Goal: Task Accomplishment & Management: Manage account settings

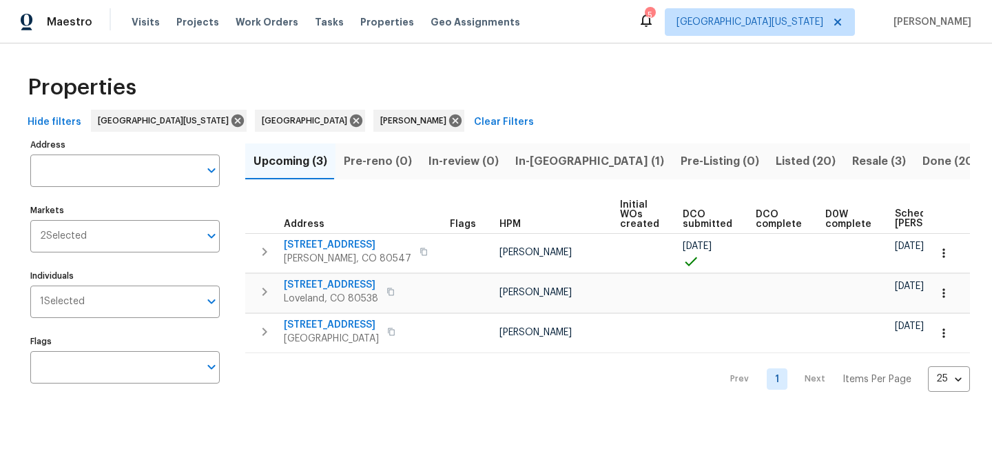
click at [557, 159] on span "In-reno (1)" at bounding box center [590, 161] width 149 height 19
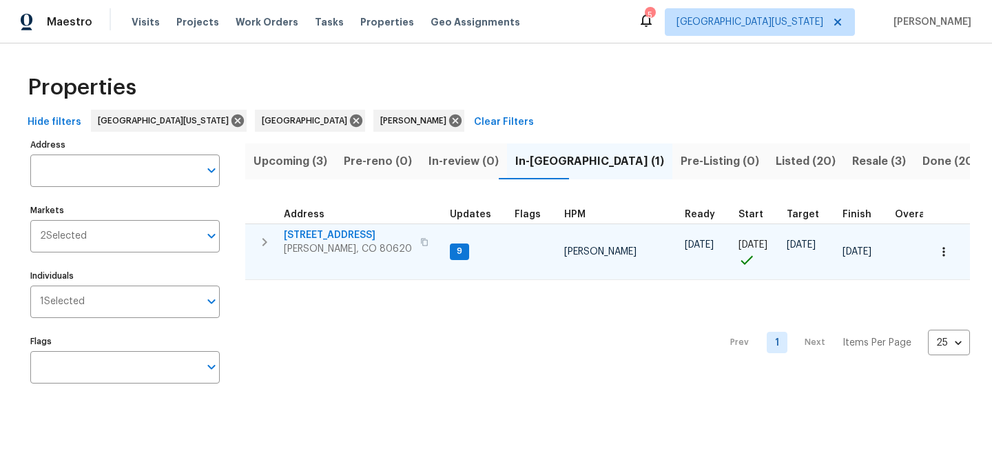
click at [314, 237] on span "[STREET_ADDRESS]" at bounding box center [348, 235] width 128 height 14
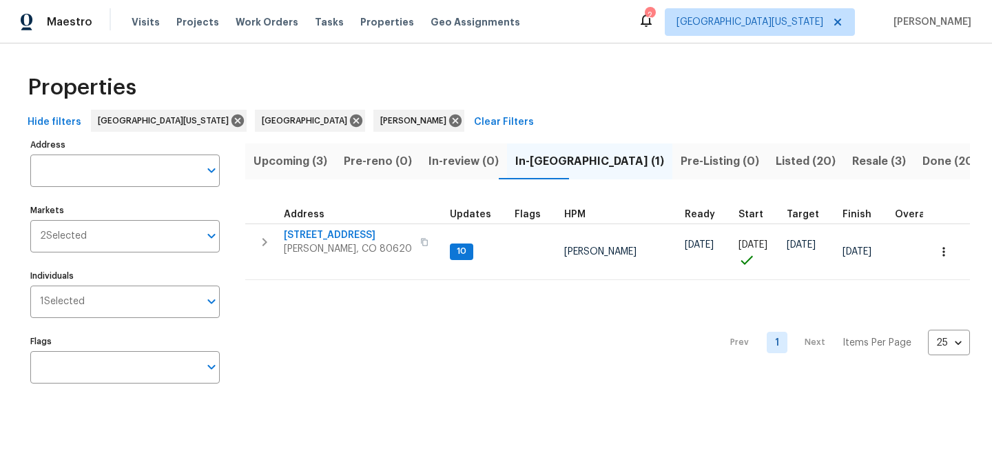
click at [304, 161] on span "Upcoming (3)" at bounding box center [291, 161] width 74 height 19
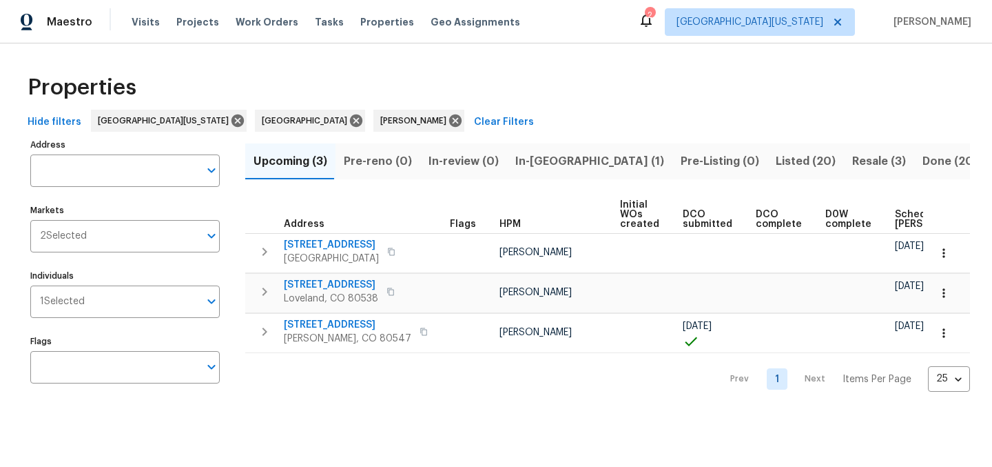
click at [901, 221] on span "Scheduled COE" at bounding box center [934, 219] width 78 height 19
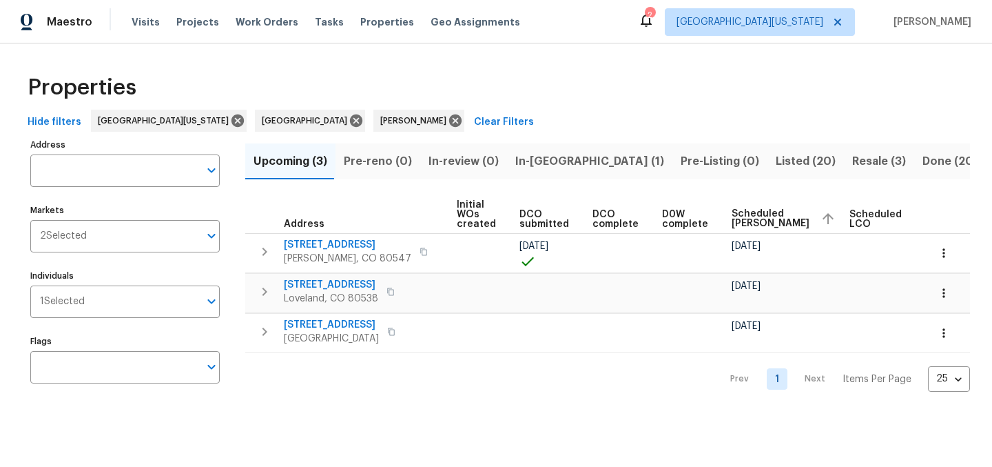
scroll to position [0, 179]
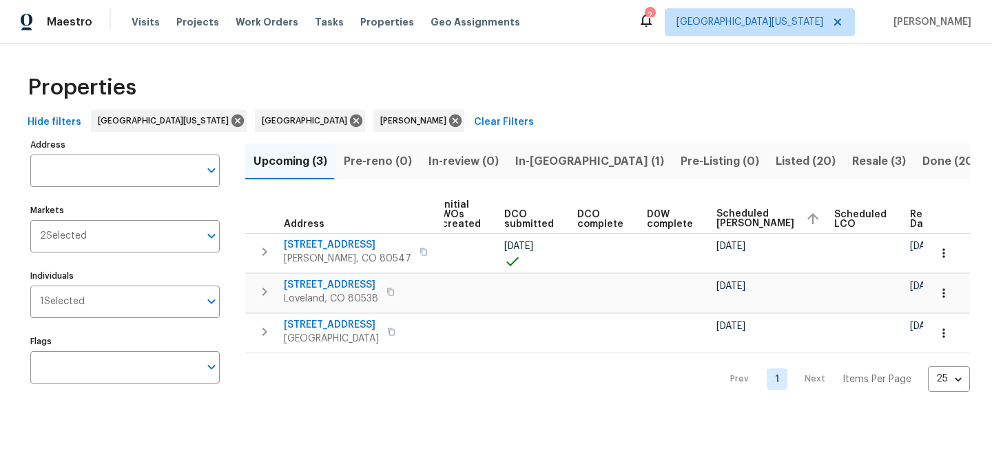
click at [664, 85] on div "Properties" at bounding box center [496, 87] width 948 height 44
click at [492, 81] on div "Properties" at bounding box center [496, 87] width 948 height 44
click at [592, 90] on div "Properties" at bounding box center [496, 87] width 948 height 44
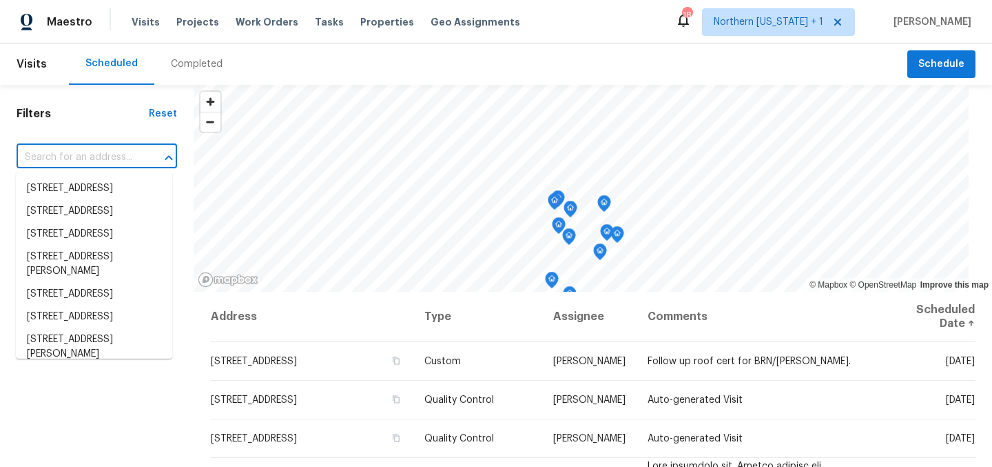
click at [121, 161] on input "text" at bounding box center [78, 157] width 122 height 21
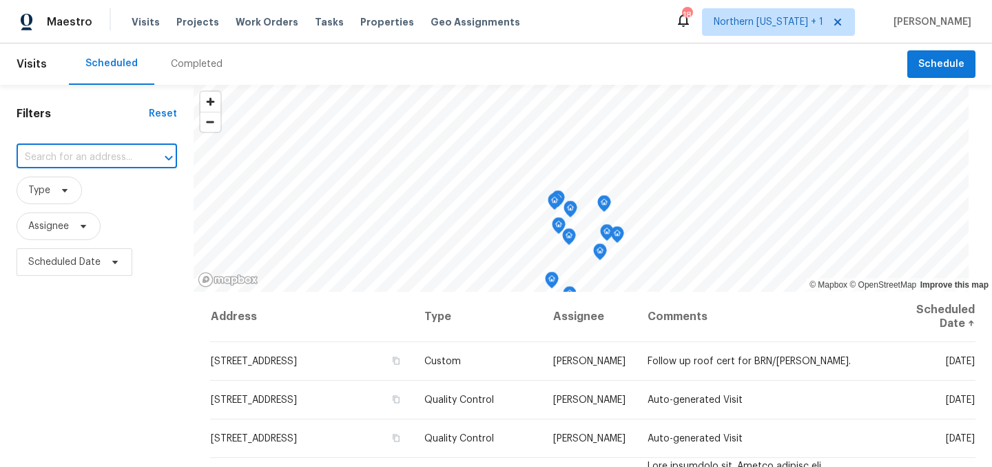
click at [112, 152] on input "text" at bounding box center [78, 157] width 122 height 21
type input "5606"
click at [105, 186] on li "5606 Calgary St, Timnath, CO 80547" at bounding box center [94, 188] width 156 height 23
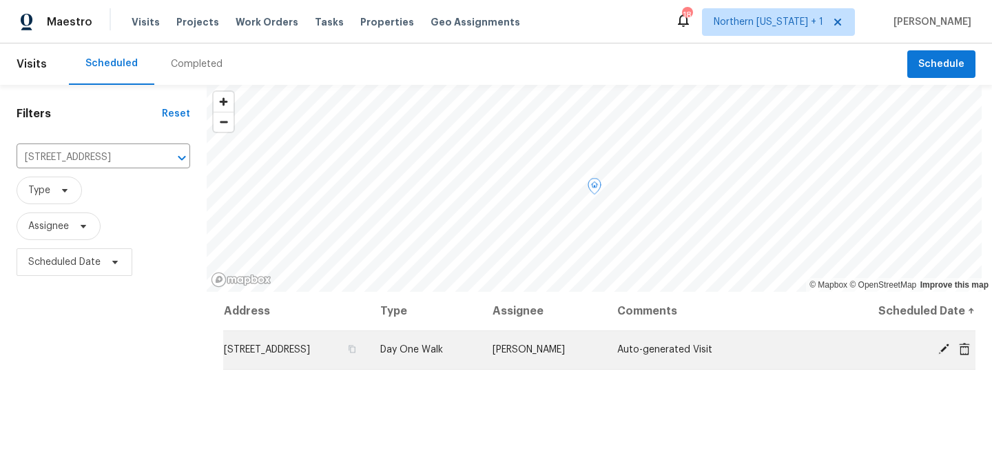
click at [939, 349] on icon at bounding box center [944, 348] width 11 height 11
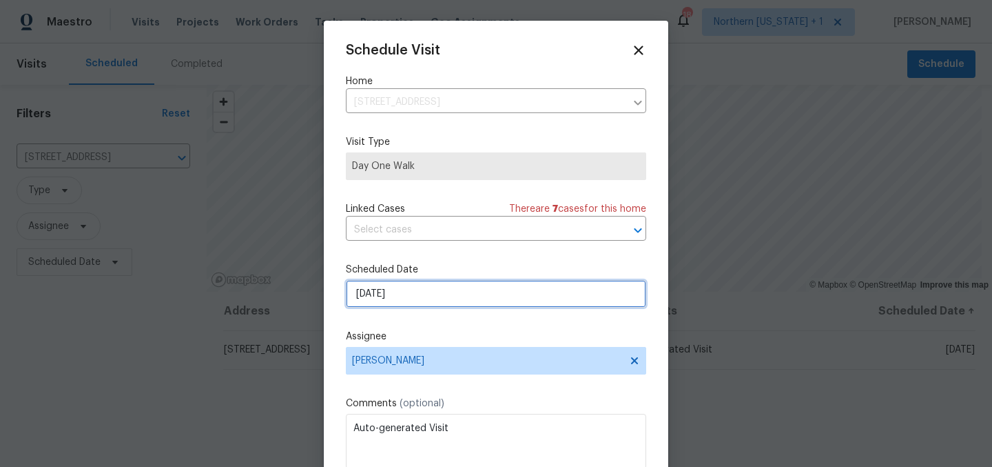
click at [442, 296] on input "8/26/2025" at bounding box center [496, 294] width 300 height 28
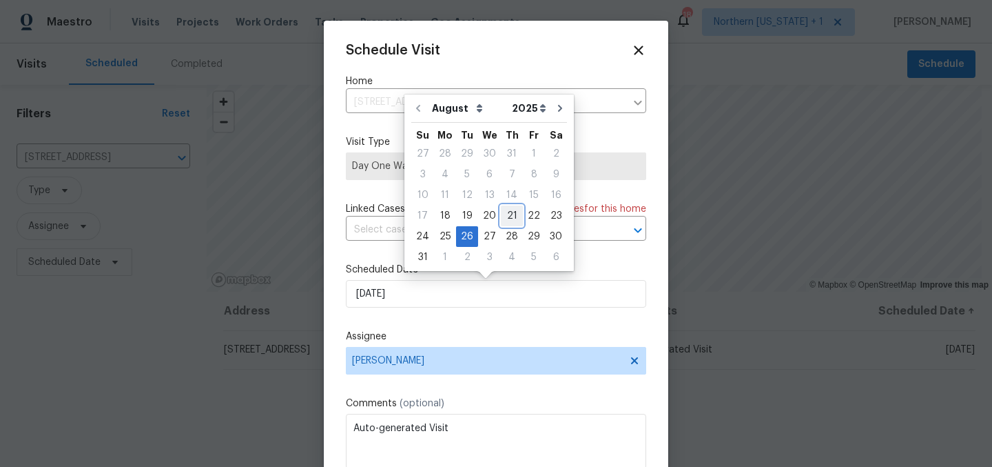
click at [503, 218] on div "21" at bounding box center [512, 215] width 22 height 19
type input "8/21/2025"
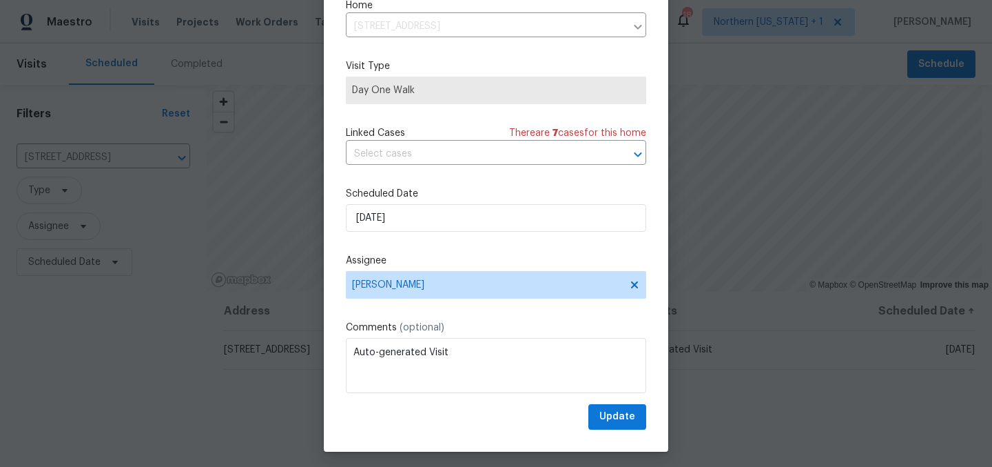
scroll to position [57, 0]
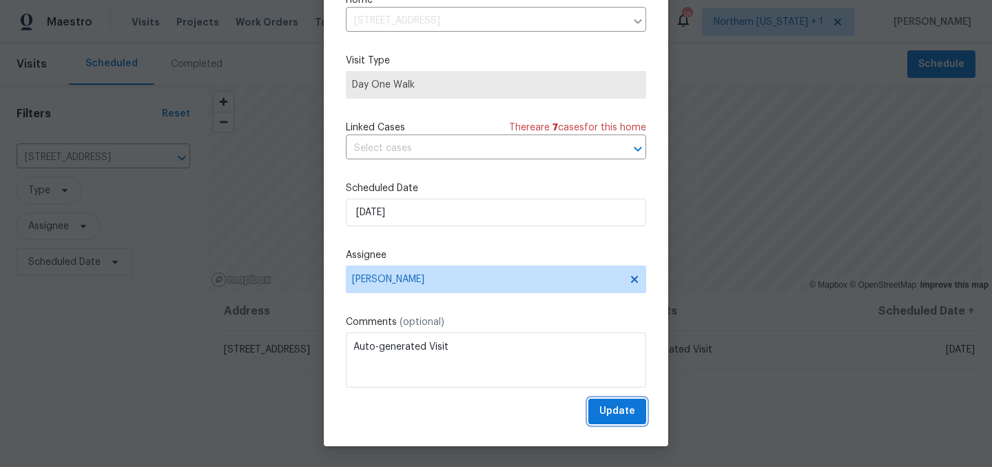
click at [600, 409] on span "Update" at bounding box center [618, 410] width 36 height 17
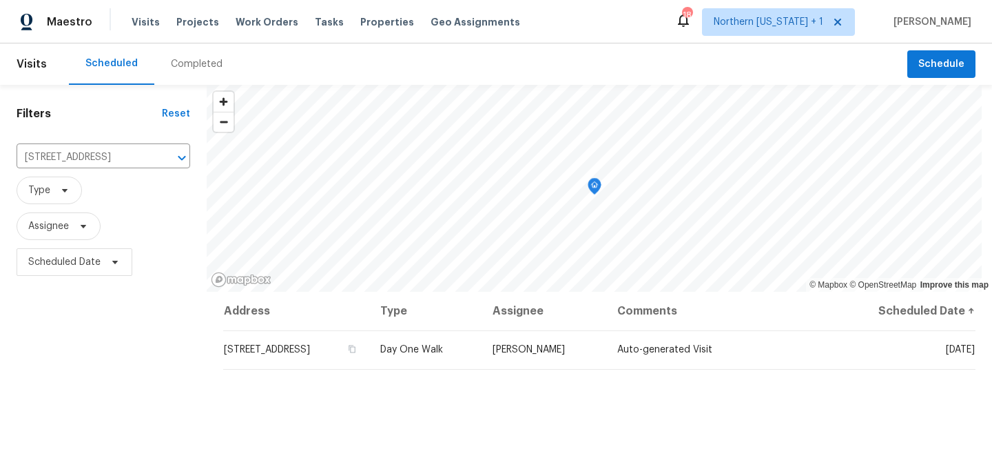
click at [591, 39] on div "Maestro Visits Projects Work Orders Tasks Properties Geo Assignments 18 Norther…" at bounding box center [496, 21] width 992 height 43
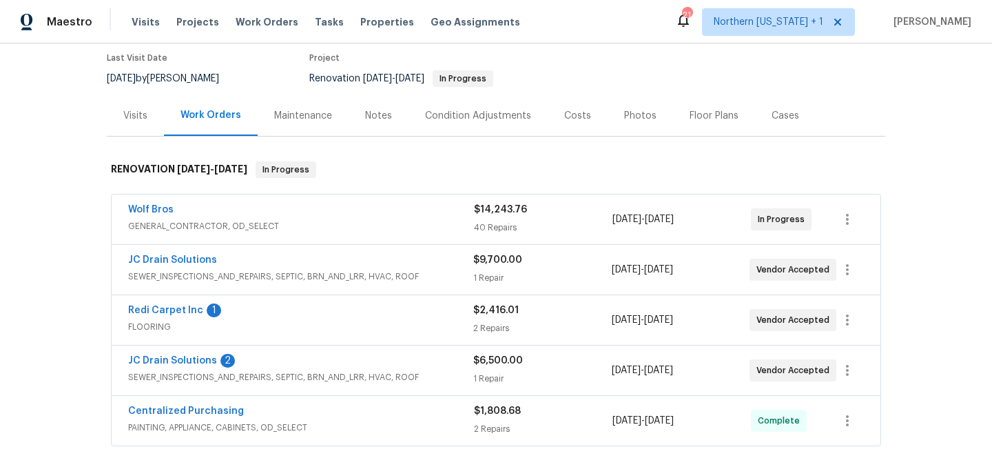
scroll to position [125, 0]
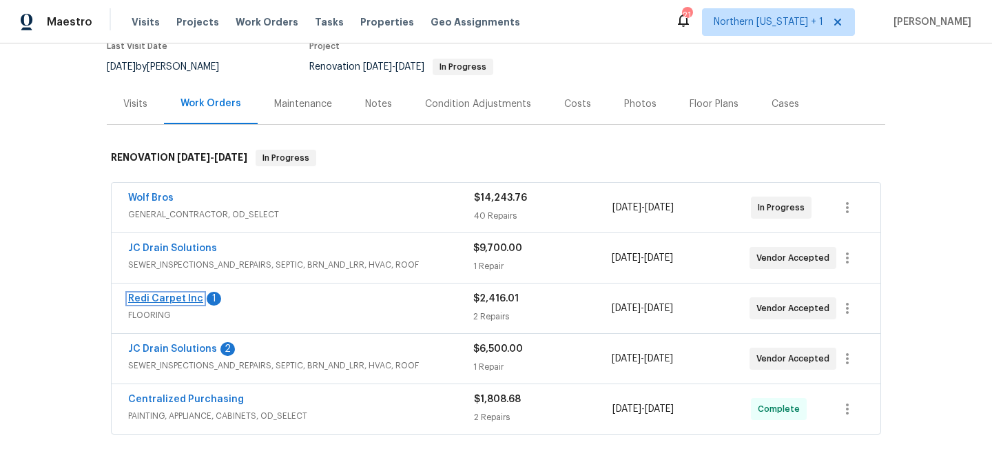
click at [182, 300] on link "Redi Carpet Inc" at bounding box center [165, 299] width 75 height 10
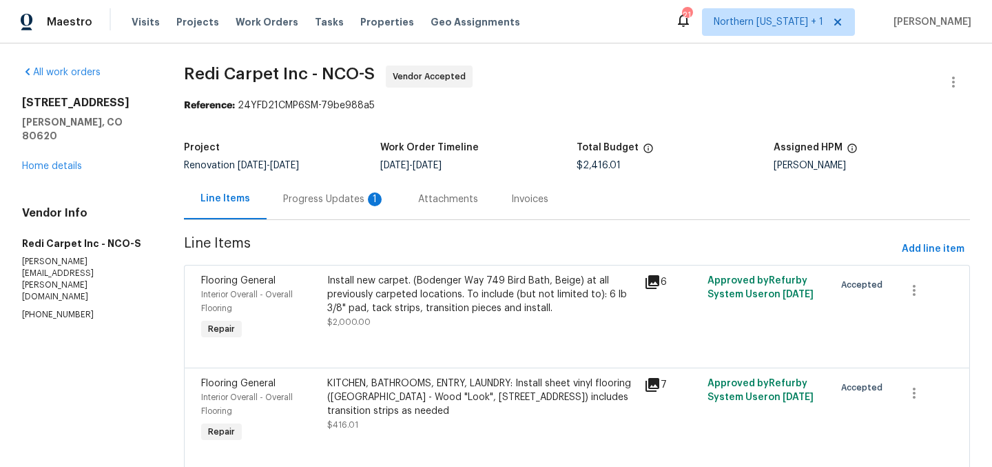
click at [316, 196] on div "Progress Updates 1" at bounding box center [334, 199] width 102 height 14
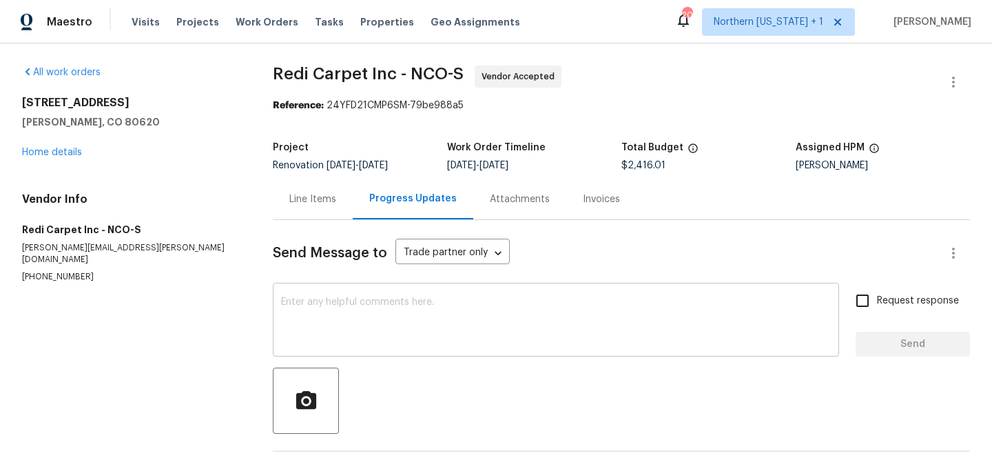
click at [471, 295] on div "x ​" at bounding box center [556, 321] width 567 height 70
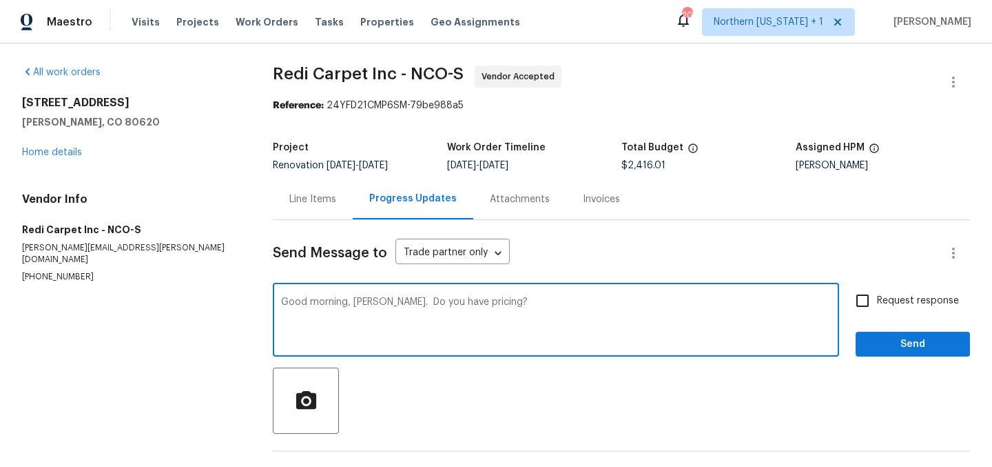
type textarea "Good morning, [PERSON_NAME]. Do you have pricing?"
click at [859, 299] on input "Request response" at bounding box center [862, 300] width 29 height 29
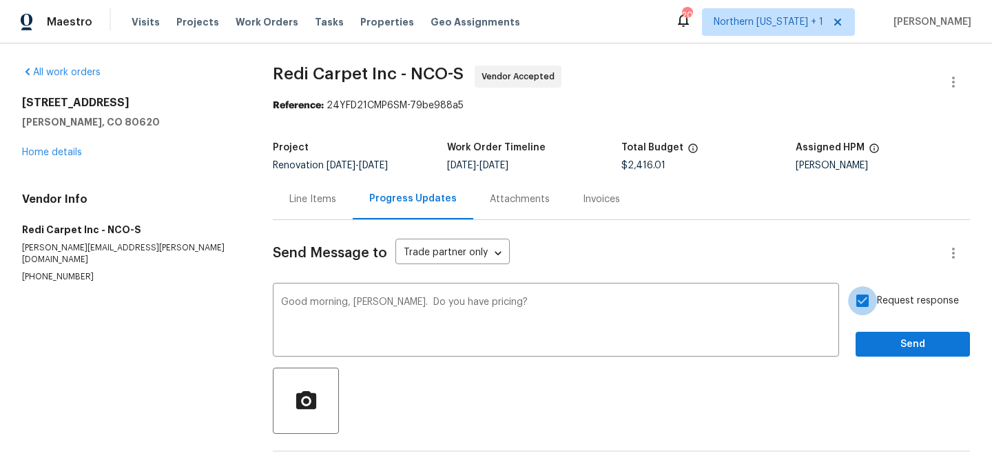
click at [859, 299] on input "Request response" at bounding box center [862, 300] width 29 height 29
checkbox input "false"
click at [895, 342] on span "Send" at bounding box center [913, 344] width 92 height 17
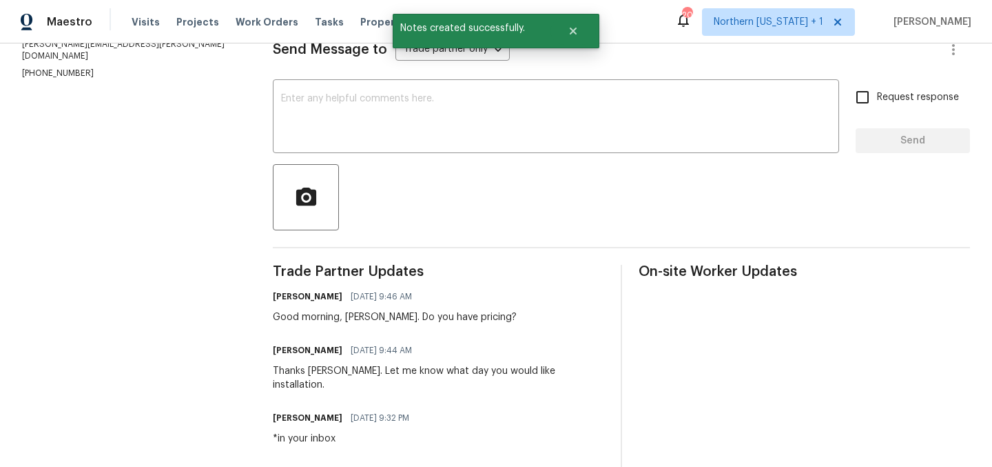
scroll to position [217, 0]
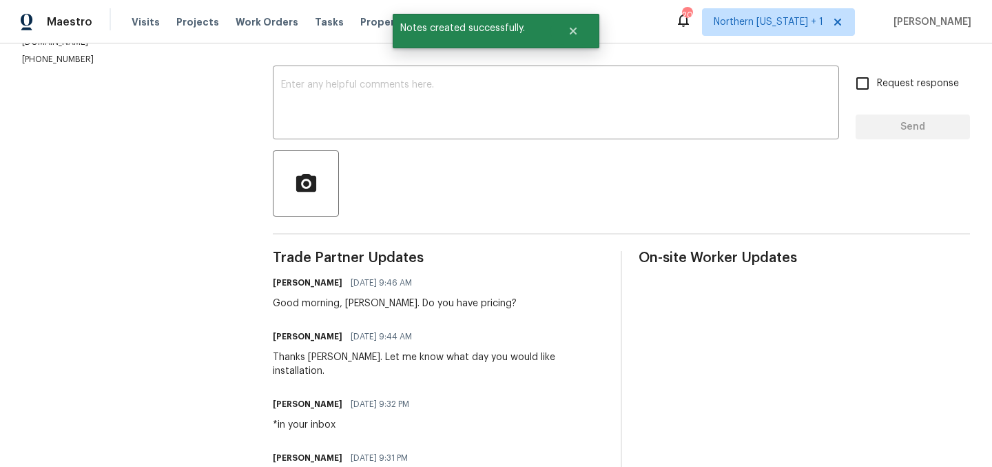
click at [369, 305] on div "Good morning, [PERSON_NAME]. Do you have pricing?" at bounding box center [395, 303] width 244 height 14
click at [371, 305] on div "Good morning, [PERSON_NAME]. Do you have pricing?" at bounding box center [395, 303] width 244 height 14
click at [373, 305] on div "Good morning, [PERSON_NAME]. Do you have pricing?" at bounding box center [395, 303] width 244 height 14
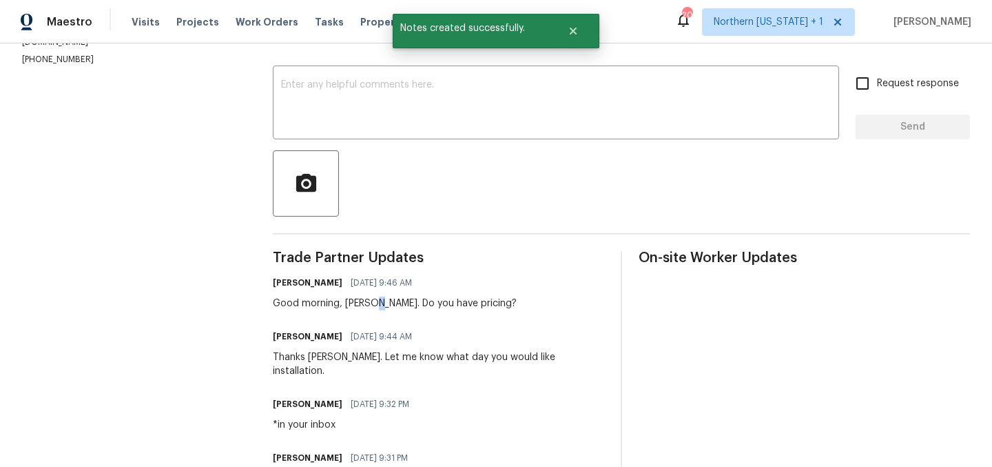
click at [373, 305] on div "Good morning, [PERSON_NAME]. Do you have pricing?" at bounding box center [395, 303] width 244 height 14
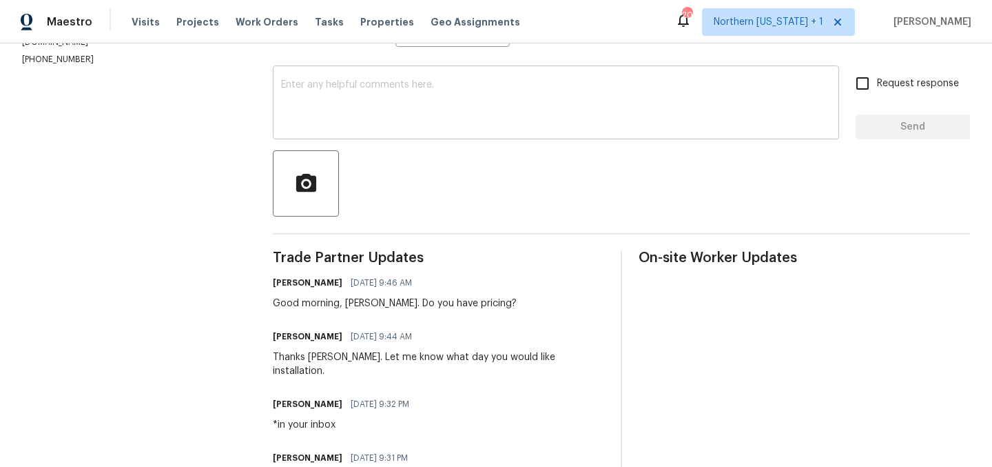
click at [509, 127] on textarea at bounding box center [556, 104] width 550 height 48
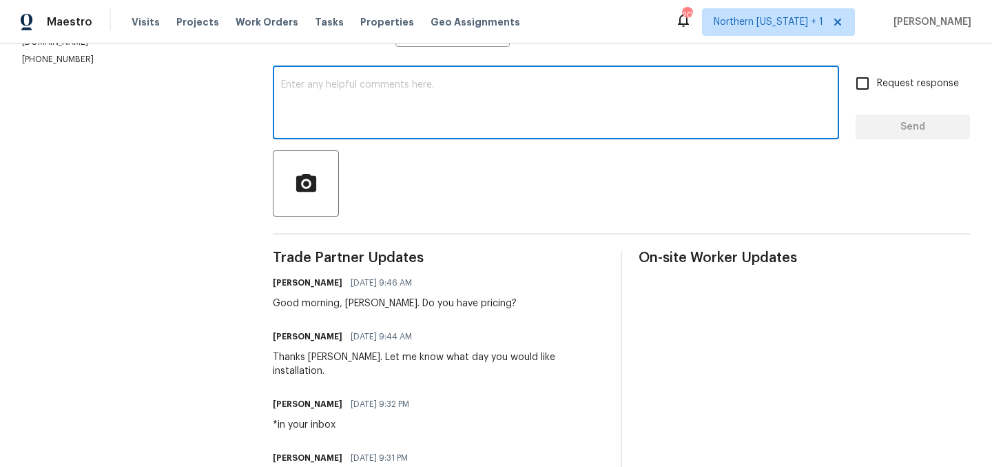
paste textarea "Good morning, [PERSON_NAME]. Do you have pricing?"
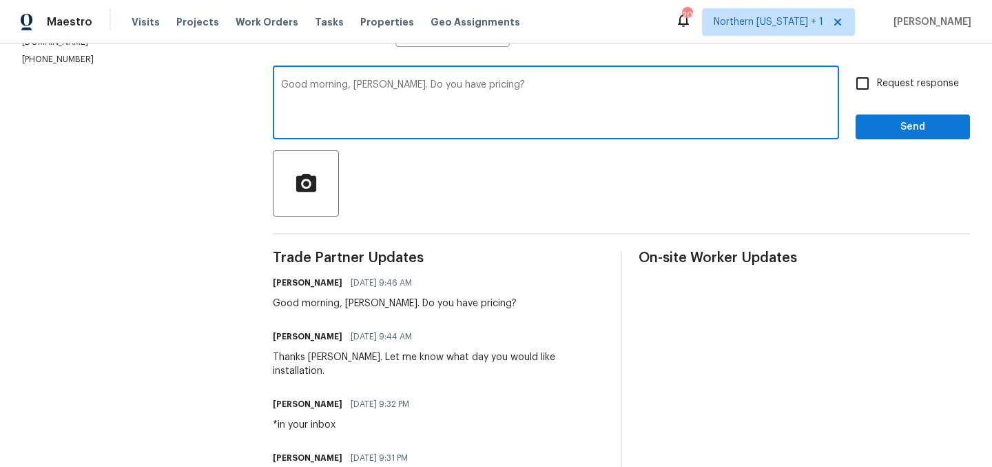
type textarea "Good morning, [PERSON_NAME]. Do you have pricing?"
click at [851, 83] on input "Request response" at bounding box center [862, 83] width 29 height 29
checkbox input "true"
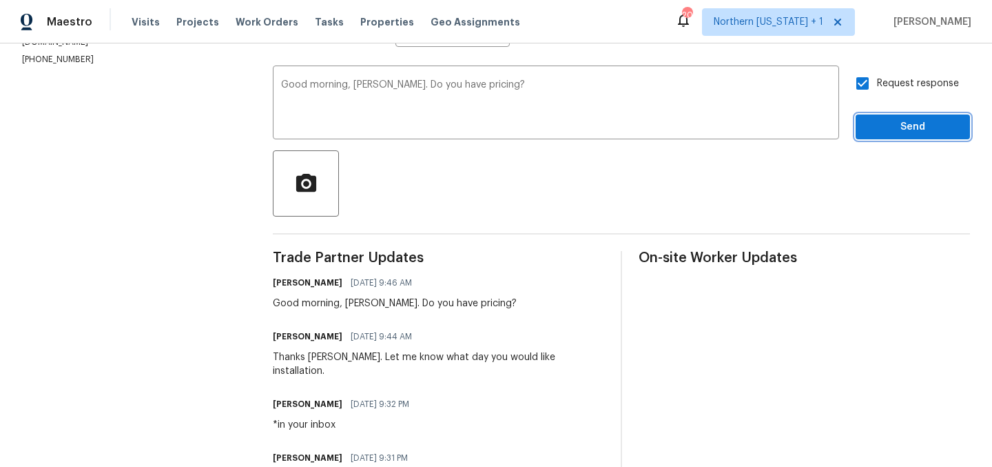
click at [879, 122] on span "Send" at bounding box center [913, 127] width 92 height 17
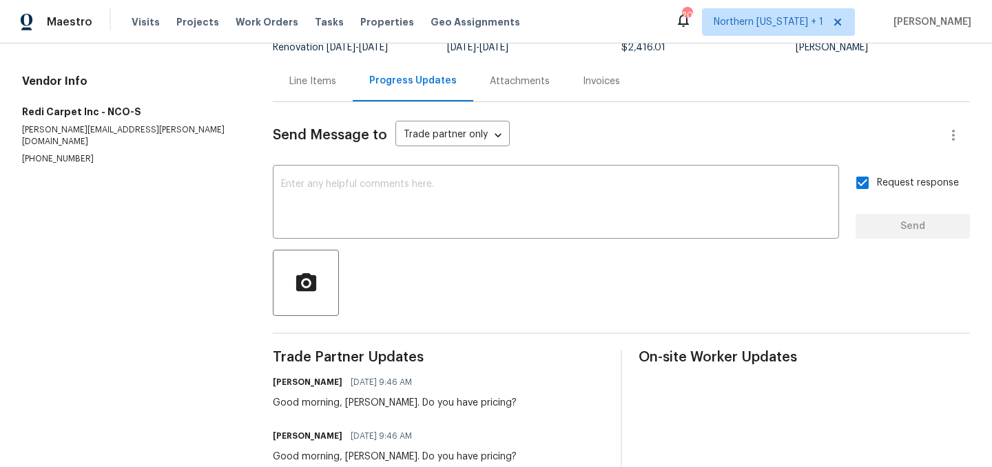
scroll to position [0, 0]
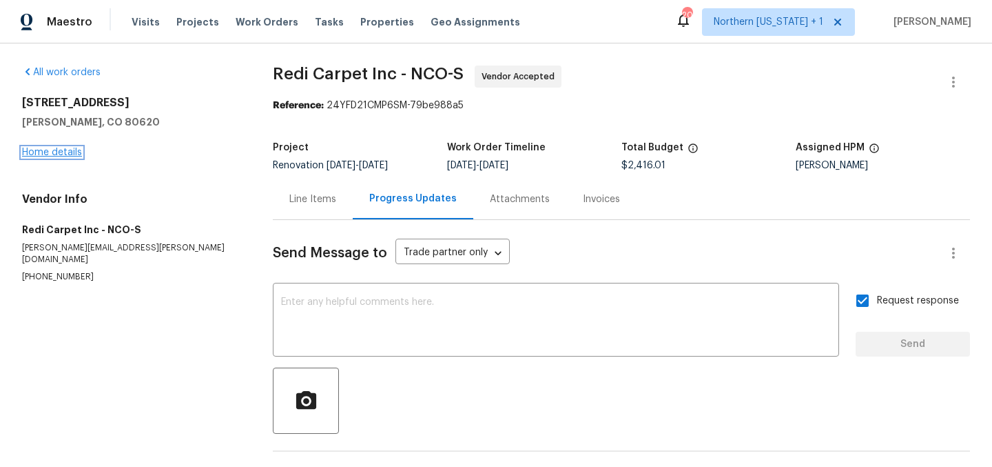
click at [43, 149] on link "Home details" at bounding box center [52, 152] width 60 height 10
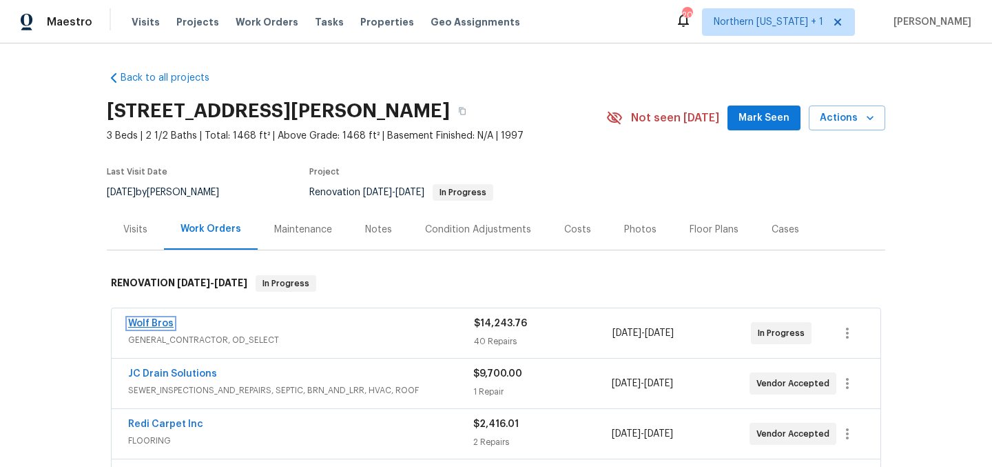
click at [161, 321] on link "Wolf Bros" at bounding box center [150, 323] width 45 height 10
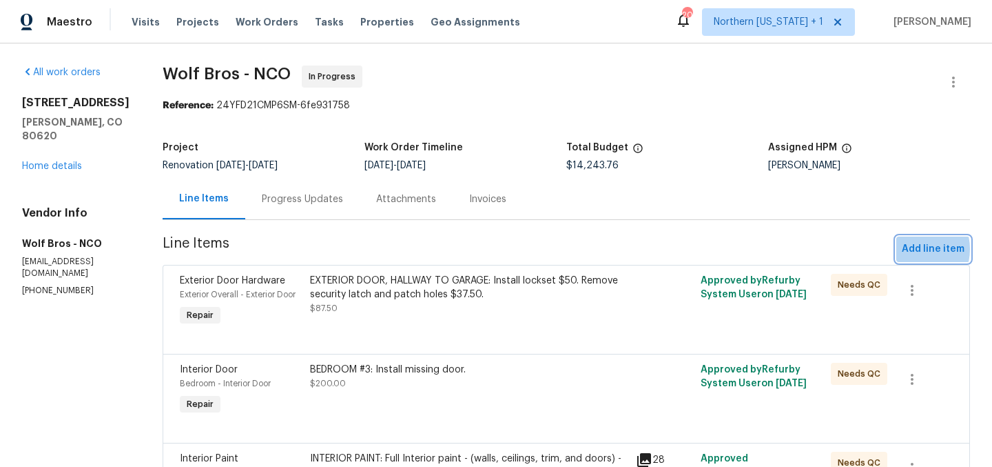
click at [902, 249] on span "Add line item" at bounding box center [933, 249] width 63 height 17
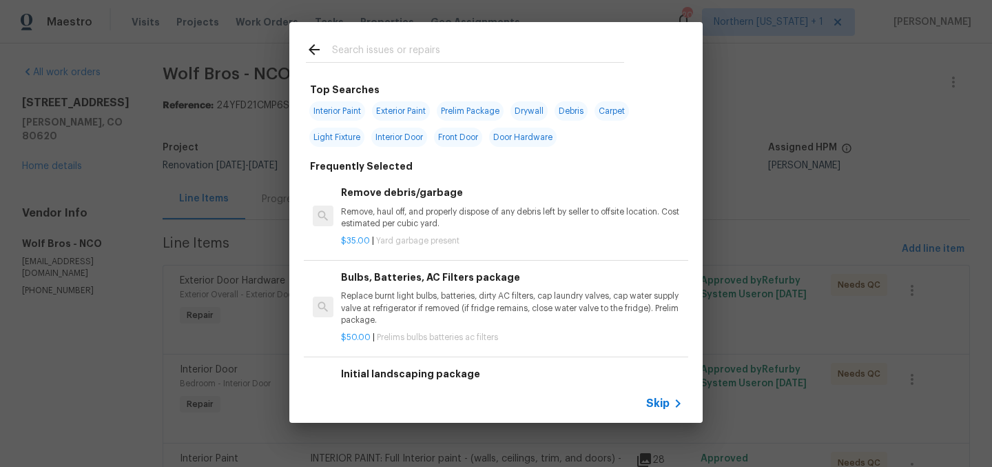
click at [416, 60] on input "text" at bounding box center [478, 51] width 292 height 21
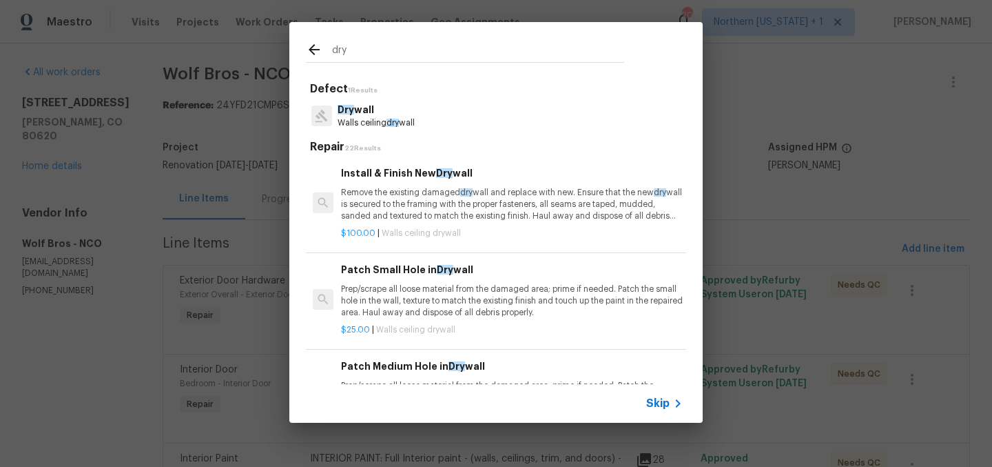
type input "dry"
click at [365, 101] on div "Dry wall Walls ceiling dry wall" at bounding box center [496, 115] width 380 height 37
click at [366, 108] on p "Dry wall" at bounding box center [376, 110] width 77 height 14
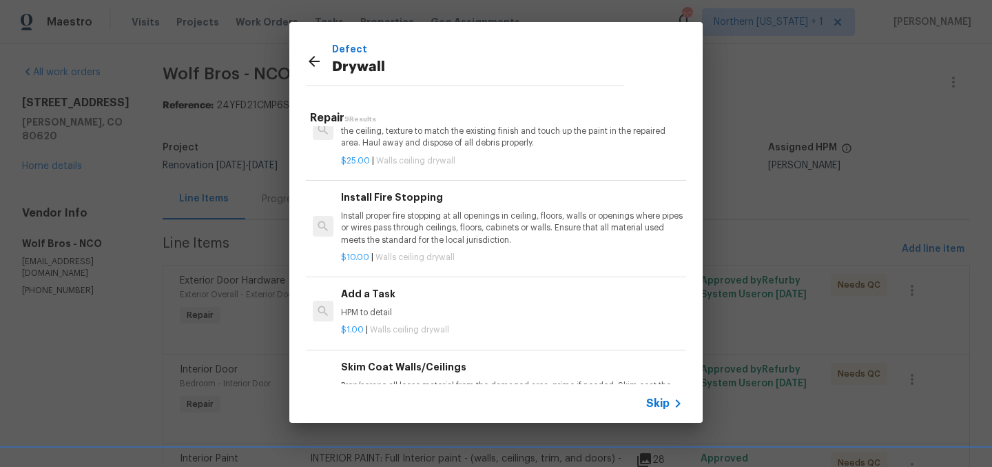
scroll to position [489, 0]
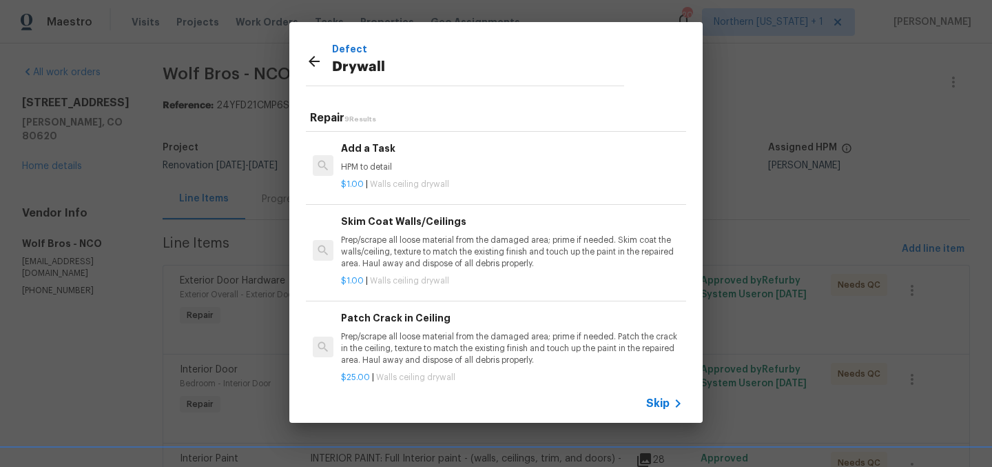
click at [447, 179] on p "$1.00 | Walls ceiling drywall" at bounding box center [512, 185] width 342 height 12
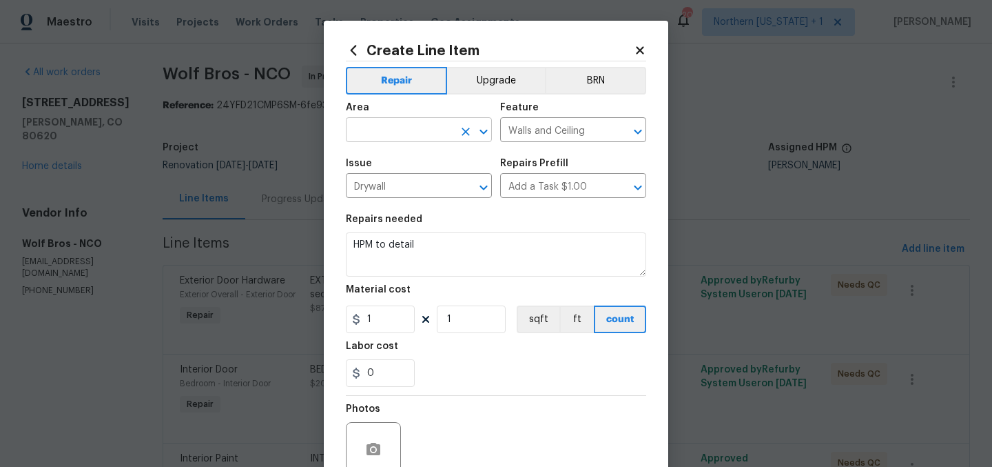
click at [388, 123] on input "text" at bounding box center [400, 131] width 108 height 21
click at [369, 158] on li "Garage" at bounding box center [414, 162] width 146 height 23
type input "Garage"
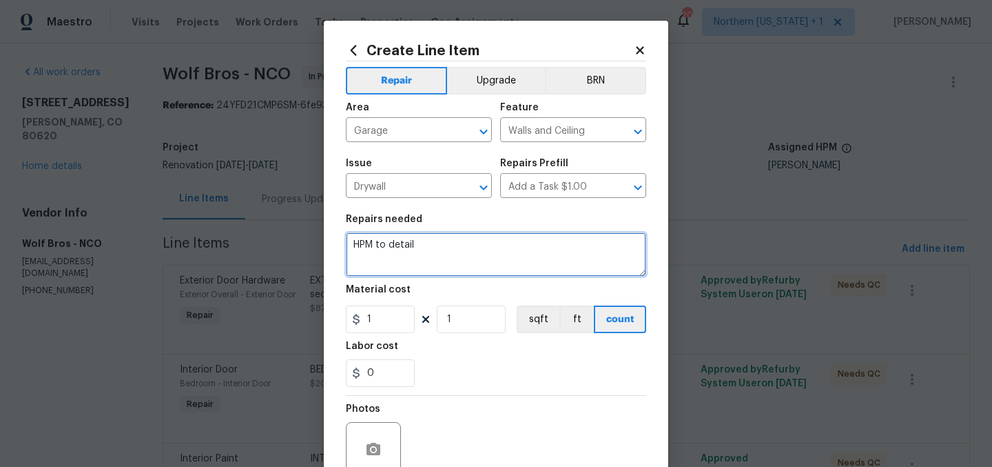
click at [417, 247] on textarea "HPM to detail" at bounding box center [496, 254] width 300 height 44
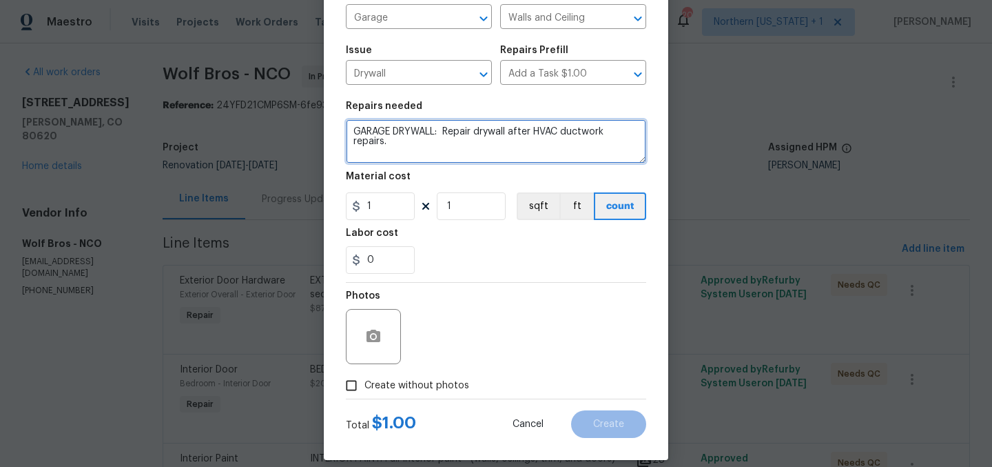
scroll to position [128, 0]
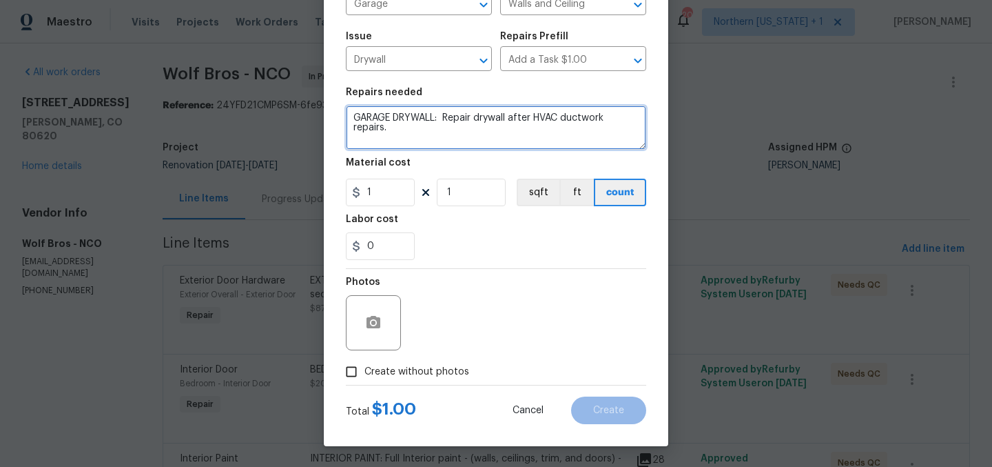
type textarea "GARAGE DRYWALL: Repair drywall after HVAC ductwork repairs."
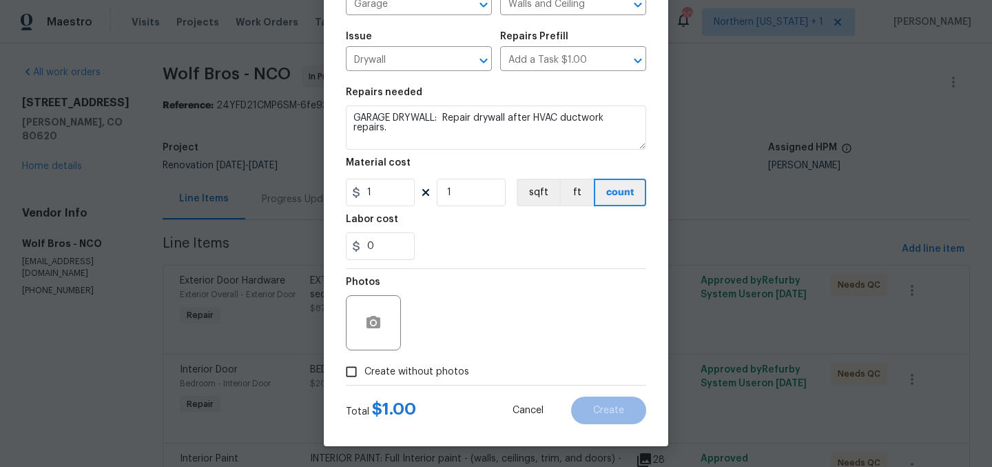
click at [435, 370] on span "Create without photos" at bounding box center [417, 372] width 105 height 14
click at [365, 370] on input "Create without photos" at bounding box center [351, 371] width 26 height 26
checkbox input "true"
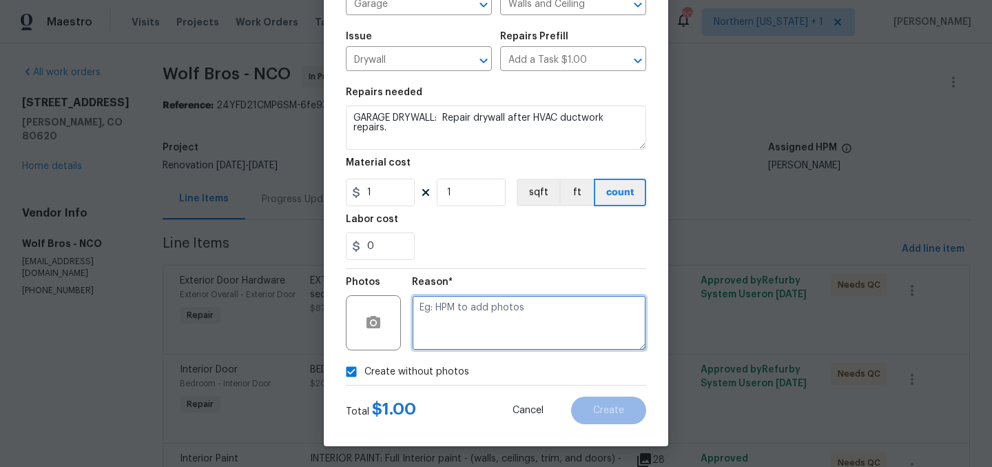
click at [497, 322] on textarea at bounding box center [529, 322] width 234 height 55
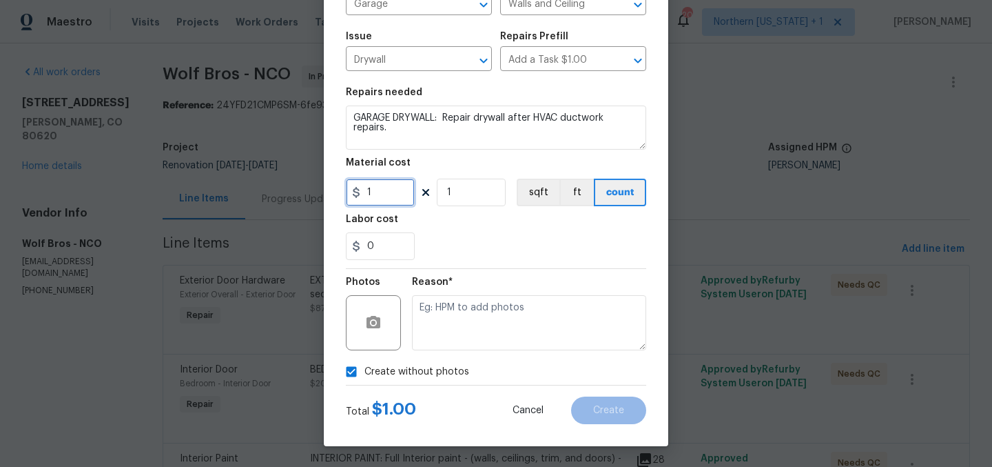
click at [382, 189] on input "1" at bounding box center [380, 193] width 69 height 28
type input "250"
click at [478, 230] on div "Labor cost" at bounding box center [496, 223] width 300 height 18
click at [529, 224] on div "Labor cost" at bounding box center [496, 223] width 300 height 18
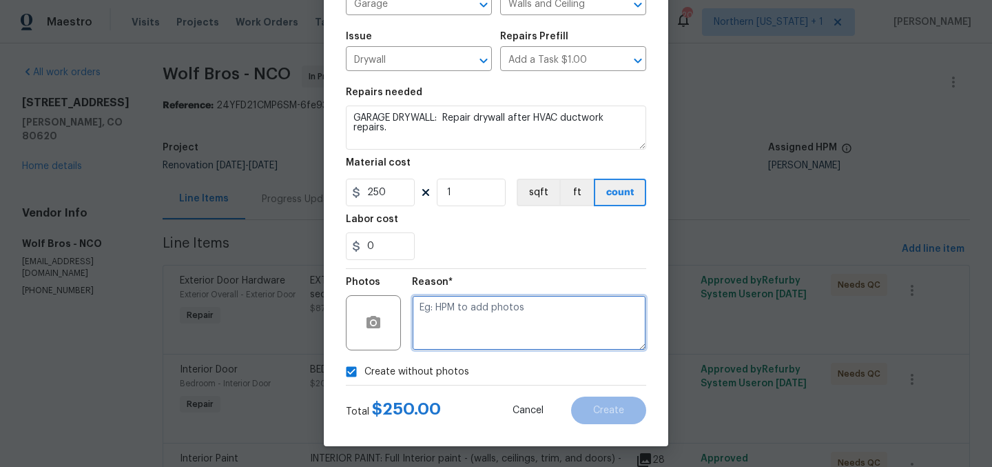
click at [574, 325] on textarea at bounding box center [529, 322] width 234 height 55
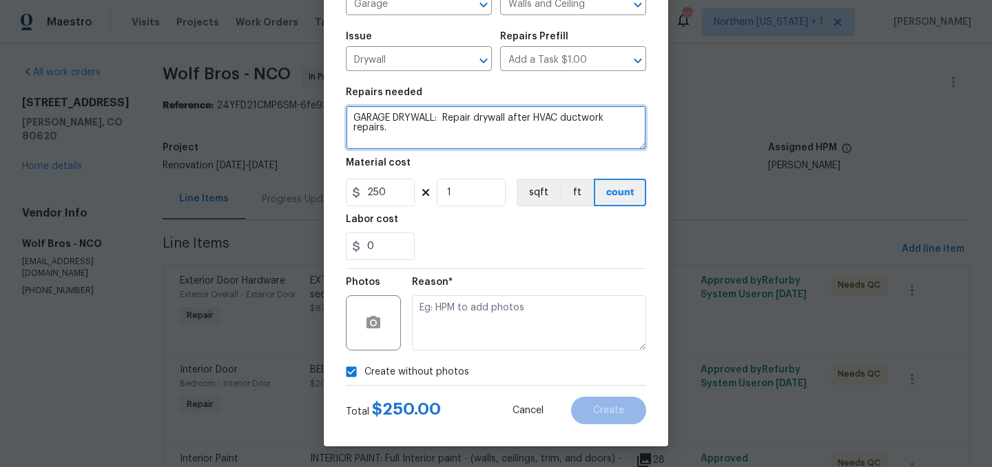
click at [419, 132] on textarea "GARAGE DRYWALL: Repair drywall after HVAC ductwork repairs." at bounding box center [496, 127] width 300 height 44
click at [504, 143] on textarea "GARAGE DRYWALL: Repair drywall after HVAC ductwork repairs." at bounding box center [496, 127] width 300 height 44
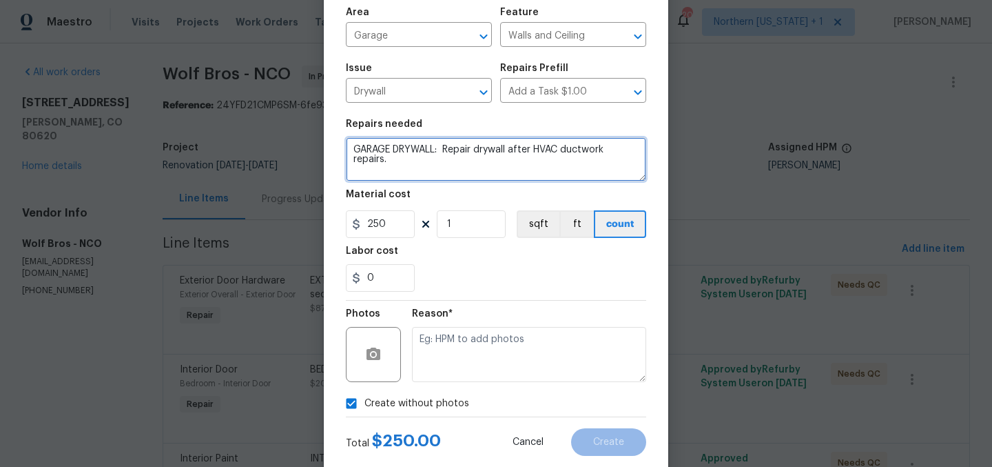
scroll to position [28, 0]
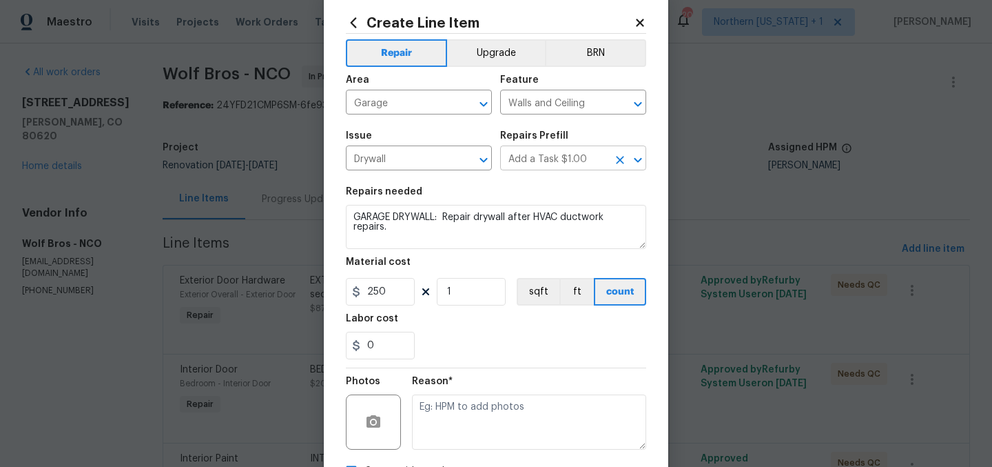
click at [562, 161] on input "Add a Task $1.00" at bounding box center [554, 159] width 108 height 21
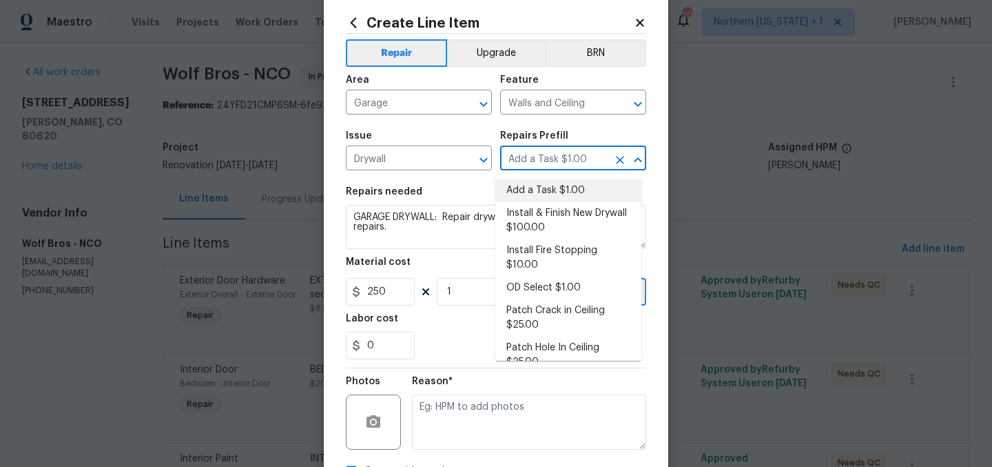
click at [560, 193] on li "Add a Task $1.00" at bounding box center [569, 190] width 146 height 23
type textarea "HPM to detail"
type input "1"
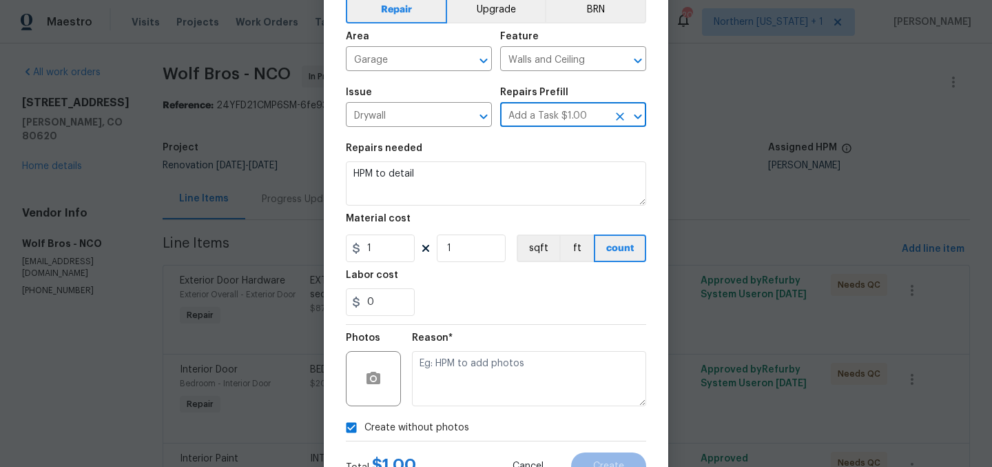
scroll to position [128, 0]
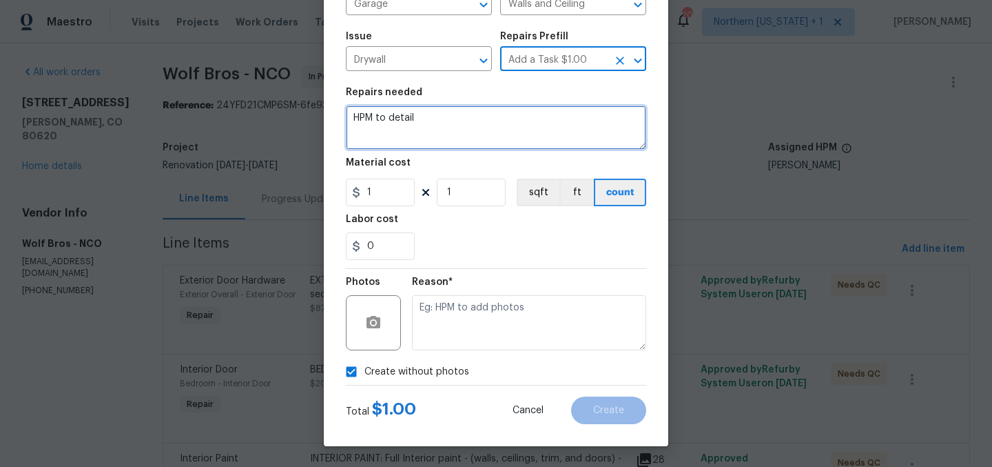
click at [435, 124] on textarea "HPM to detail" at bounding box center [496, 127] width 300 height 44
click at [435, 123] on textarea "HPM to detail" at bounding box center [496, 127] width 300 height 44
click at [436, 124] on textarea "HPM to detail" at bounding box center [496, 127] width 300 height 44
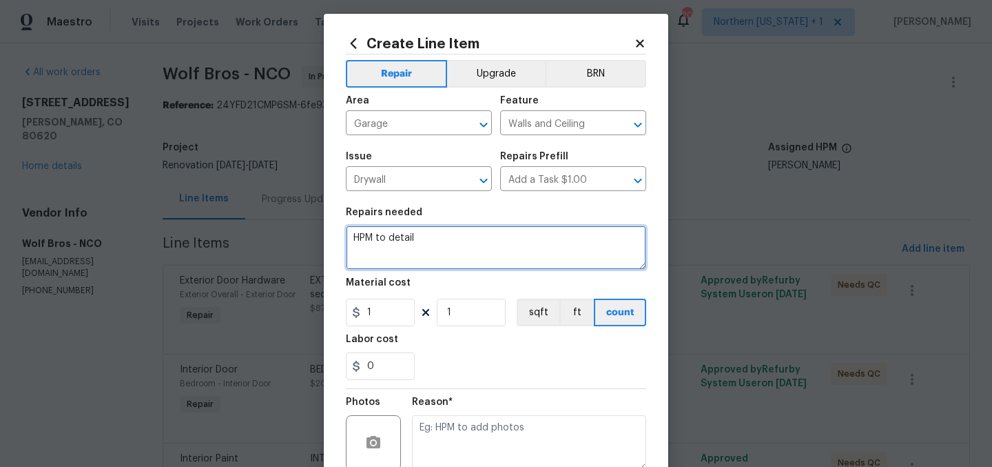
scroll to position [0, 0]
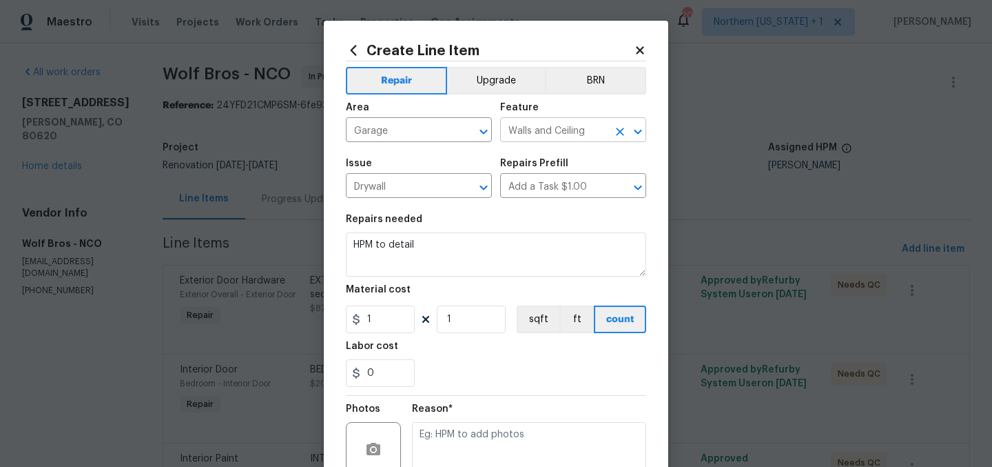
click at [540, 128] on input "Walls and Ceiling" at bounding box center [554, 131] width 108 height 21
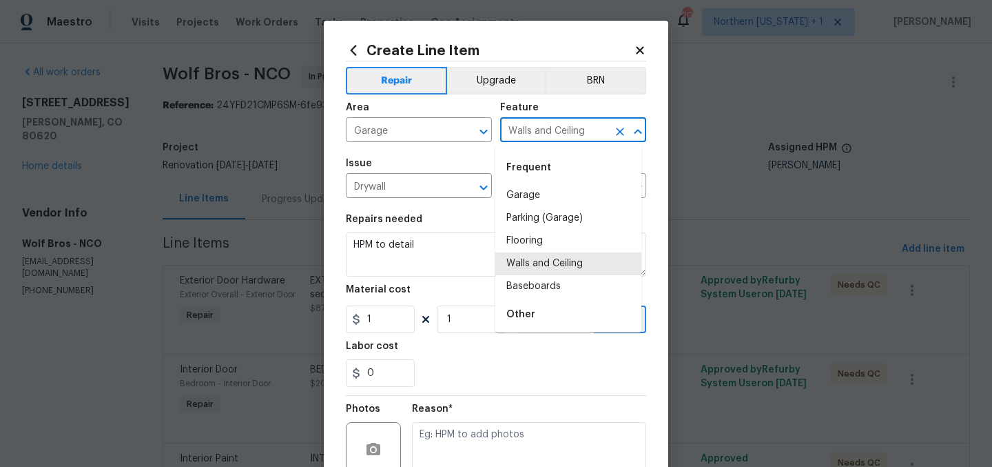
click at [540, 128] on input "Walls and Ceiling" at bounding box center [554, 131] width 108 height 21
click at [435, 132] on input "Garage" at bounding box center [400, 131] width 108 height 21
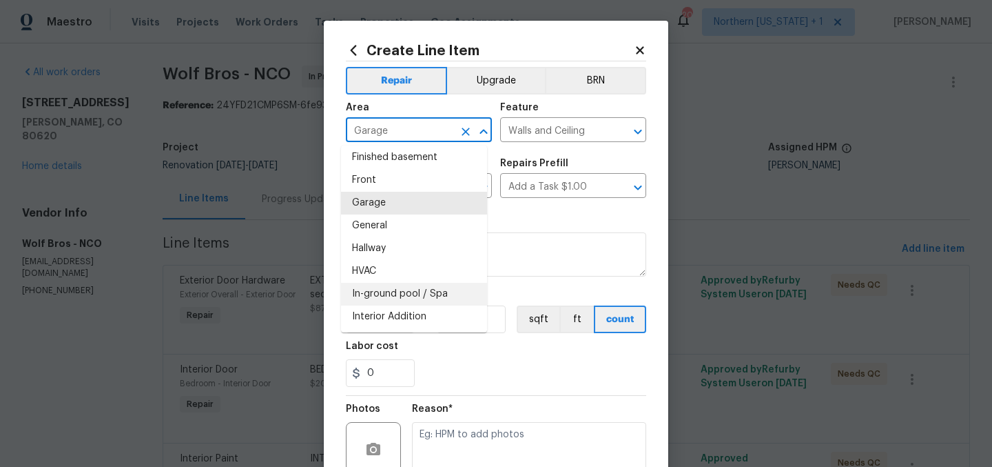
scroll to position [370, 0]
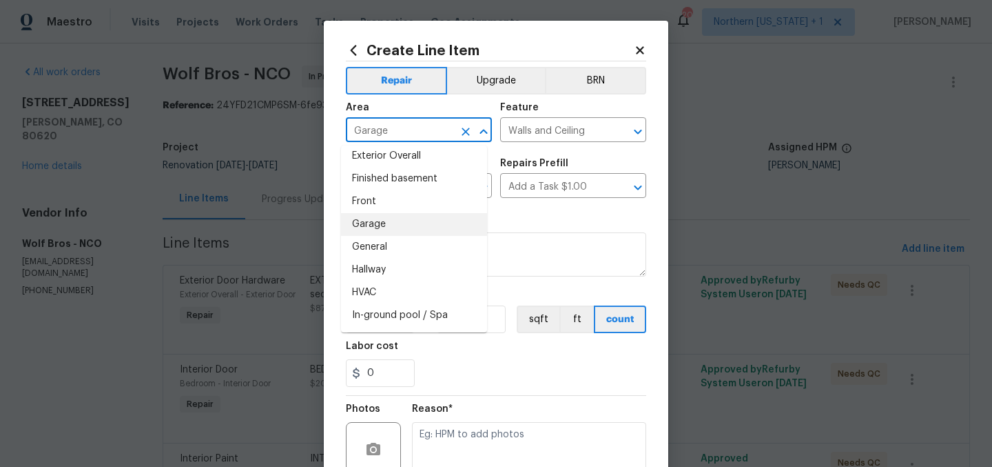
click at [394, 221] on li "Garage" at bounding box center [414, 224] width 146 height 23
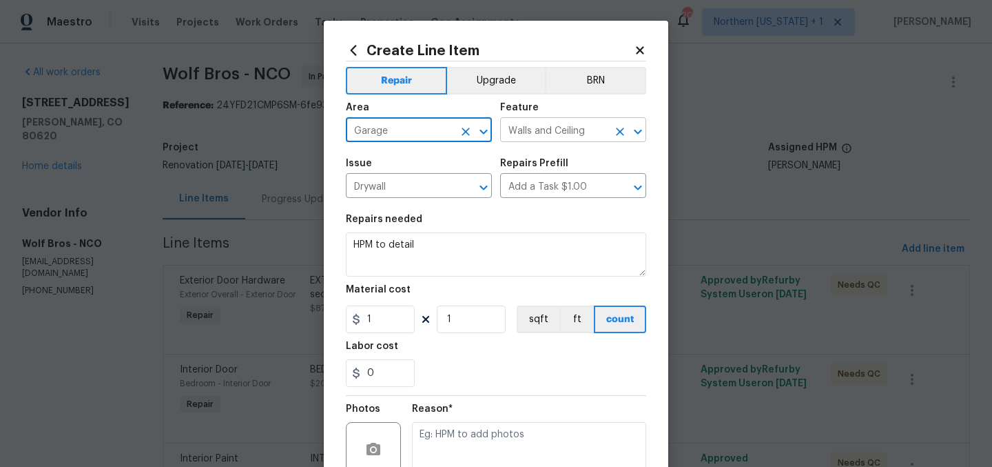
click at [517, 133] on input "Walls and Ceiling" at bounding box center [554, 131] width 108 height 21
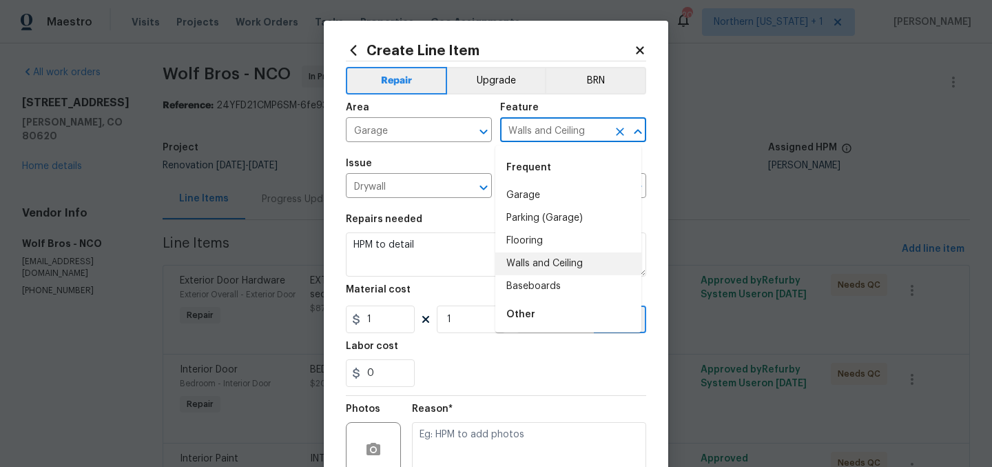
click at [529, 262] on li "Walls and Ceiling" at bounding box center [569, 263] width 146 height 23
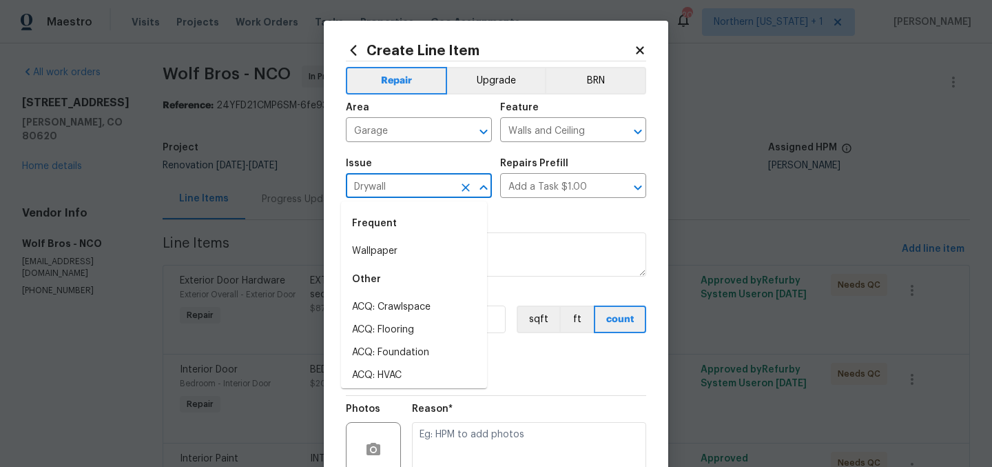
click at [424, 188] on input "Drywall" at bounding box center [400, 186] width 108 height 21
click at [418, 235] on div "Frequent" at bounding box center [414, 223] width 146 height 33
click at [416, 247] on li "Wallpaper" at bounding box center [414, 251] width 146 height 23
type input "Wallpaper"
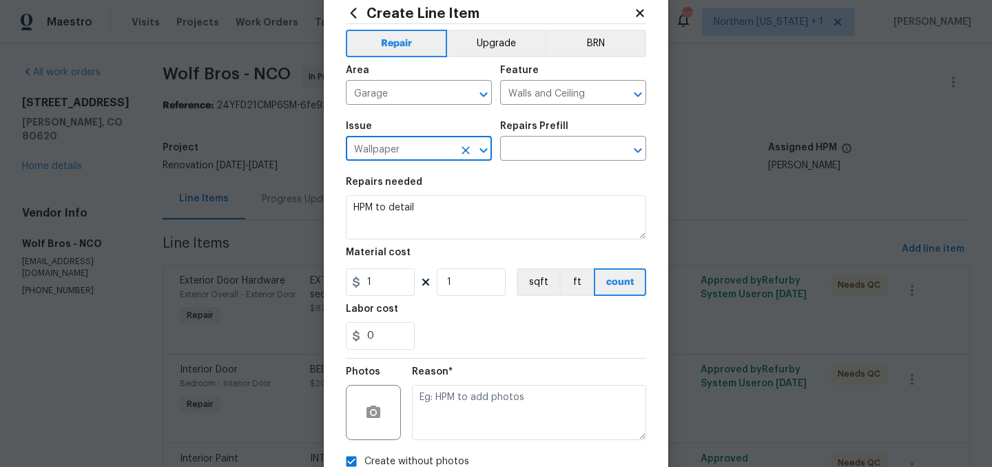
scroll to position [128, 0]
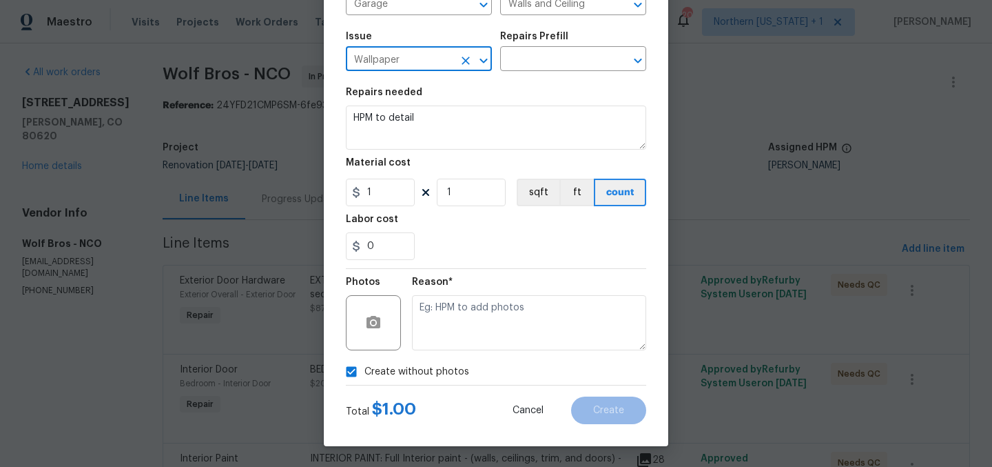
click at [436, 61] on input "Wallpaper" at bounding box center [400, 60] width 108 height 21
click at [460, 56] on icon "Clear" at bounding box center [466, 61] width 14 height 14
click at [416, 130] on li "Drywall" at bounding box center [414, 123] width 146 height 23
type input "Drywall"
click at [375, 192] on input "1" at bounding box center [380, 193] width 69 height 28
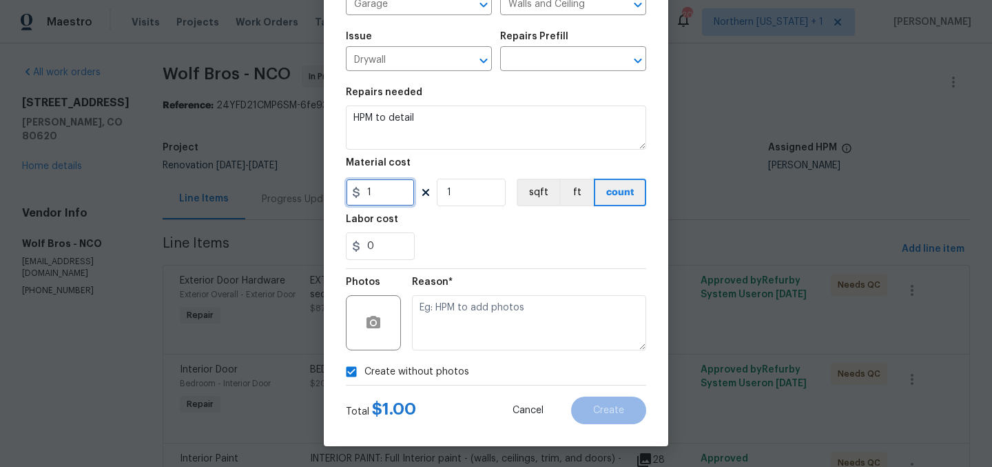
click at [375, 192] on input "1" at bounding box center [380, 193] width 69 height 28
type input "250"
click at [515, 234] on div "0" at bounding box center [496, 246] width 300 height 28
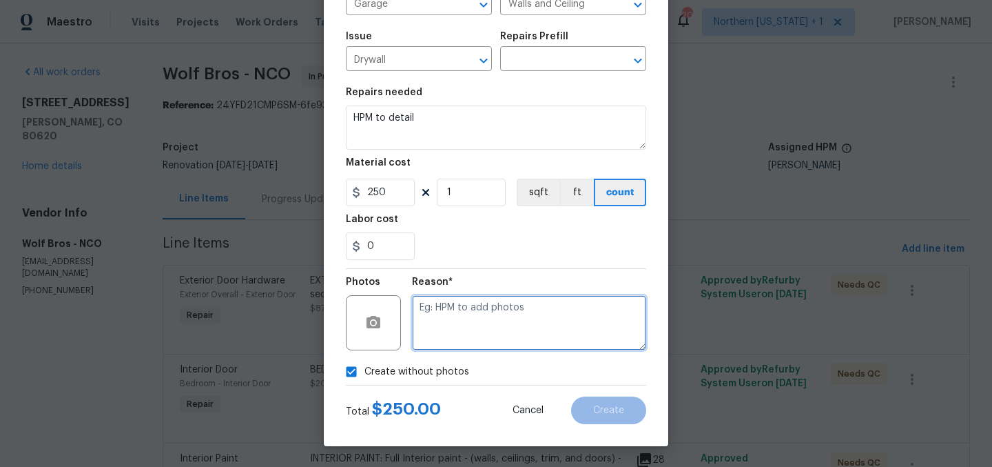
click at [512, 308] on textarea at bounding box center [529, 322] width 234 height 55
type textarea "Later"
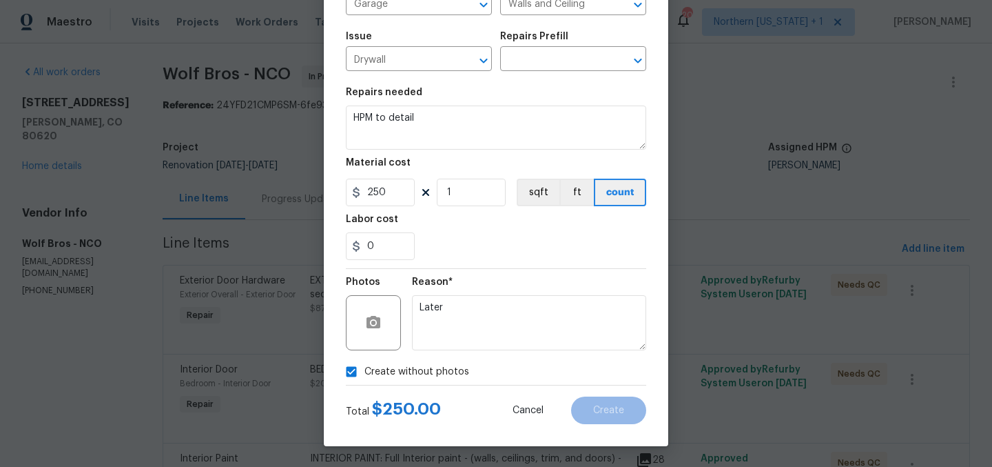
click at [532, 260] on section "Repairs needed HPM to detail Material cost 250 1 sqft ft count Labor cost 0" at bounding box center [496, 173] width 300 height 189
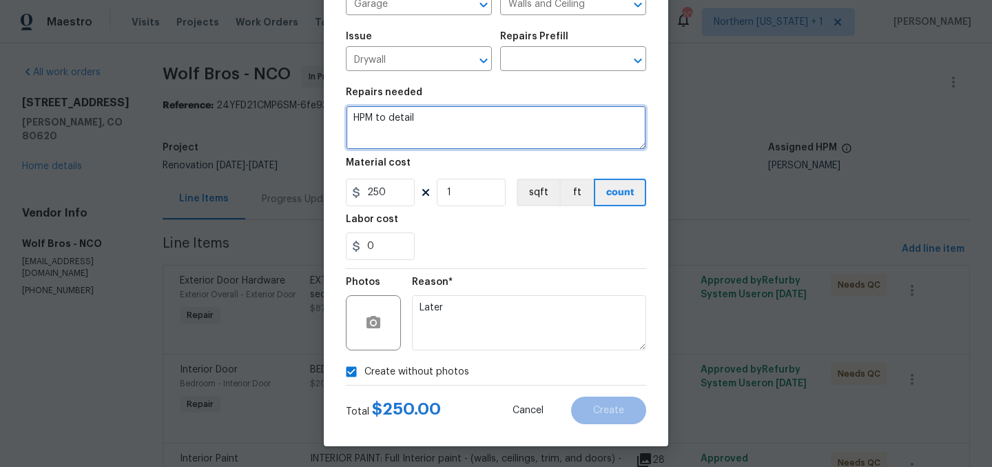
click at [426, 121] on textarea "HPM to detail" at bounding box center [496, 127] width 300 height 44
paste textarea "GARAGE DRYWALL: Repair drywall after HVAC ductwork repairs."
type textarea "GARAGE DRYWALL: Repair drywall after HVAC ductwork repairs."
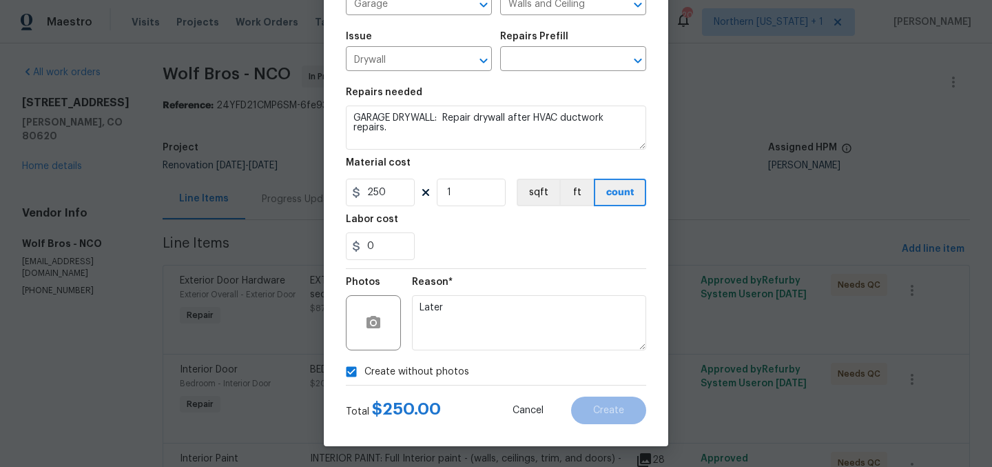
click at [508, 261] on section "Repairs needed GARAGE DRYWALL: Repair drywall after HVAC ductwork repairs. Mate…" at bounding box center [496, 173] width 300 height 189
click at [599, 295] on textarea "Later" at bounding box center [529, 322] width 234 height 55
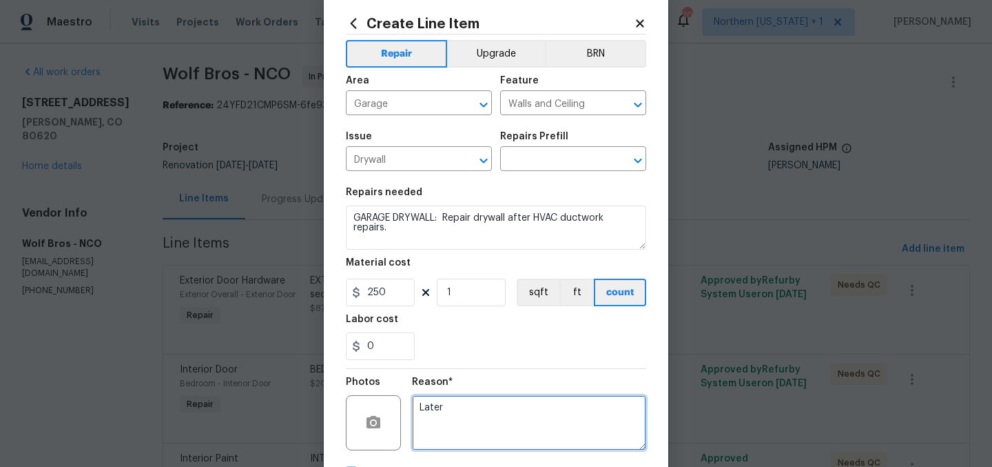
scroll to position [26, 0]
click at [575, 156] on input "text" at bounding box center [554, 160] width 108 height 21
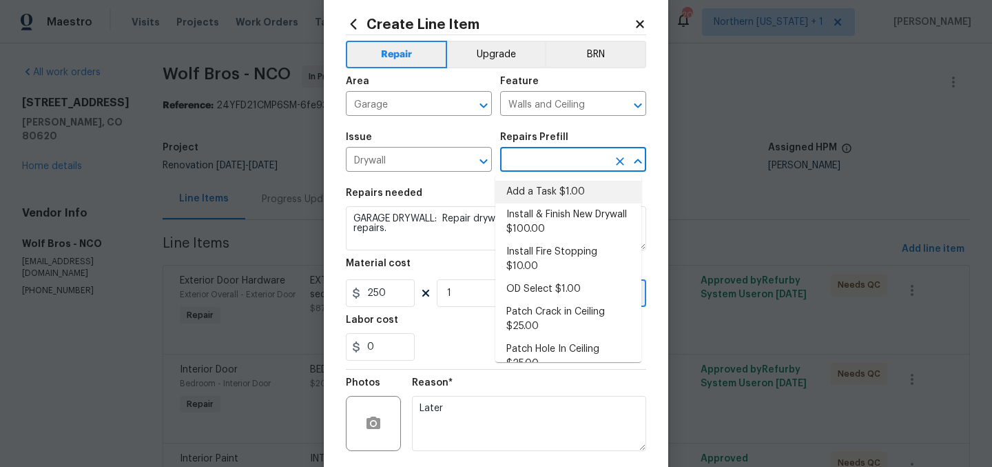
click at [555, 190] on li "Add a Task $1.00" at bounding box center [569, 192] width 146 height 23
type input "Add a Task $1.00"
type textarea "HPM to detail"
type input "1"
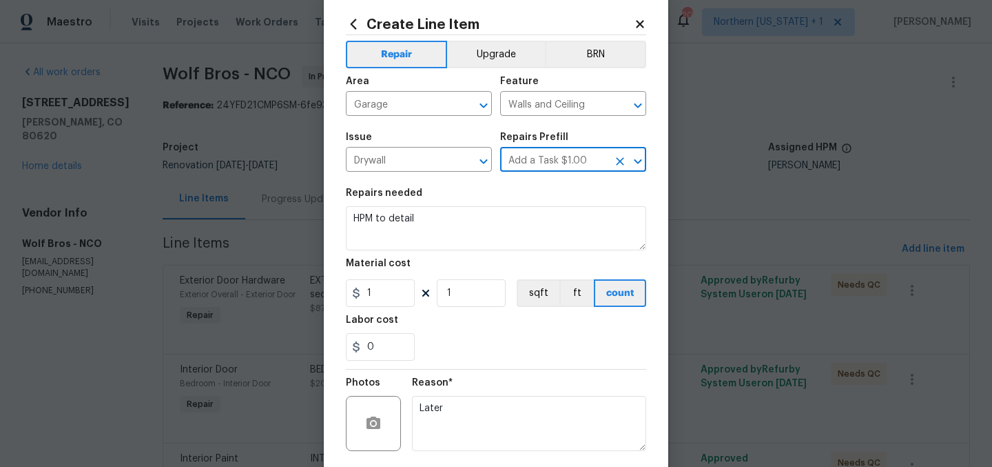
scroll to position [128, 0]
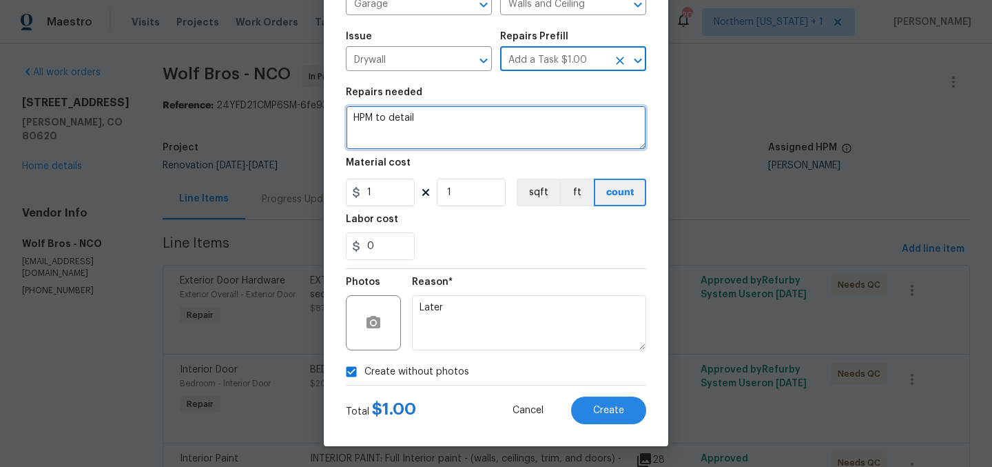
click at [448, 121] on textarea "HPM to detail" at bounding box center [496, 127] width 300 height 44
paste textarea "GARAGE DRYWALL: Repair drywall after HVAC ductwork repairs."
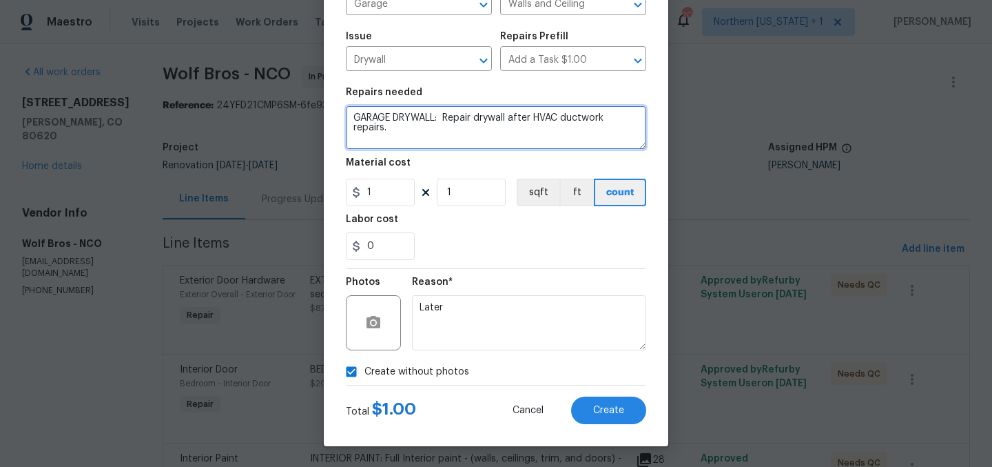
type textarea "GARAGE DRYWALL: Repair drywall after HVAC ductwork repairs."
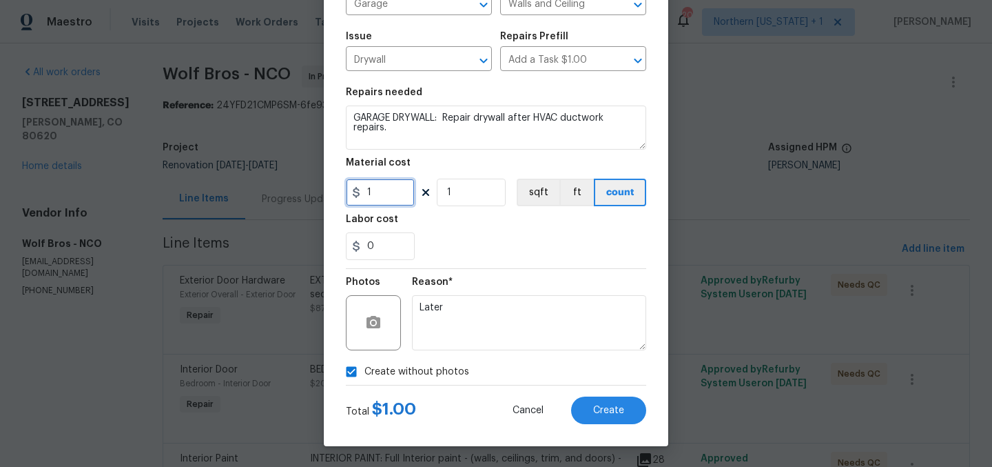
click at [380, 196] on input "1" at bounding box center [380, 193] width 69 height 28
click at [380, 194] on input "1" at bounding box center [380, 193] width 69 height 28
click at [381, 193] on input "1" at bounding box center [380, 193] width 69 height 28
type input "250"
click at [466, 238] on div "0" at bounding box center [496, 246] width 300 height 28
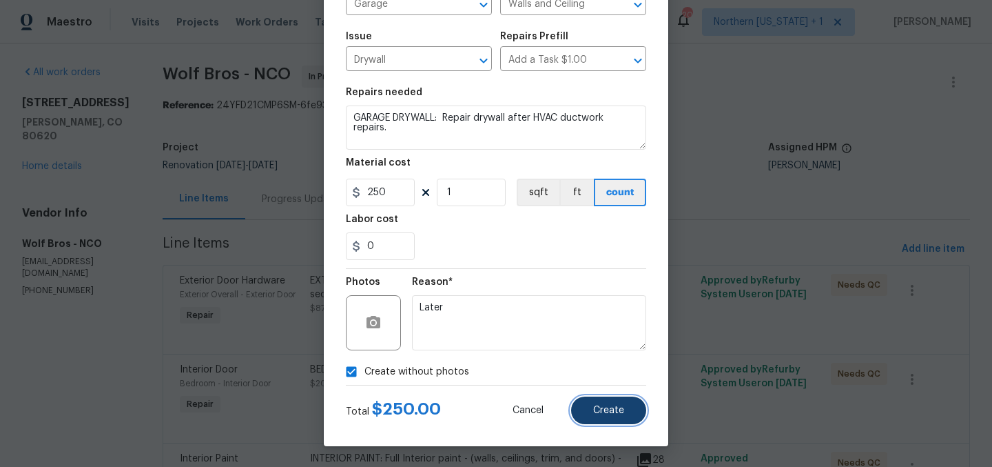
click at [608, 403] on button "Create" at bounding box center [608, 410] width 75 height 28
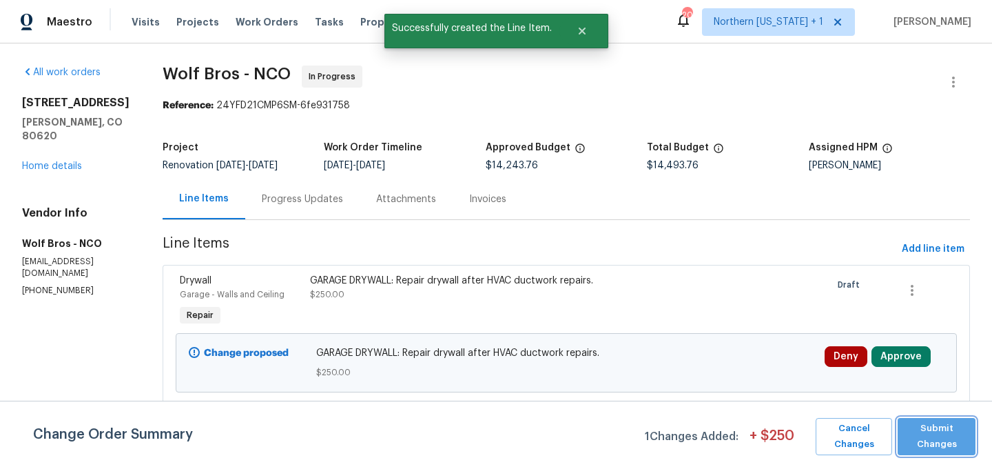
click at [943, 435] on span "Submit Changes" at bounding box center [937, 436] width 64 height 32
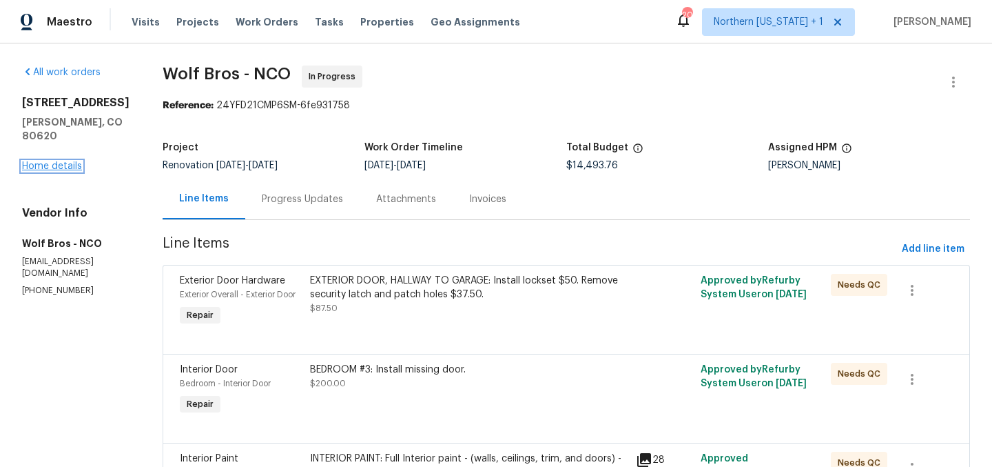
click at [67, 161] on link "Home details" at bounding box center [52, 166] width 60 height 10
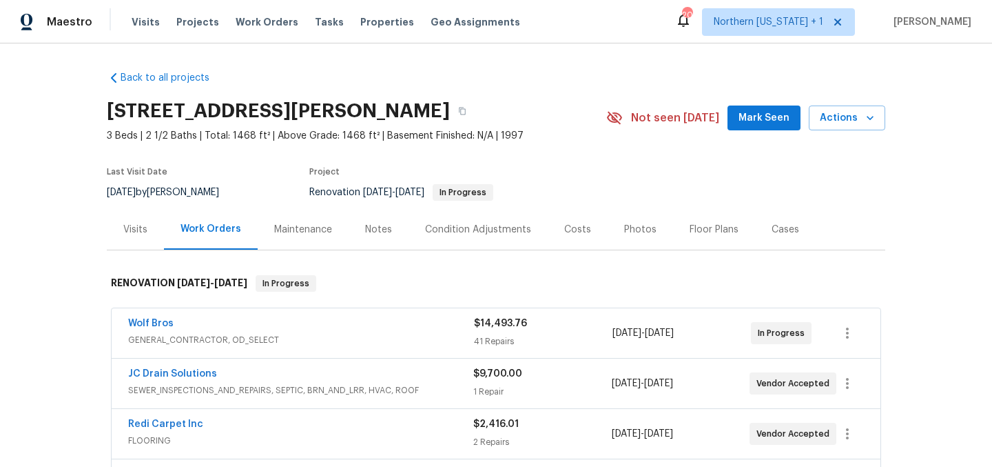
click at [901, 197] on div "Back to all projects 3217 Birney Ct, Evans, CO 80620 3 Beds | 2 1/2 Baths | Tot…" at bounding box center [496, 254] width 992 height 423
click at [844, 117] on span "Actions" at bounding box center [847, 118] width 54 height 17
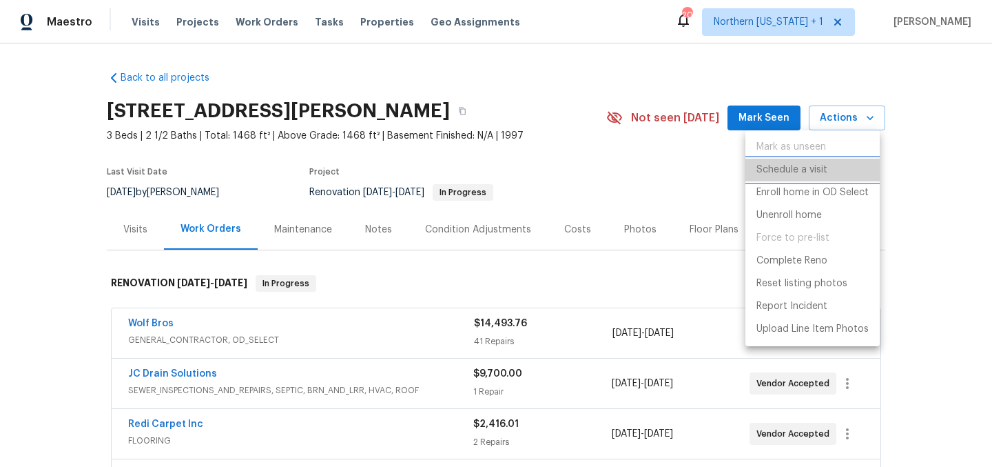
click at [826, 167] on p "Schedule a visit" at bounding box center [792, 170] width 71 height 14
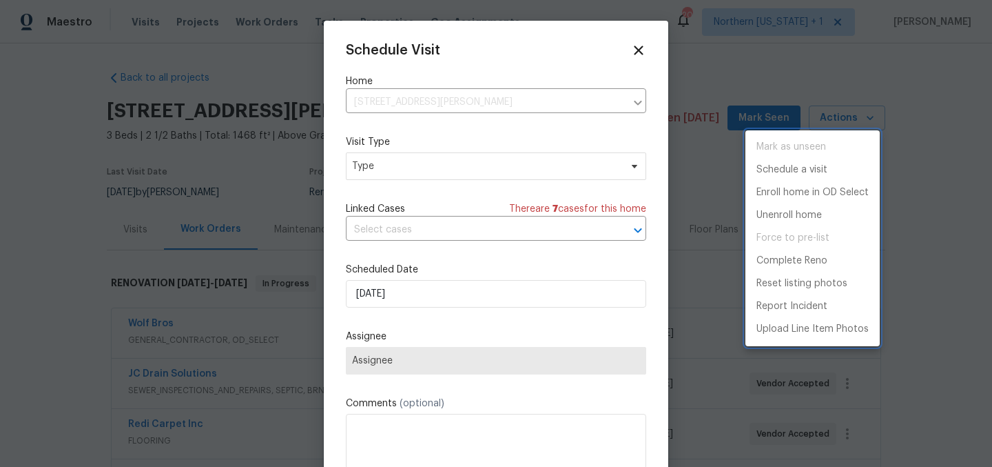
click at [421, 161] on div at bounding box center [496, 233] width 992 height 467
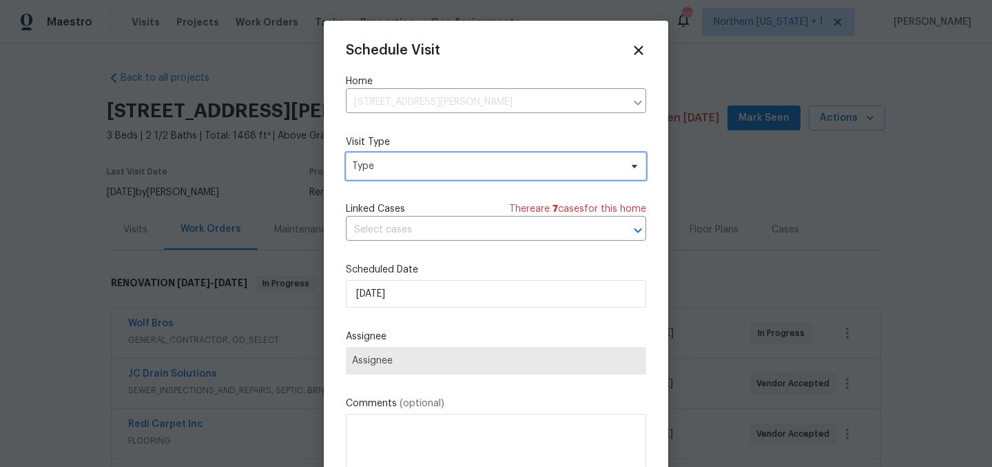
click at [417, 171] on span "Type" at bounding box center [486, 166] width 268 height 14
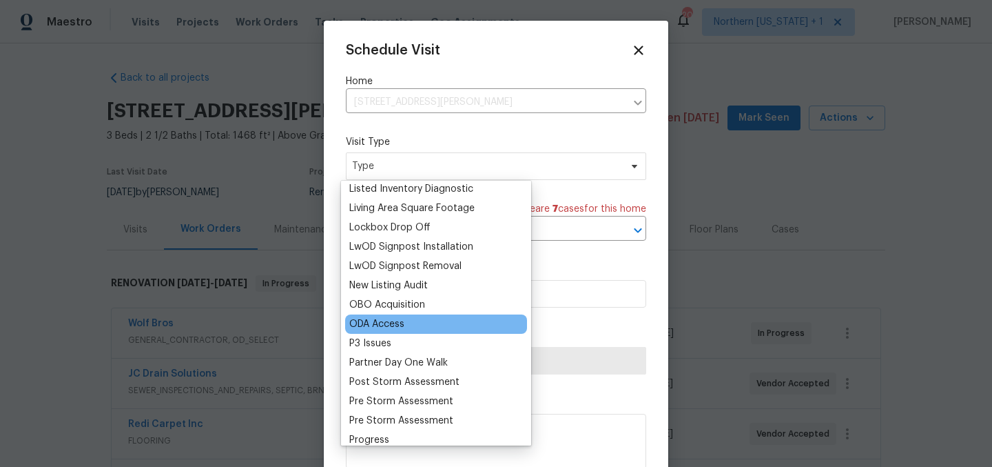
scroll to position [693, 0]
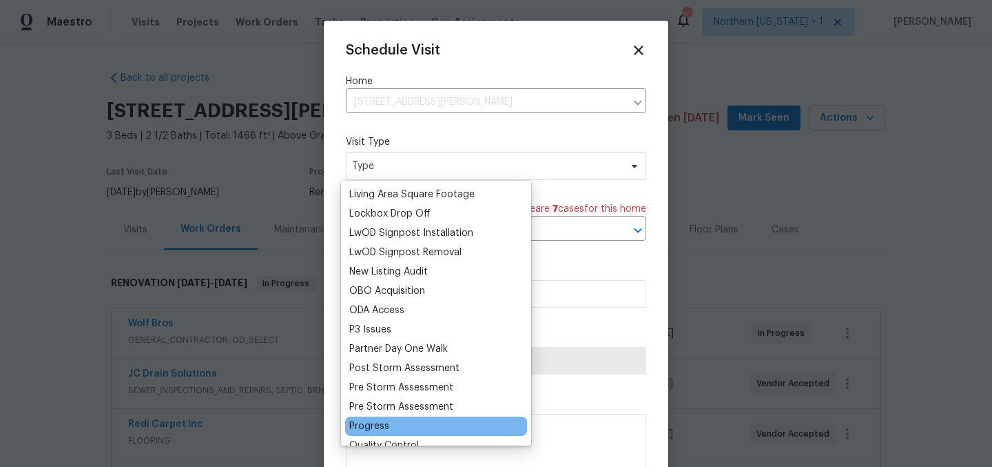
click at [387, 423] on div "Progress" at bounding box center [369, 426] width 40 height 14
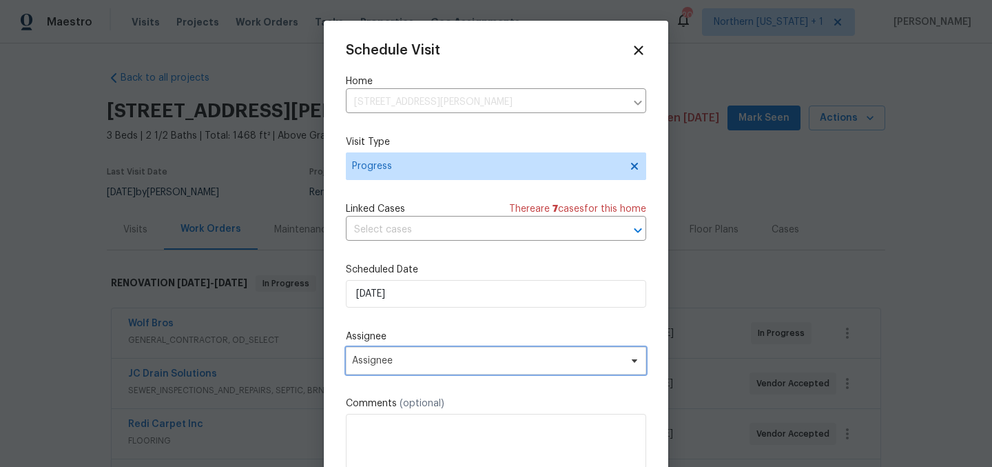
click at [451, 370] on span "Assignee" at bounding box center [496, 361] width 300 height 28
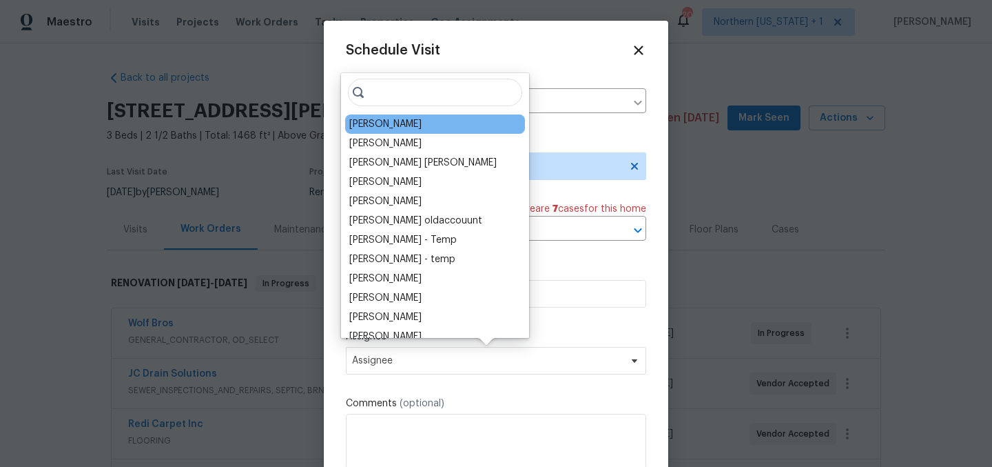
click at [389, 117] on div "[PERSON_NAME]" at bounding box center [385, 124] width 72 height 14
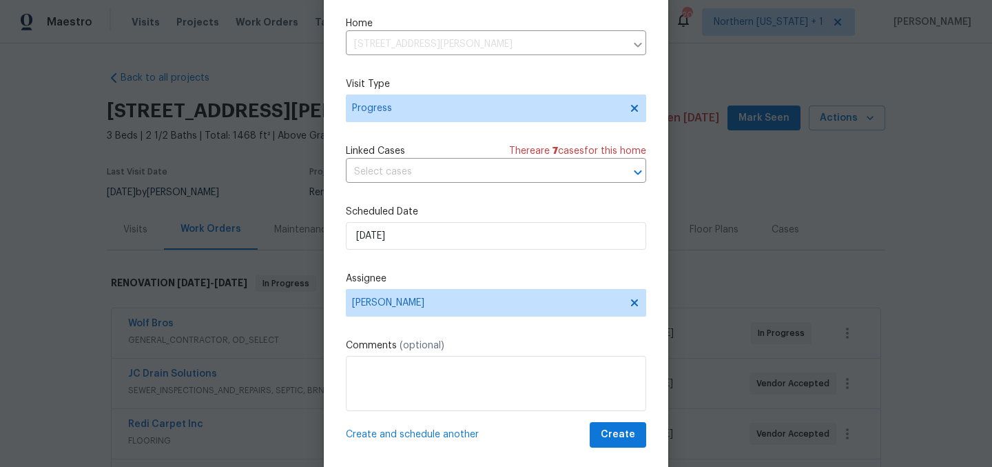
scroll to position [57, 0]
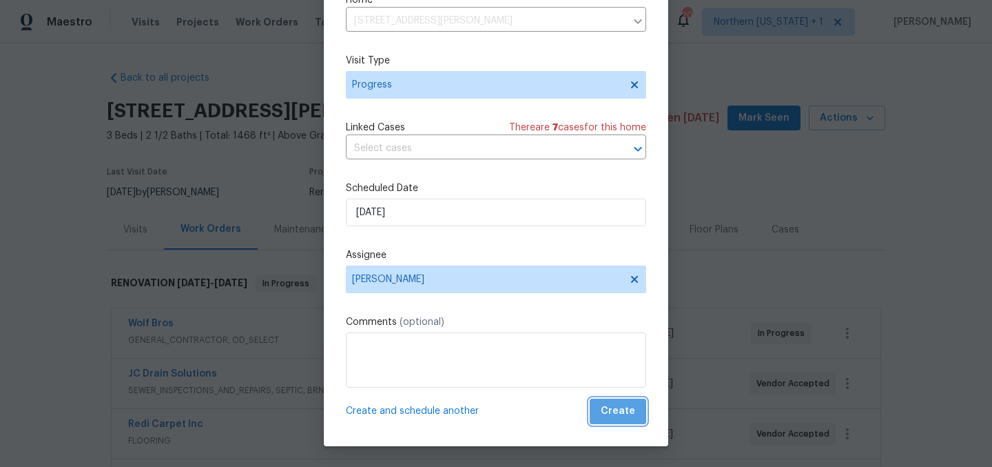
click at [613, 414] on span "Create" at bounding box center [618, 410] width 34 height 17
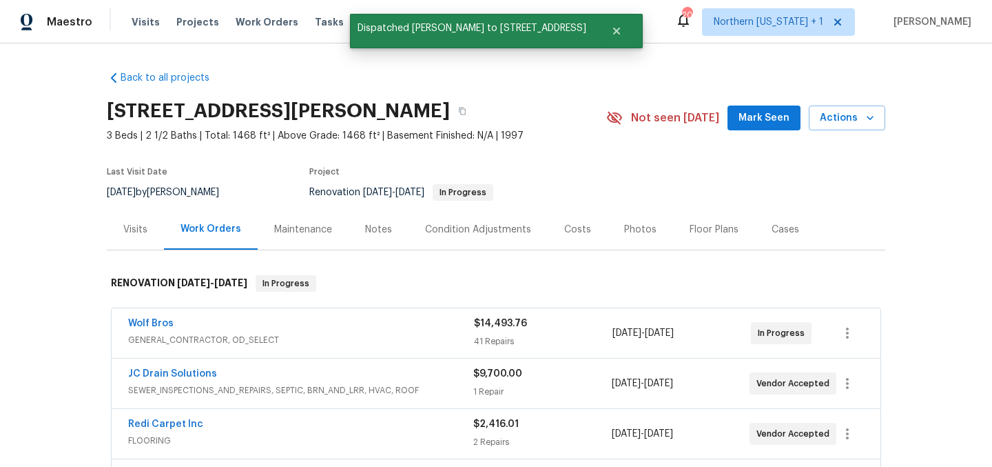
scroll to position [0, 0]
click at [940, 165] on div "Back to all projects 3217 Birney Ct, Evans, CO 80620 3 Beds | 2 1/2 Baths | Tot…" at bounding box center [496, 254] width 992 height 423
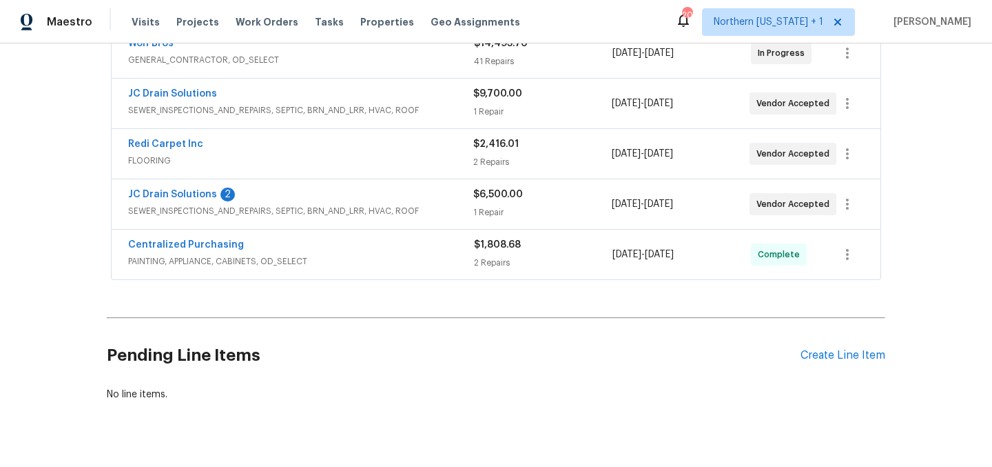
scroll to position [318, 0]
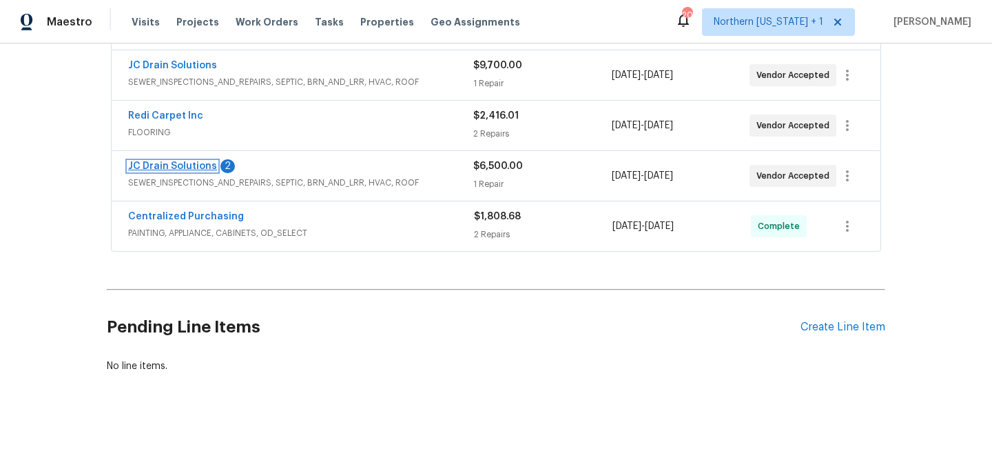
click at [195, 161] on link "JC Drain Solutions" at bounding box center [172, 166] width 89 height 10
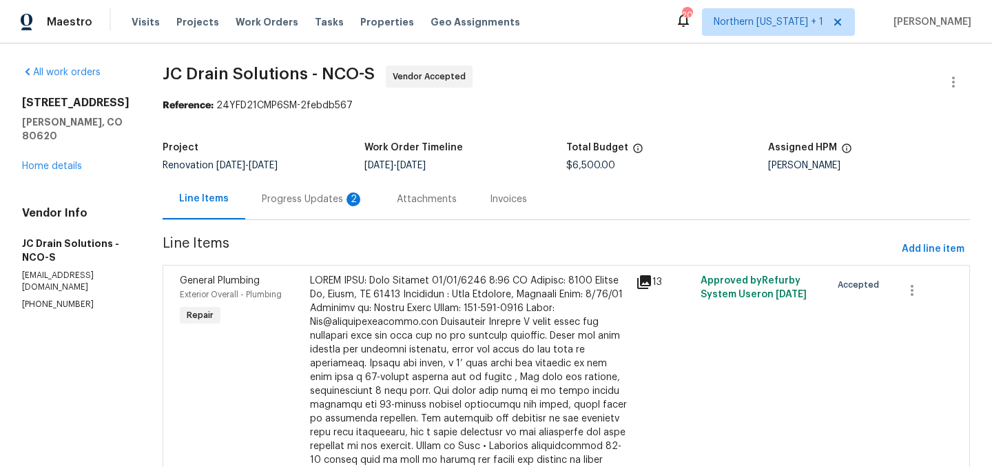
click at [339, 200] on div "Progress Updates 2" at bounding box center [313, 199] width 102 height 14
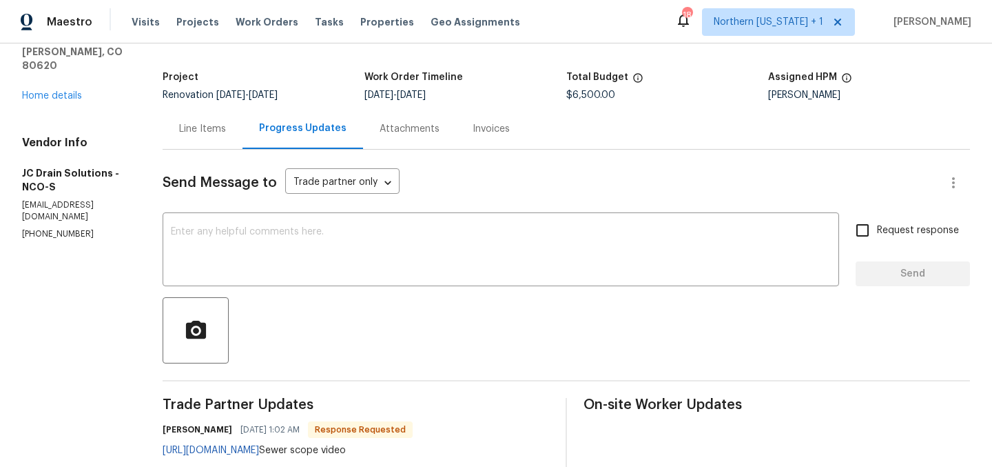
scroll to position [48, 0]
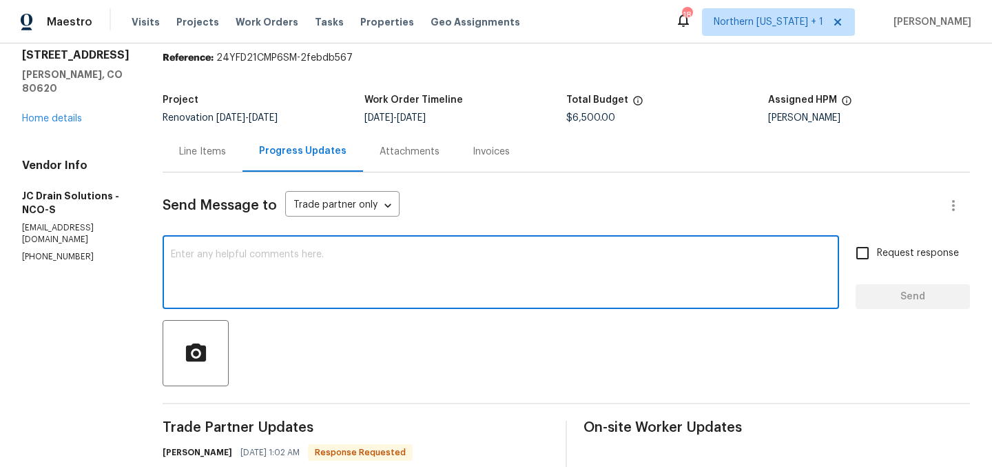
click at [436, 249] on textarea at bounding box center [501, 273] width 660 height 48
type textarea "TY!"
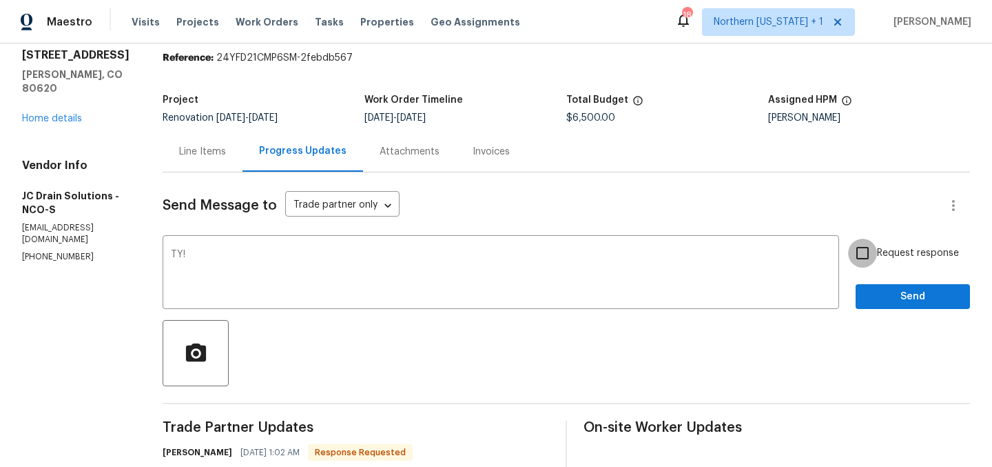
click at [857, 253] on input "Request response" at bounding box center [862, 252] width 29 height 29
checkbox input "true"
click at [885, 284] on button "Send" at bounding box center [913, 297] width 114 height 26
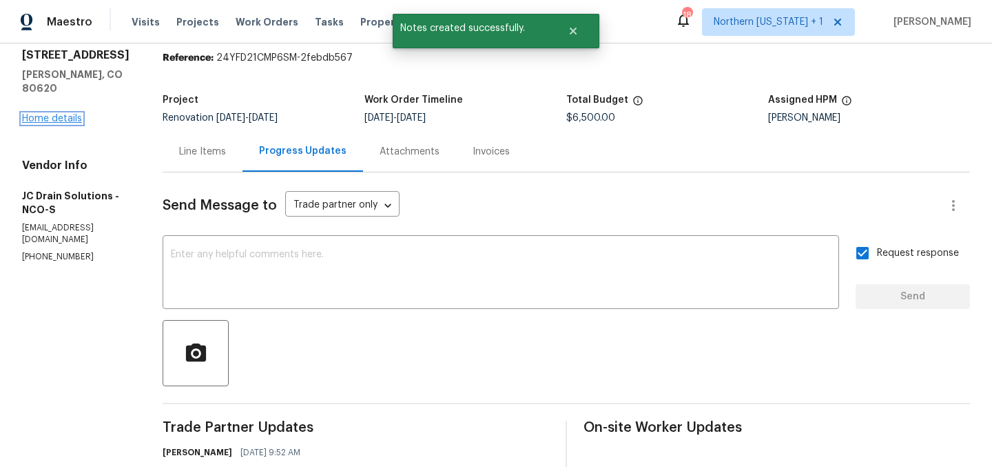
click at [43, 114] on link "Home details" at bounding box center [52, 119] width 60 height 10
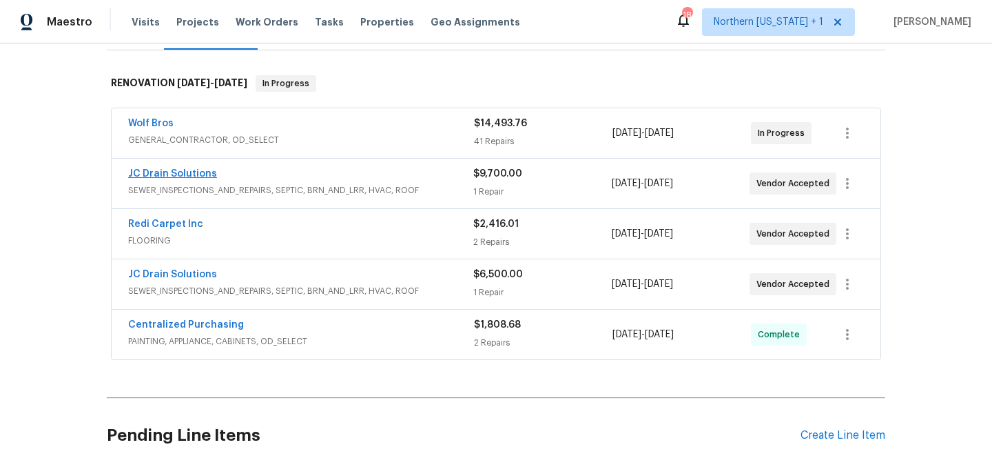
scroll to position [201, 0]
click at [192, 174] on link "JC Drain Solutions" at bounding box center [172, 173] width 89 height 10
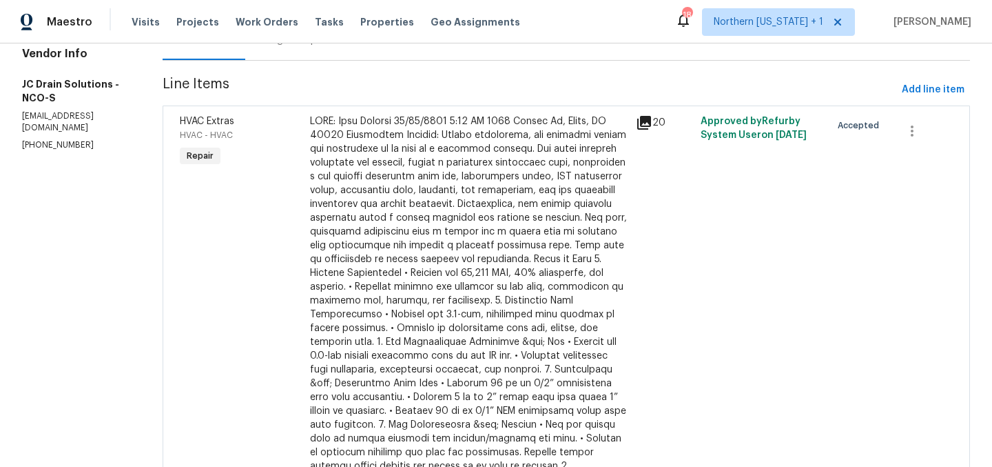
scroll to position [159, 0]
click at [526, 190] on div at bounding box center [469, 322] width 318 height 414
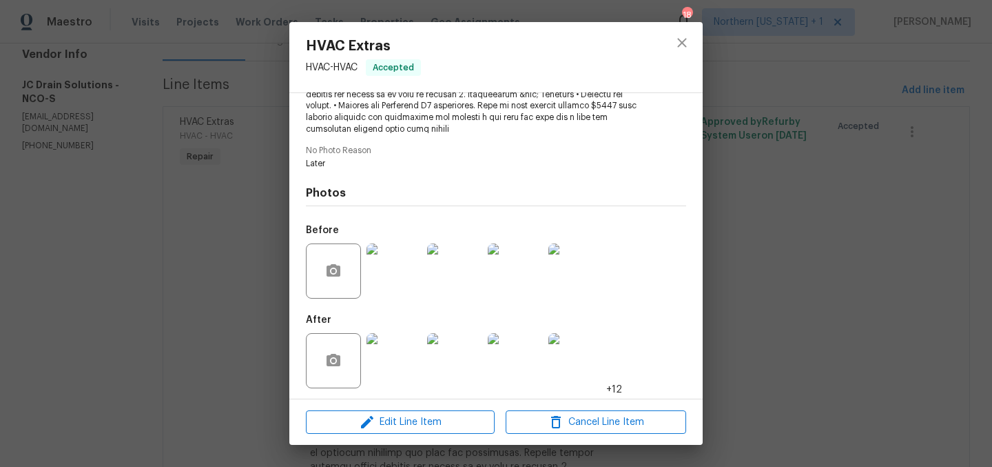
scroll to position [399, 0]
click at [392, 267] on img at bounding box center [394, 268] width 55 height 55
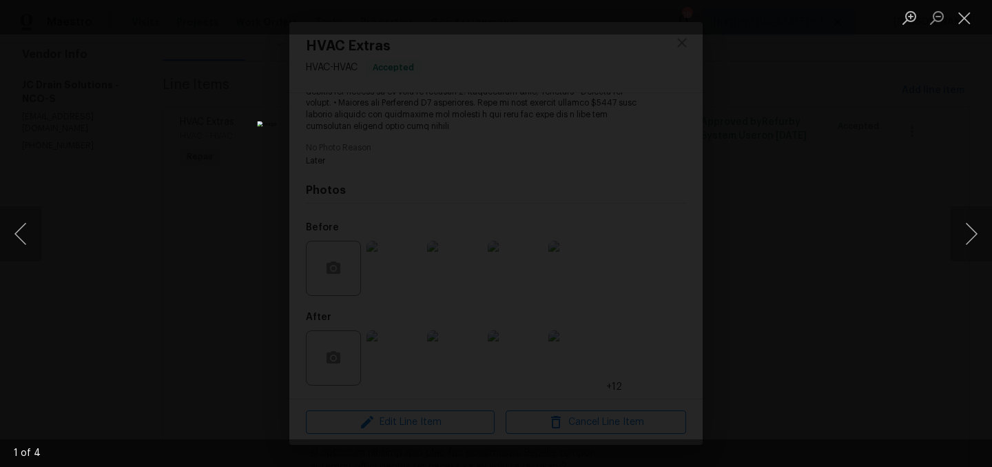
click at [944, 234] on div "Lightbox" at bounding box center [496, 233] width 992 height 467
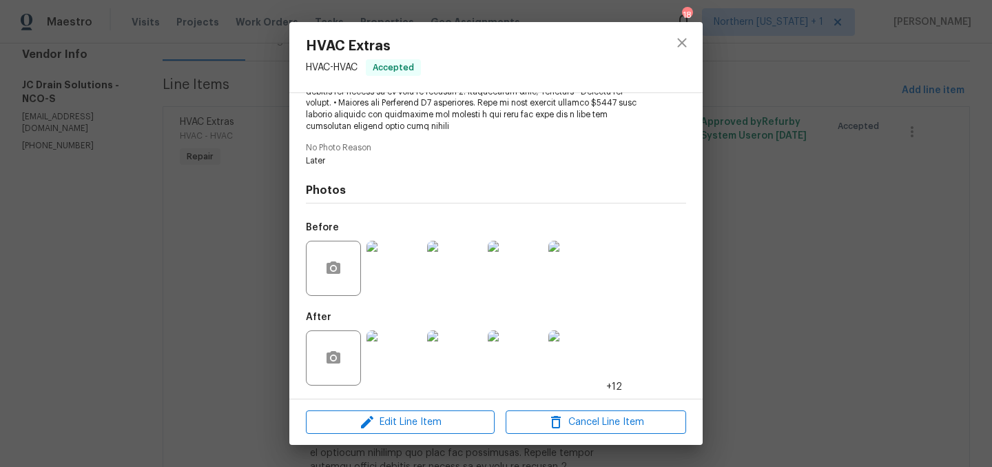
click at [387, 264] on img at bounding box center [394, 268] width 55 height 55
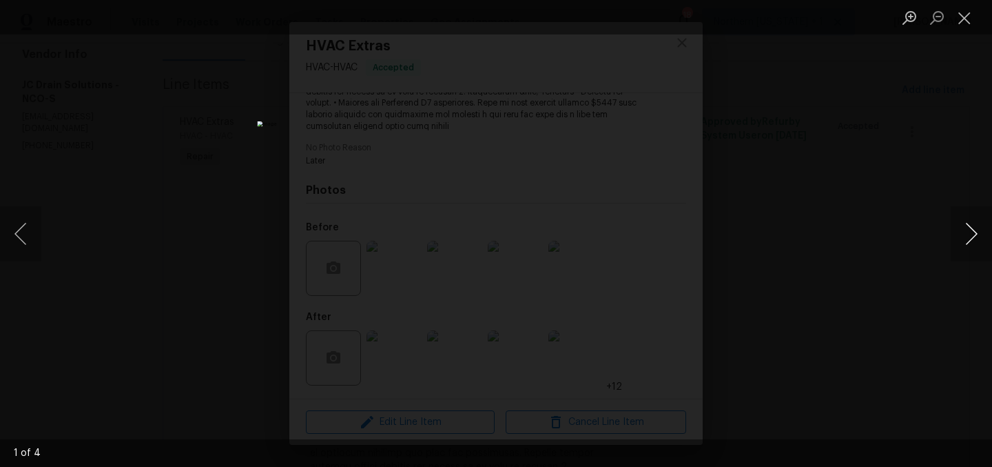
click at [976, 234] on button "Next image" at bounding box center [971, 233] width 41 height 55
click at [968, 228] on button "Next image" at bounding box center [971, 233] width 41 height 55
click at [969, 229] on button "Next image" at bounding box center [971, 233] width 41 height 55
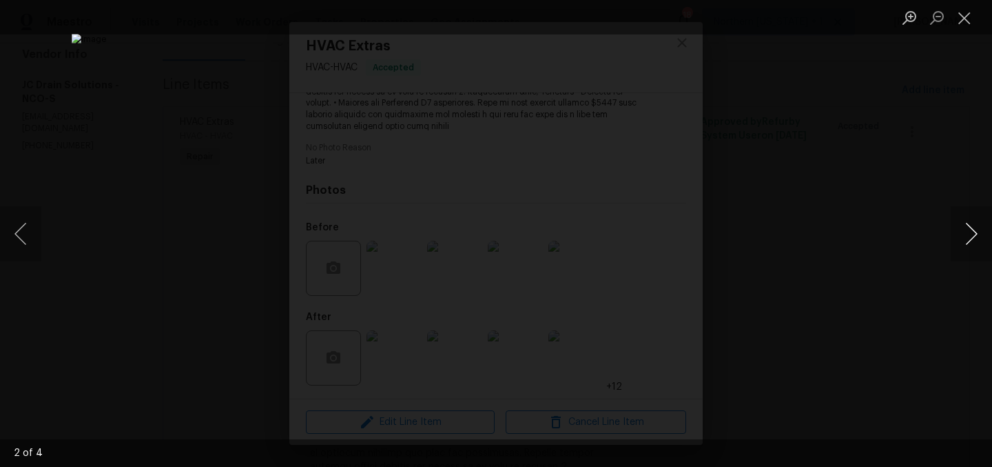
click at [969, 229] on button "Next image" at bounding box center [971, 233] width 41 height 55
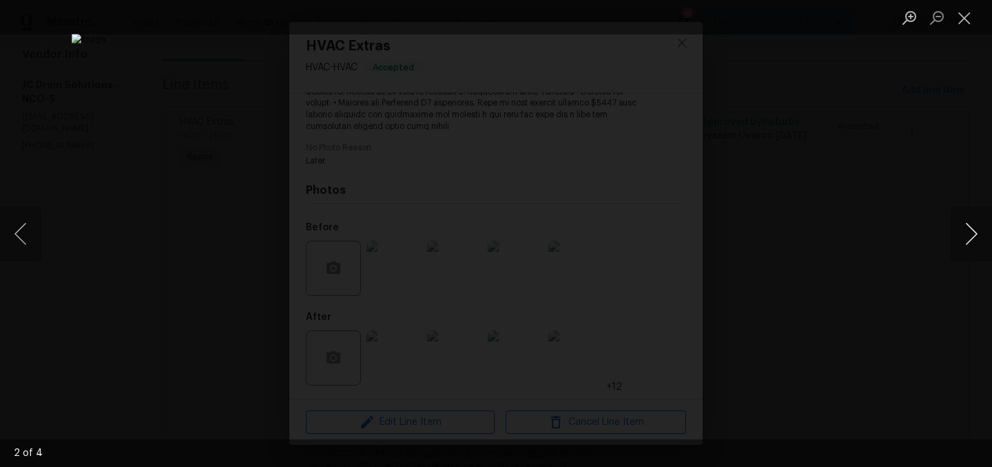
click at [969, 229] on button "Next image" at bounding box center [971, 233] width 41 height 55
drag, startPoint x: 965, startPoint y: 21, endPoint x: 949, endPoint y: 24, distance: 16.1
click at [965, 21] on button "Close lightbox" at bounding box center [965, 18] width 28 height 24
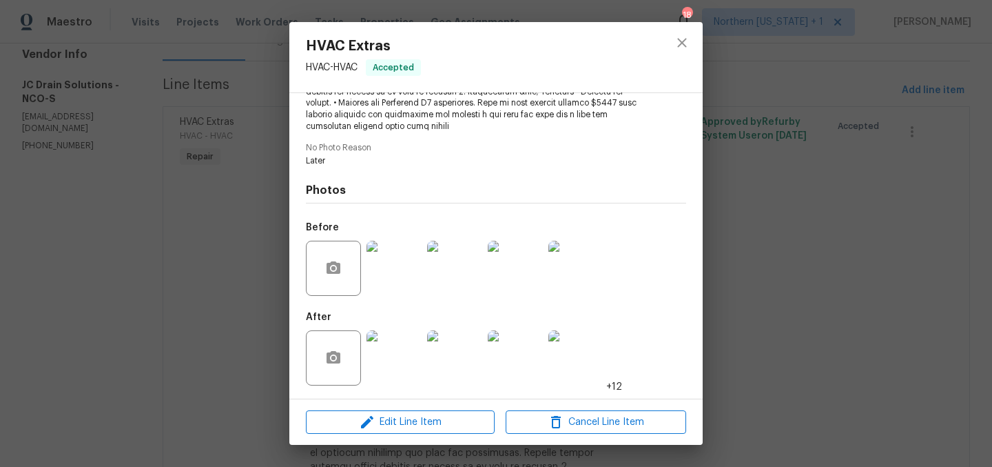
click at [398, 361] on img at bounding box center [394, 357] width 55 height 55
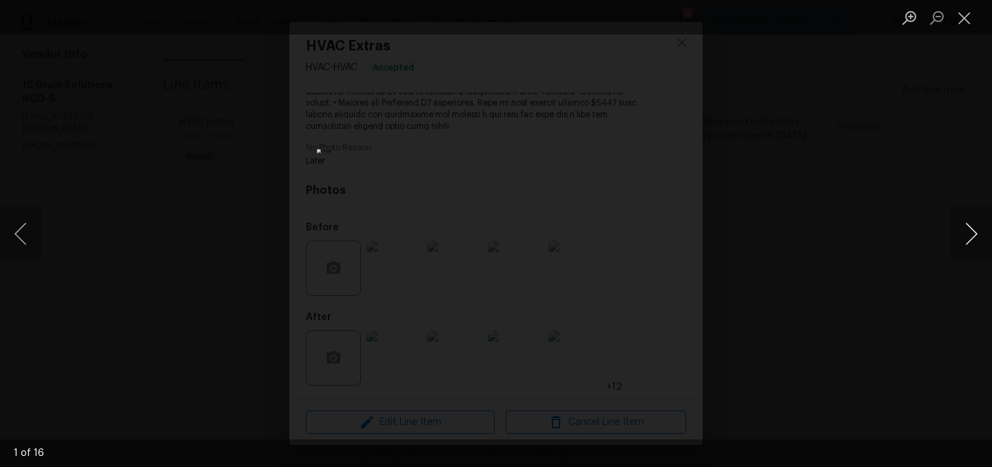
click at [981, 240] on button "Next image" at bounding box center [971, 233] width 41 height 55
click at [977, 239] on button "Next image" at bounding box center [971, 233] width 41 height 55
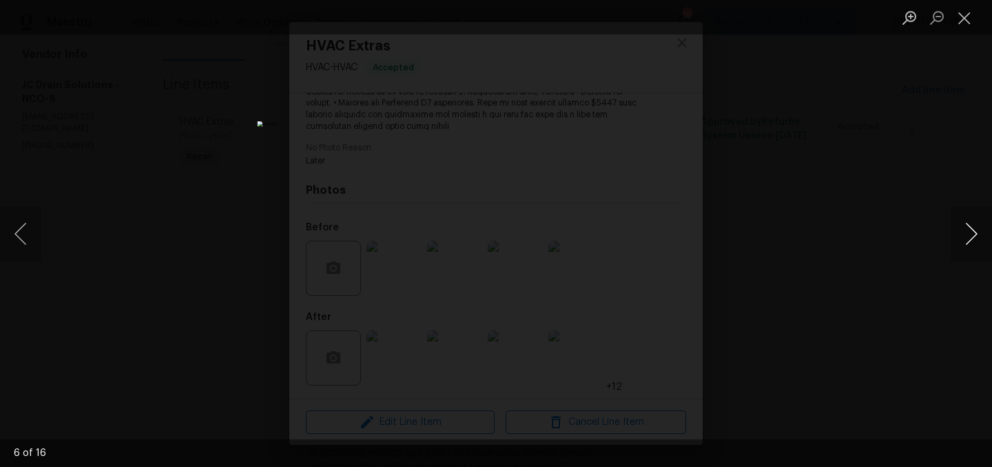
click at [977, 239] on button "Next image" at bounding box center [971, 233] width 41 height 55
click at [23, 235] on button "Previous image" at bounding box center [20, 233] width 41 height 55
click at [971, 233] on button "Next image" at bounding box center [971, 233] width 41 height 55
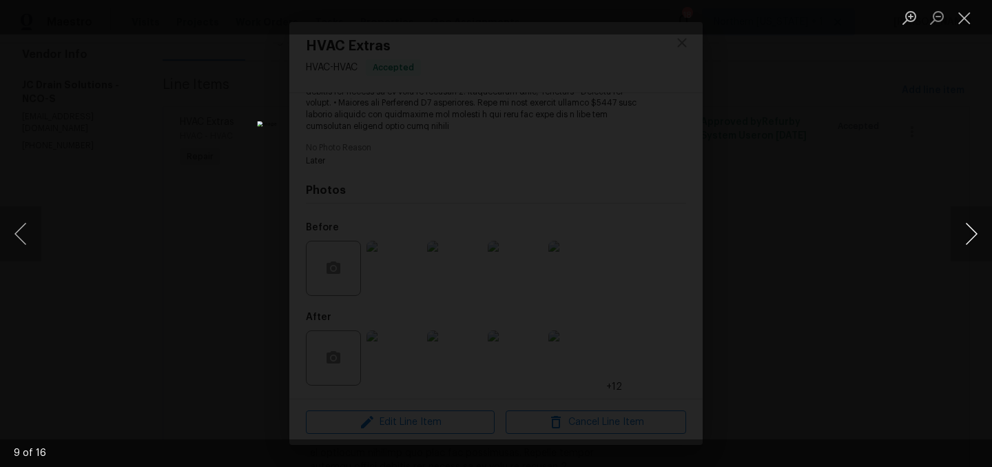
click at [971, 233] on button "Next image" at bounding box center [971, 233] width 41 height 55
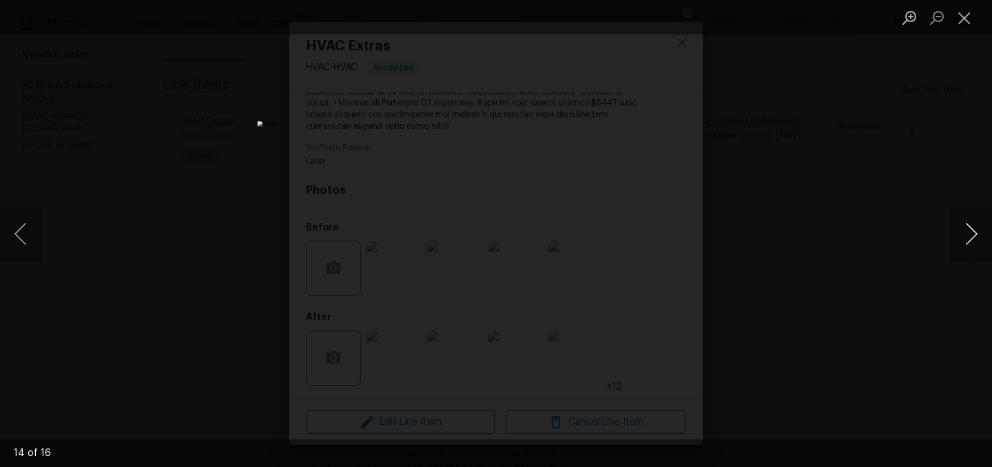
click at [971, 233] on button "Next image" at bounding box center [971, 233] width 41 height 55
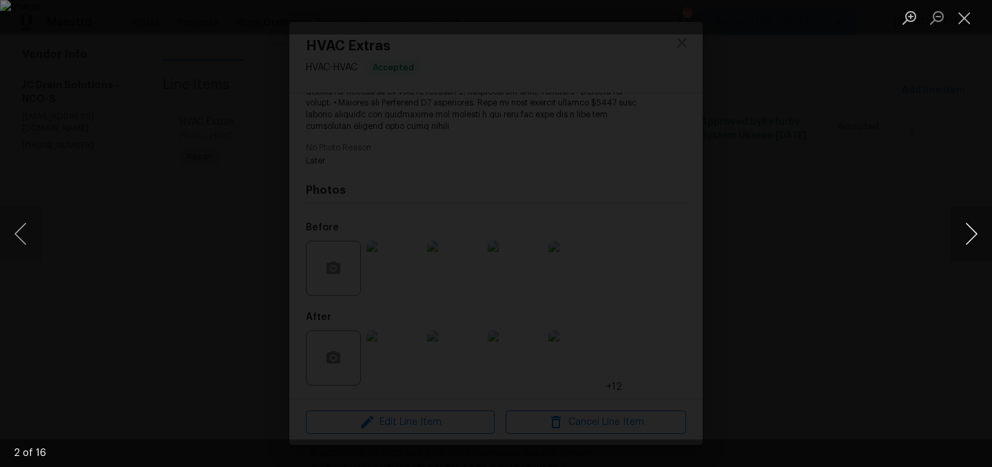
click at [971, 233] on button "Next image" at bounding box center [971, 233] width 41 height 55
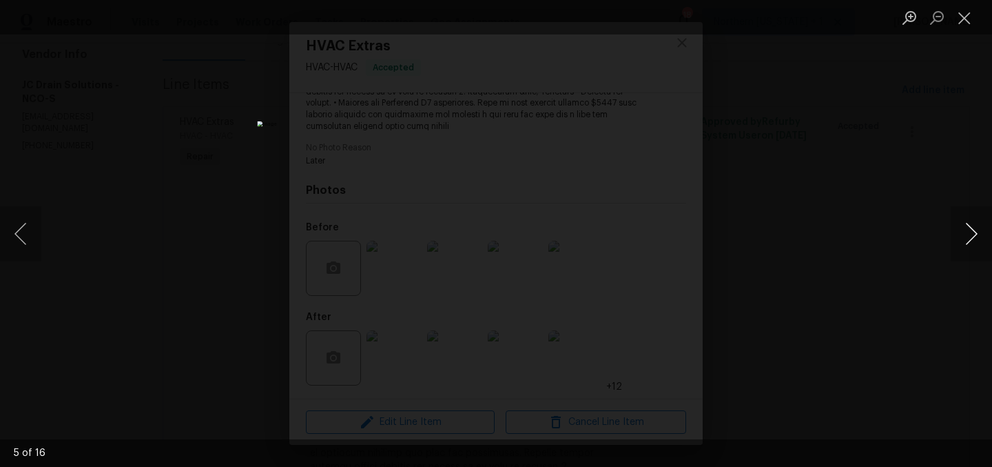
click at [971, 233] on button "Next image" at bounding box center [971, 233] width 41 height 55
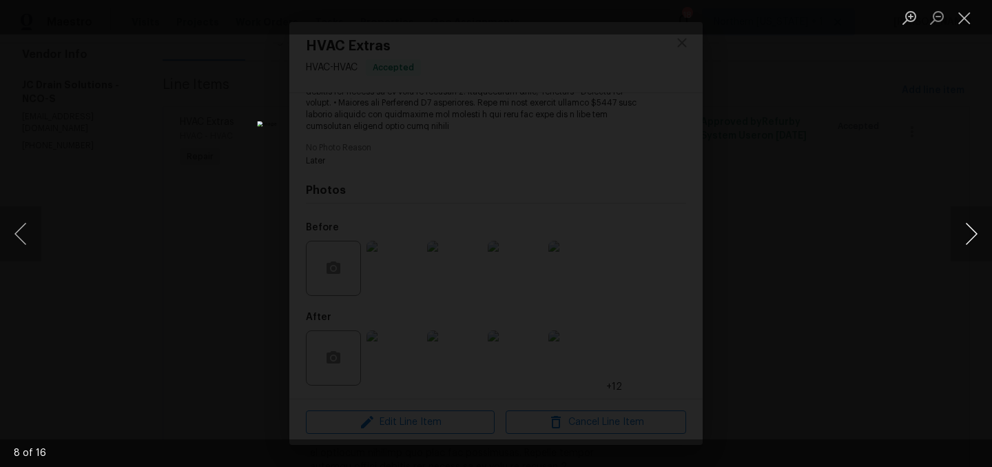
click at [971, 233] on button "Next image" at bounding box center [971, 233] width 41 height 55
click at [970, 232] on button "Next image" at bounding box center [971, 233] width 41 height 55
click at [971, 232] on button "Next image" at bounding box center [971, 233] width 41 height 55
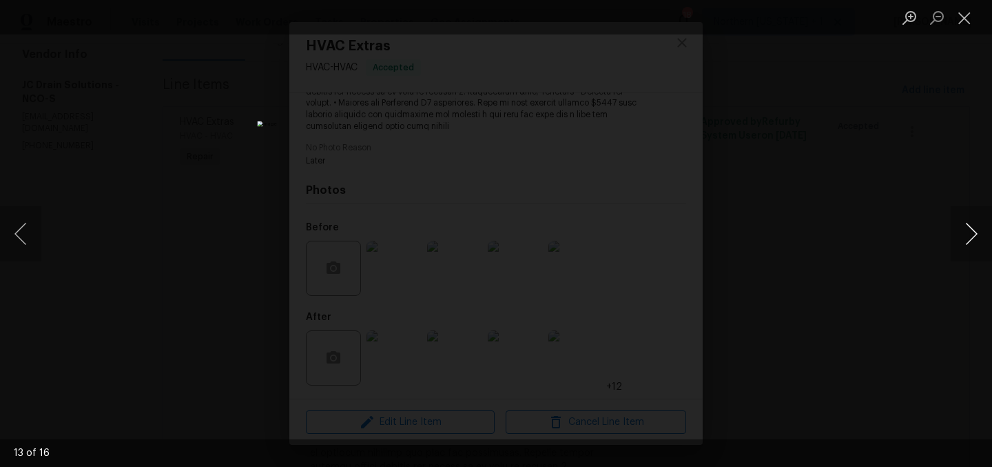
click at [971, 232] on button "Next image" at bounding box center [971, 233] width 41 height 55
click at [972, 232] on button "Next image" at bounding box center [971, 233] width 41 height 55
click at [966, 16] on button "Close lightbox" at bounding box center [965, 18] width 28 height 24
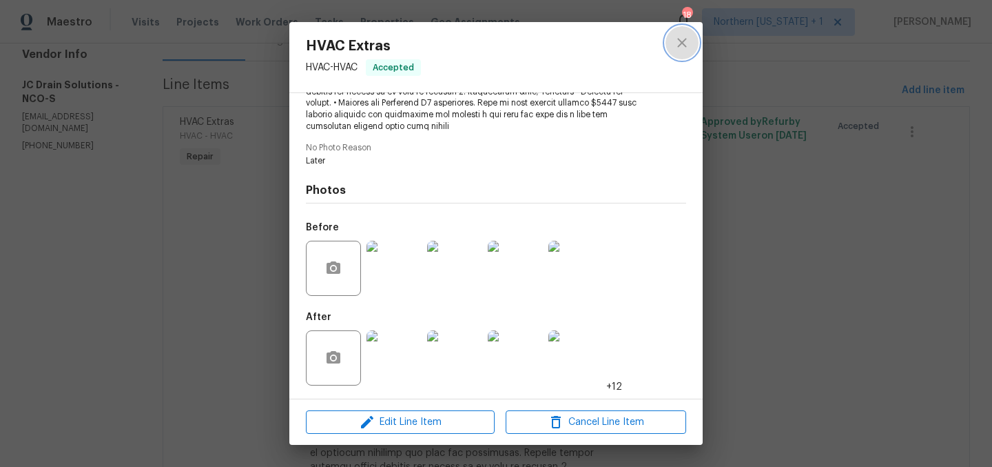
click at [682, 41] on icon "close" at bounding box center [682, 42] width 17 height 17
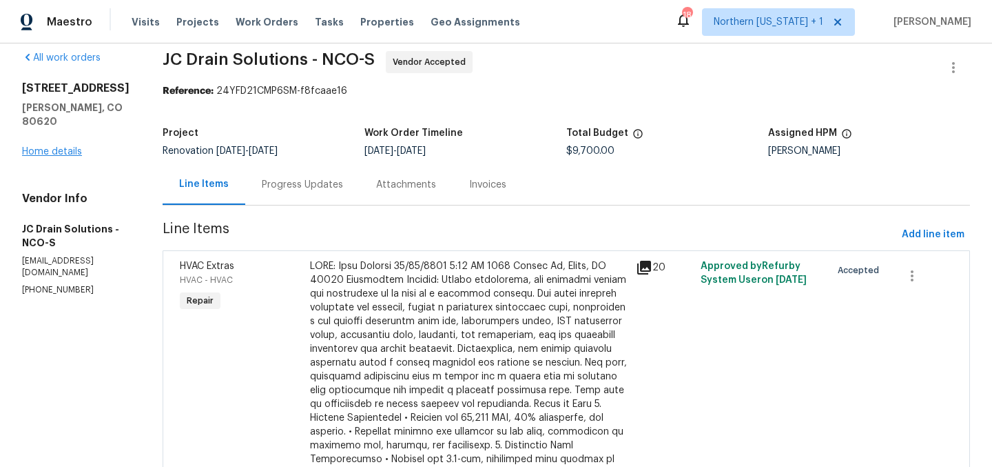
scroll to position [17, 0]
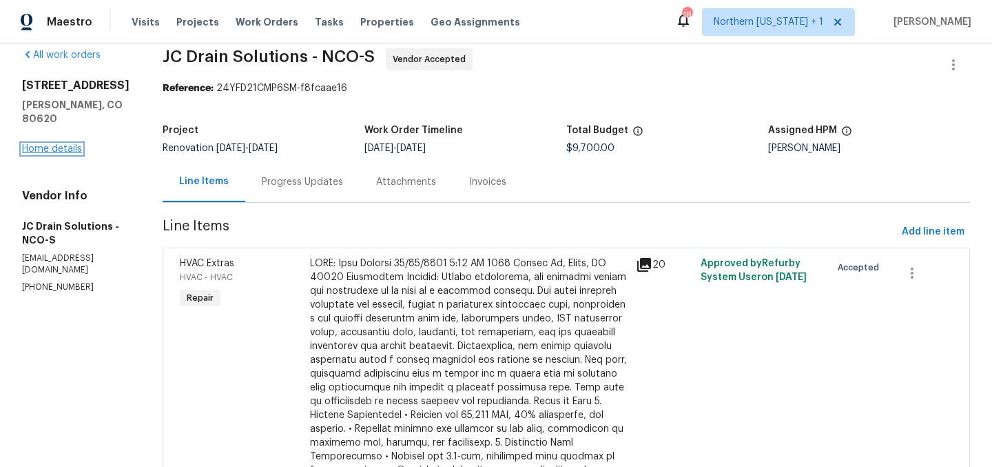
click at [65, 144] on link "Home details" at bounding box center [52, 149] width 60 height 10
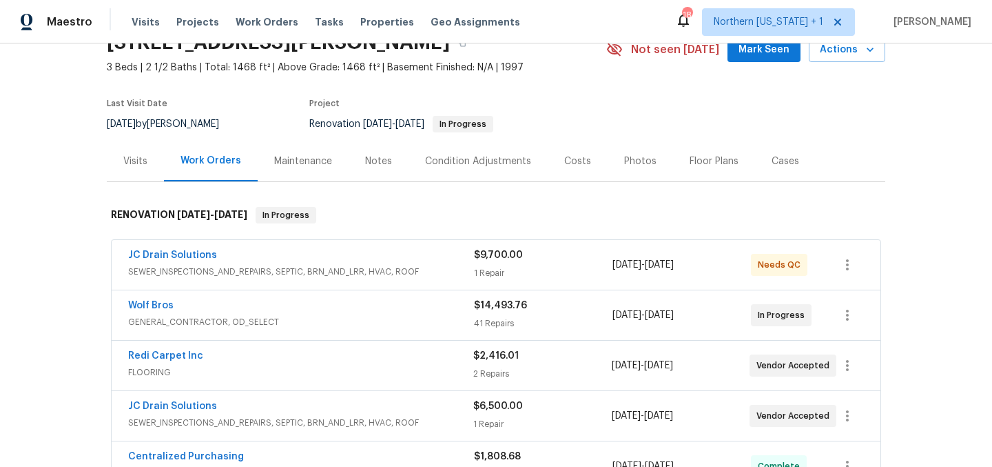
scroll to position [185, 0]
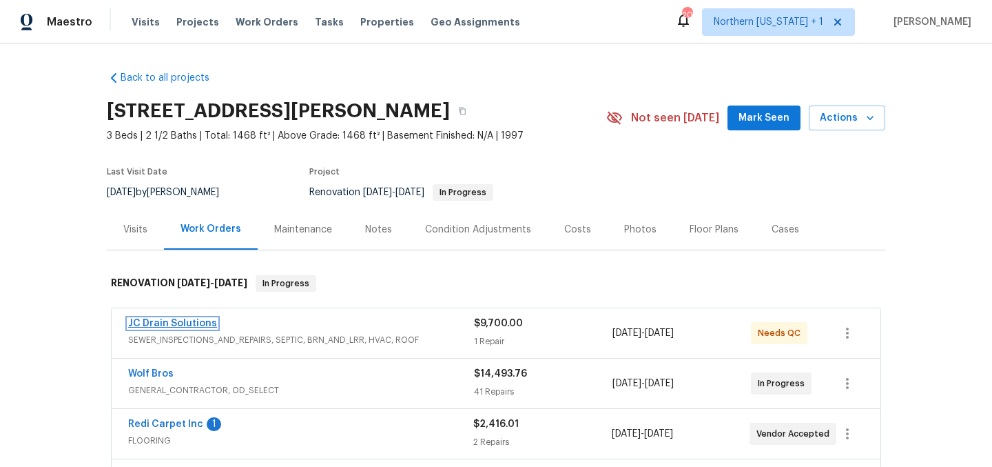
click at [170, 326] on link "JC Drain Solutions" at bounding box center [172, 323] width 89 height 10
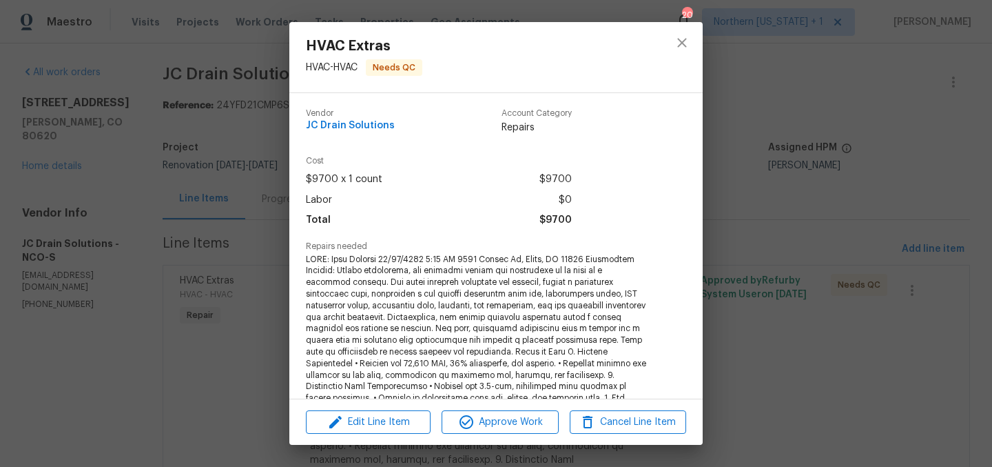
scroll to position [399, 0]
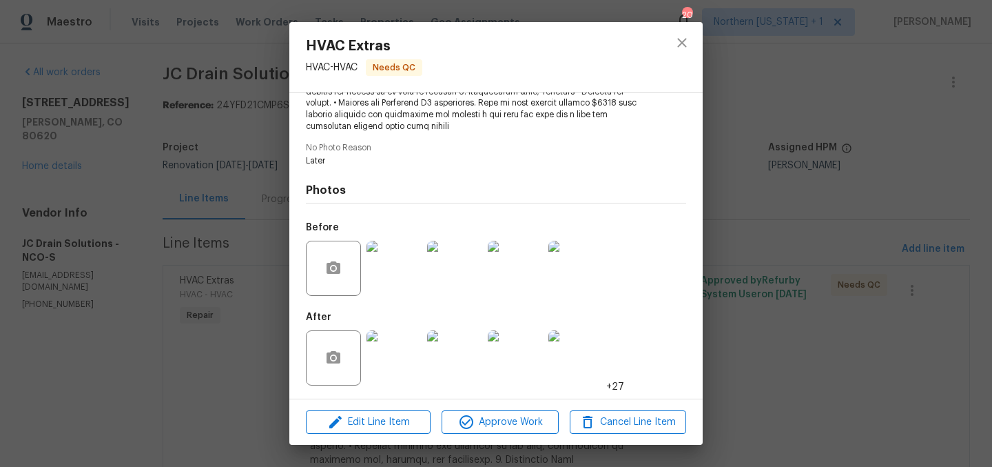
click at [398, 354] on img at bounding box center [394, 357] width 55 height 55
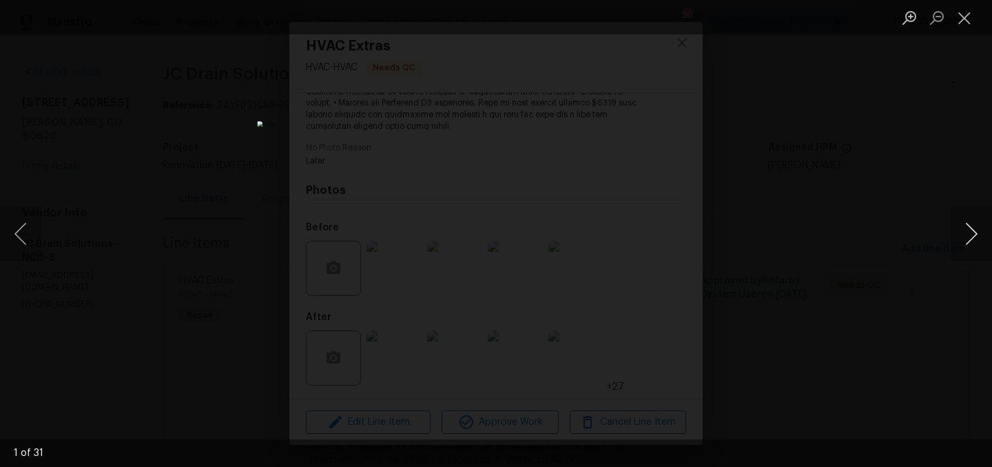
click at [977, 238] on button "Next image" at bounding box center [971, 233] width 41 height 55
click at [972, 231] on button "Next image" at bounding box center [971, 233] width 41 height 55
click at [977, 236] on button "Next image" at bounding box center [971, 233] width 41 height 55
click at [965, 232] on button "Next image" at bounding box center [971, 233] width 41 height 55
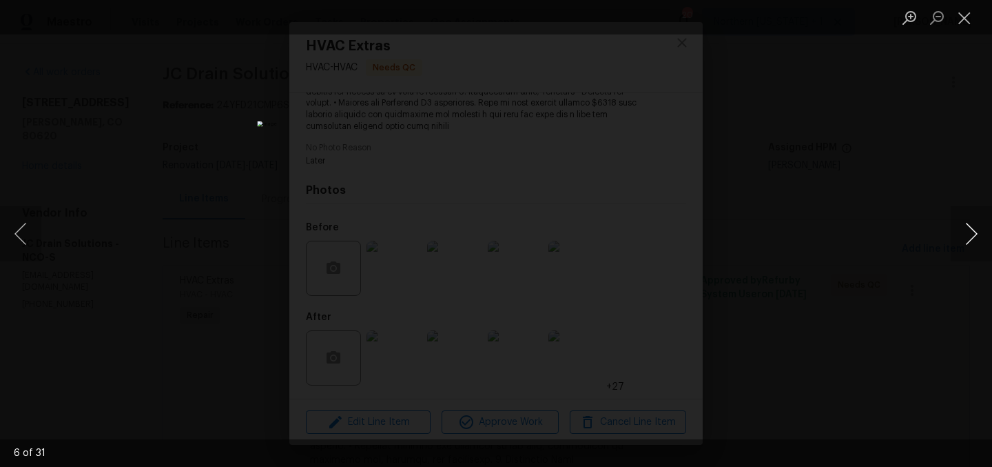
click at [965, 232] on button "Next image" at bounding box center [971, 233] width 41 height 55
click at [965, 235] on button "Next image" at bounding box center [971, 233] width 41 height 55
click at [963, 232] on button "Next image" at bounding box center [971, 233] width 41 height 55
click at [968, 234] on button "Next image" at bounding box center [971, 233] width 41 height 55
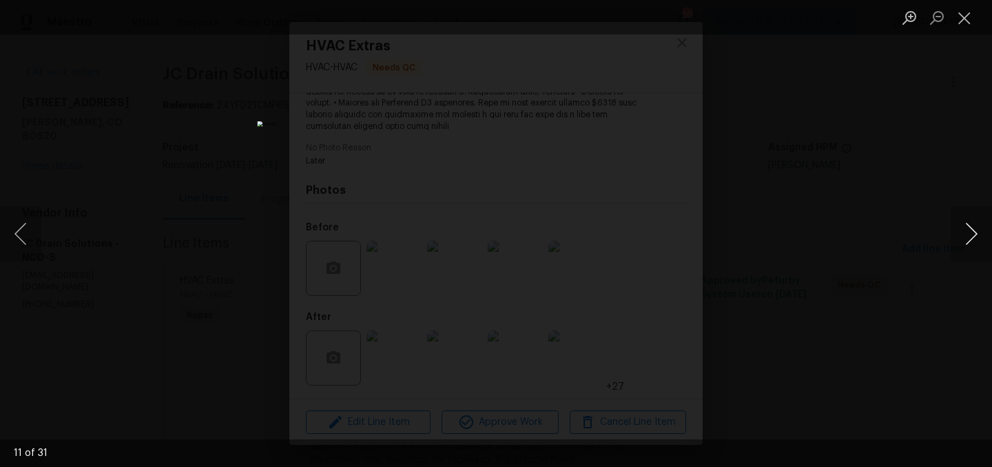
click at [968, 234] on button "Next image" at bounding box center [971, 233] width 41 height 55
click at [968, 235] on button "Next image" at bounding box center [971, 233] width 41 height 55
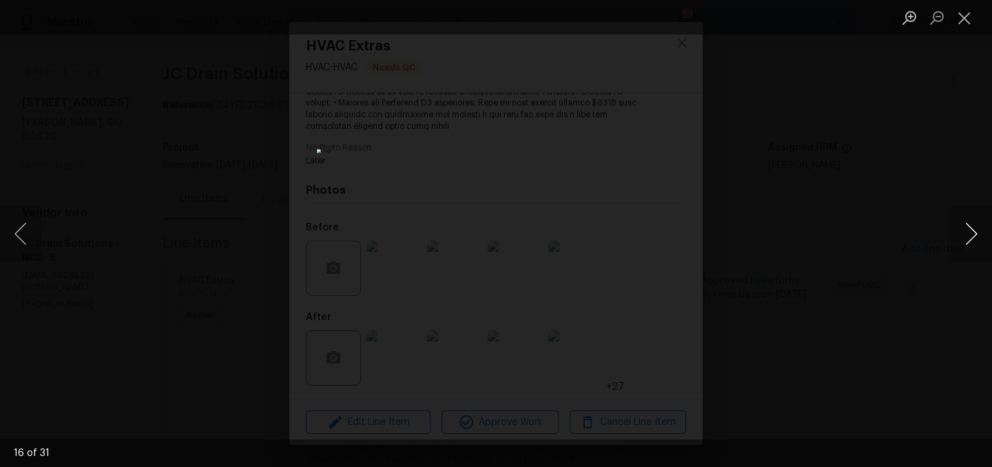
click at [966, 235] on button "Next image" at bounding box center [971, 233] width 41 height 55
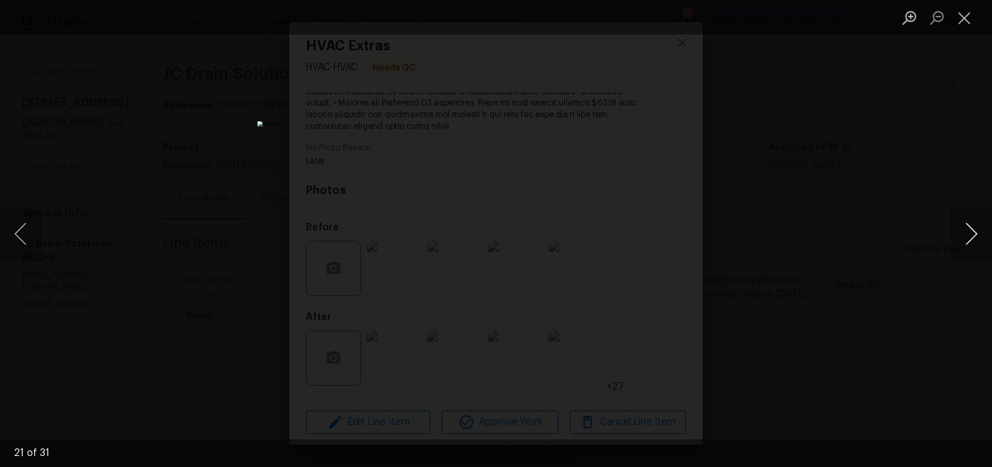
click at [966, 235] on button "Next image" at bounding box center [971, 233] width 41 height 55
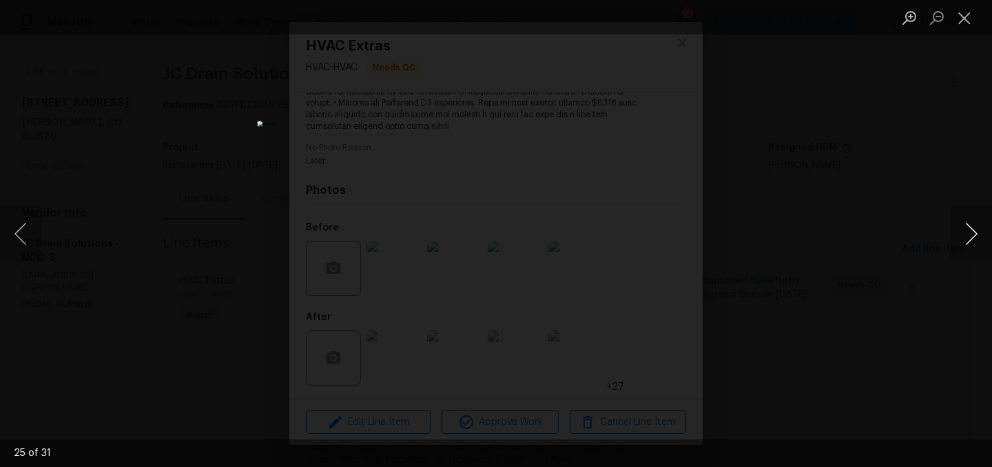
click at [966, 235] on button "Next image" at bounding box center [971, 233] width 41 height 55
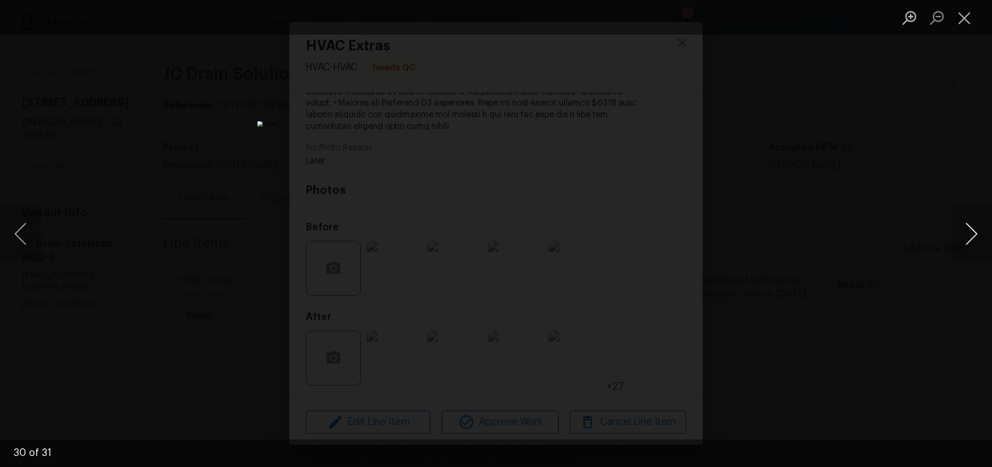
click at [966, 235] on button "Next image" at bounding box center [971, 233] width 41 height 55
click at [968, 233] on button "Next image" at bounding box center [971, 233] width 41 height 55
click at [968, 232] on button "Next image" at bounding box center [971, 233] width 41 height 55
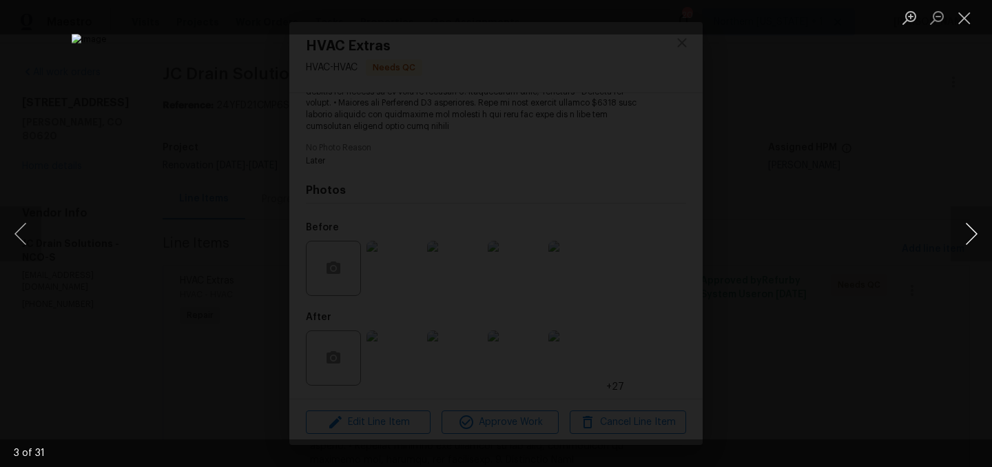
click at [969, 234] on button "Next image" at bounding box center [971, 233] width 41 height 55
click at [970, 232] on button "Next image" at bounding box center [971, 233] width 41 height 55
click at [971, 231] on button "Next image" at bounding box center [971, 233] width 41 height 55
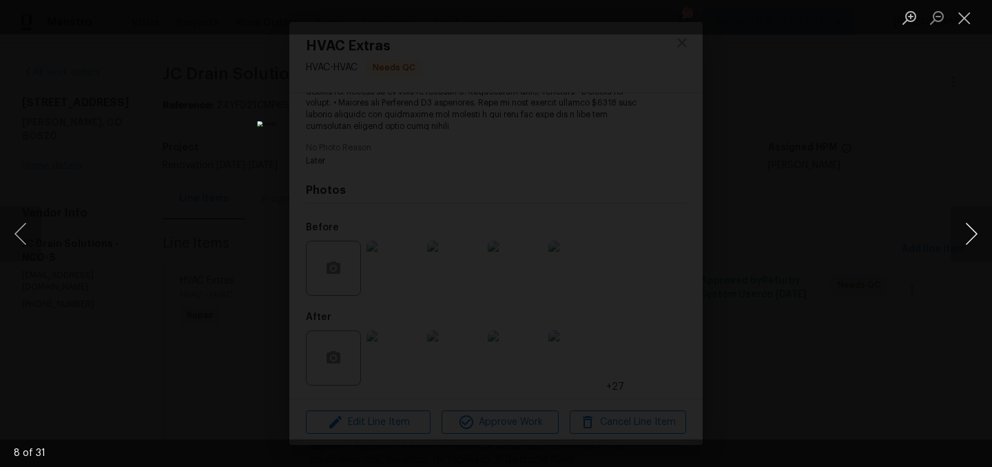
click at [971, 230] on button "Next image" at bounding box center [971, 233] width 41 height 55
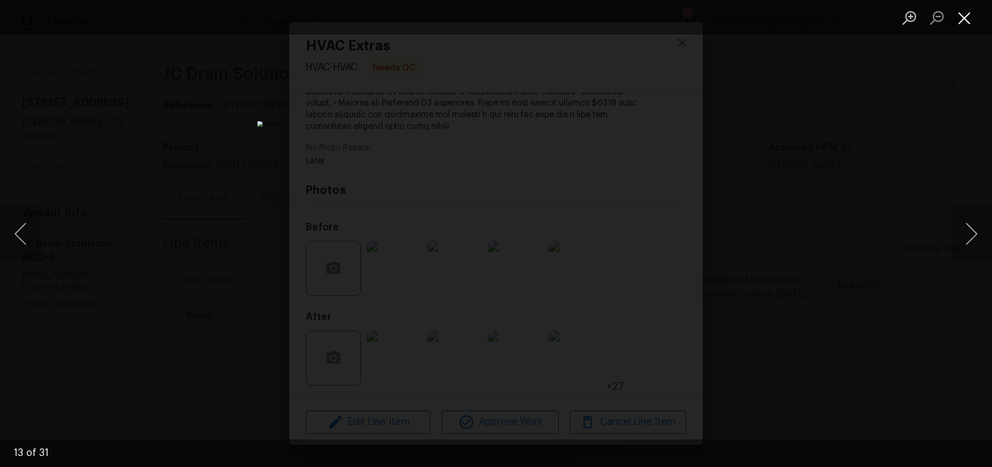
click at [966, 19] on button "Close lightbox" at bounding box center [965, 18] width 28 height 24
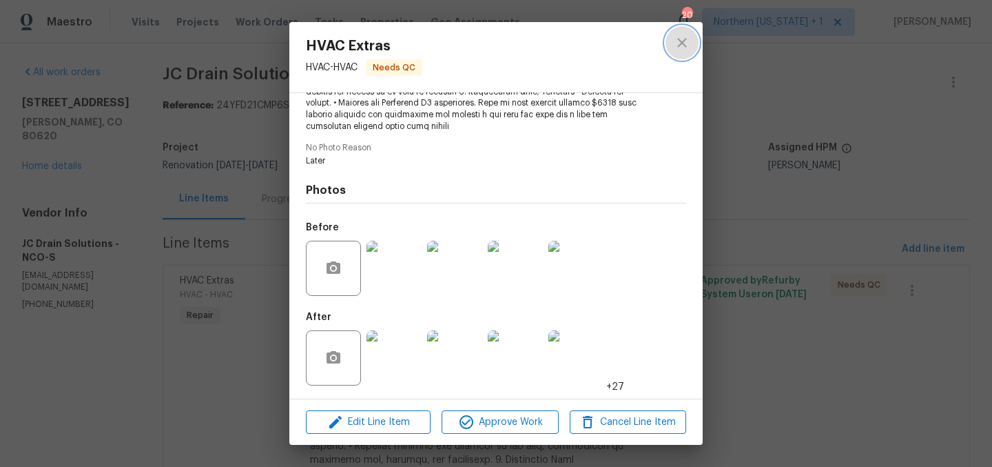
click at [675, 45] on icon "close" at bounding box center [682, 42] width 17 height 17
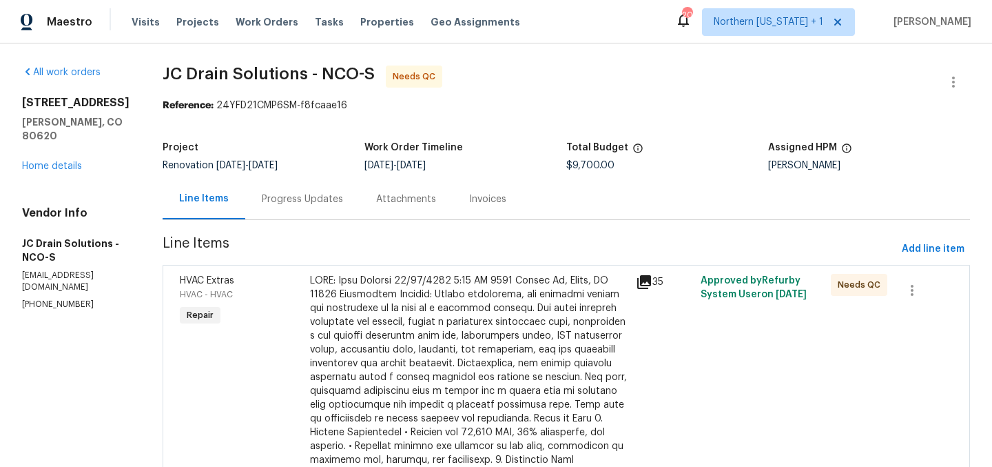
click at [658, 90] on span "JC Drain Solutions - NCO-S Needs QC" at bounding box center [550, 81] width 775 height 33
click at [58, 161] on link "Home details" at bounding box center [52, 166] width 60 height 10
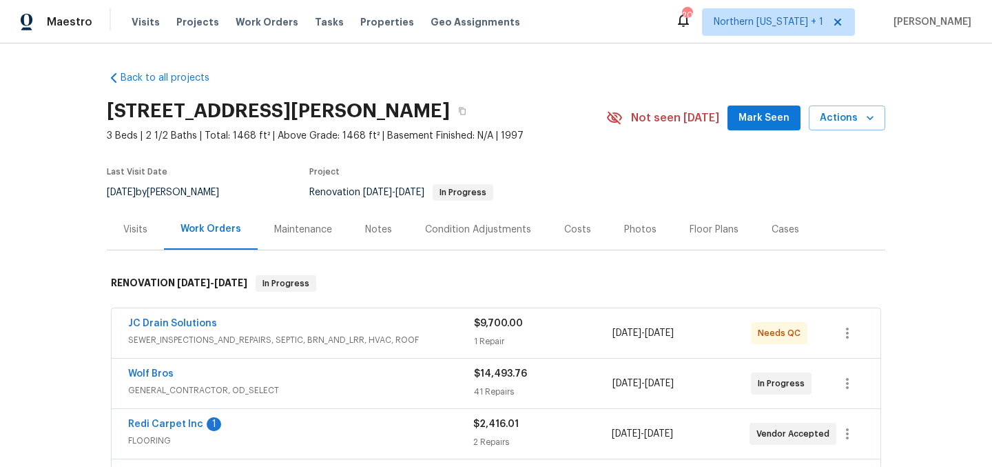
click at [618, 90] on div "Back to all projects 3217 Birney Ct, Evans, CO 80620 3 Beds | 2 1/2 Baths | Tot…" at bounding box center [496, 376] width 779 height 632
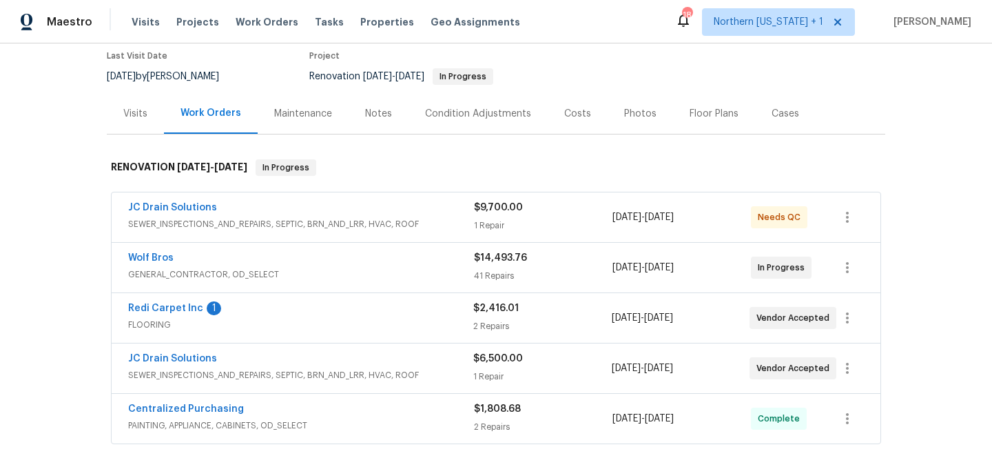
scroll to position [122, 0]
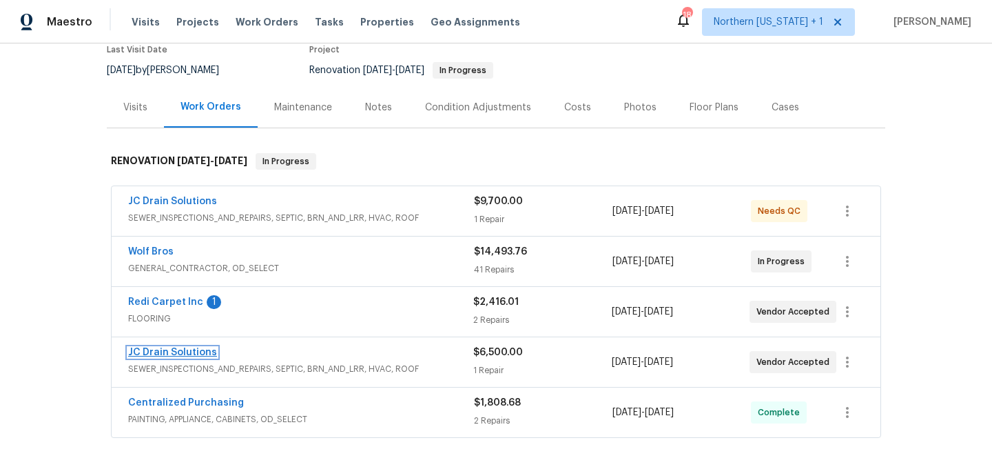
click at [155, 354] on link "JC Drain Solutions" at bounding box center [172, 352] width 89 height 10
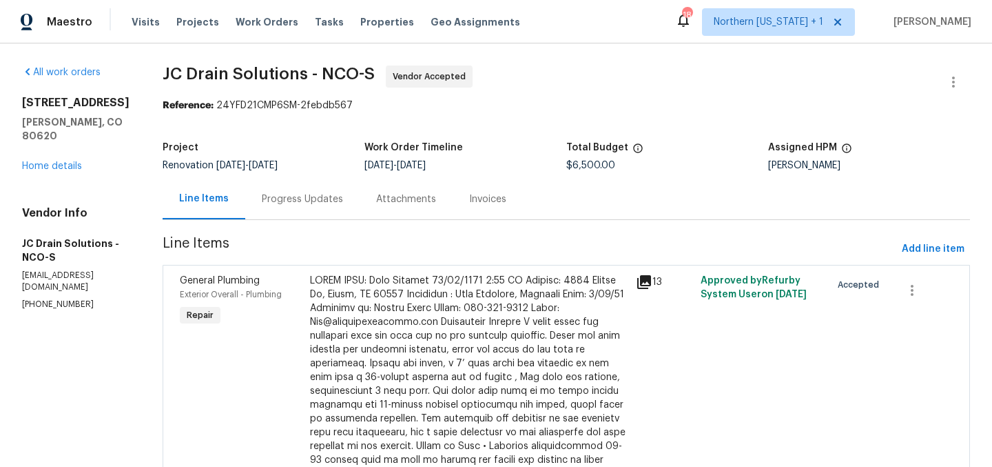
click at [332, 201] on div "Progress Updates" at bounding box center [302, 199] width 81 height 14
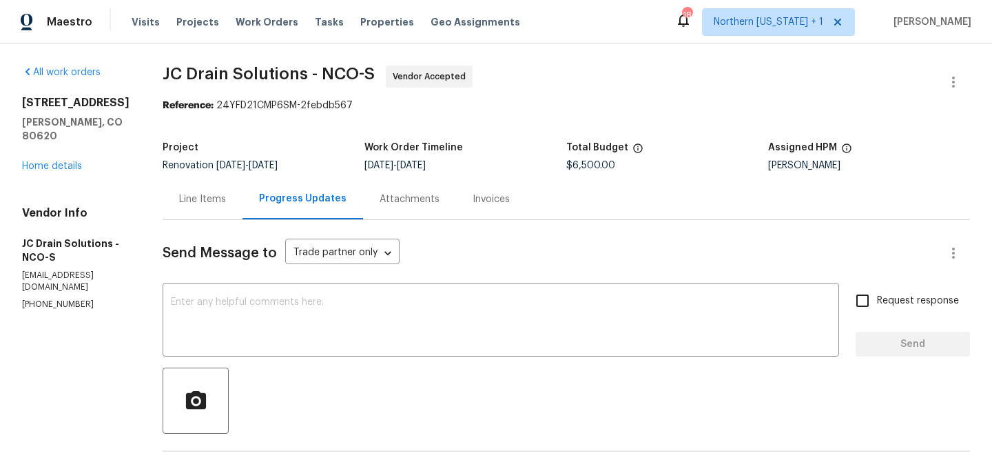
click at [226, 199] on div "Line Items" at bounding box center [202, 199] width 47 height 14
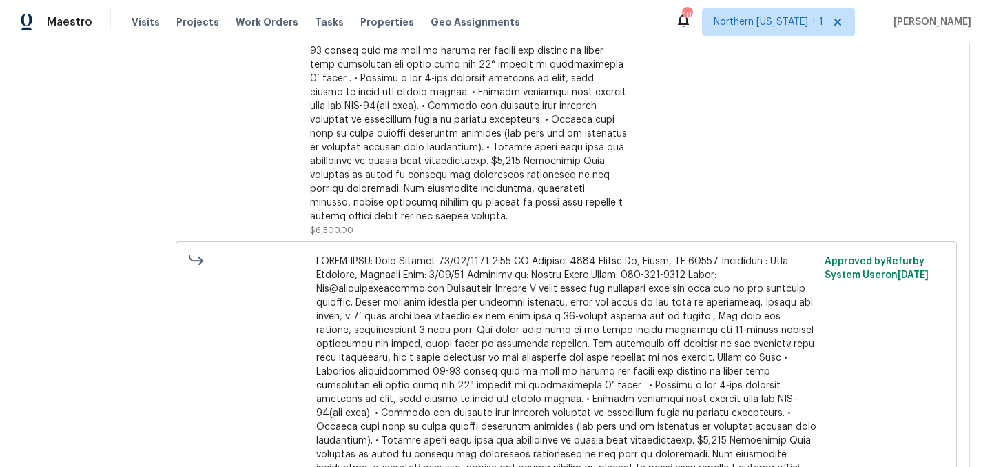
scroll to position [396, 0]
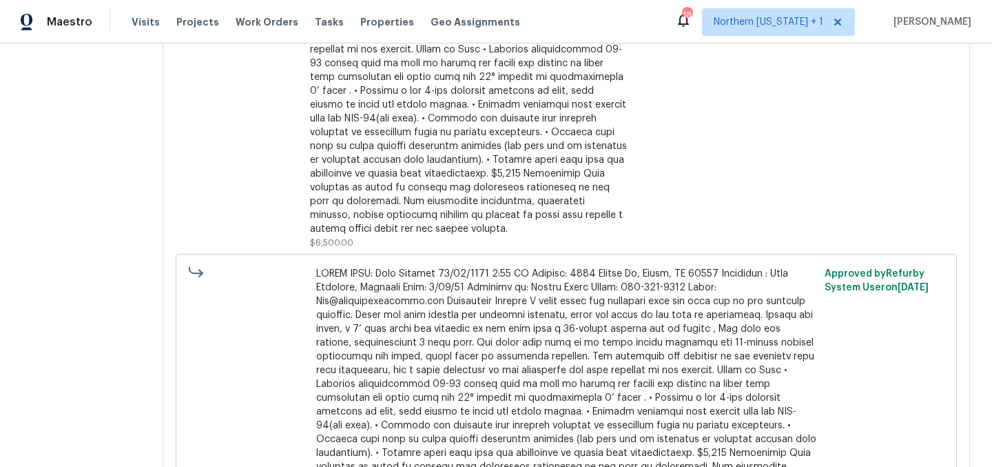
click at [438, 136] on div at bounding box center [469, 56] width 318 height 358
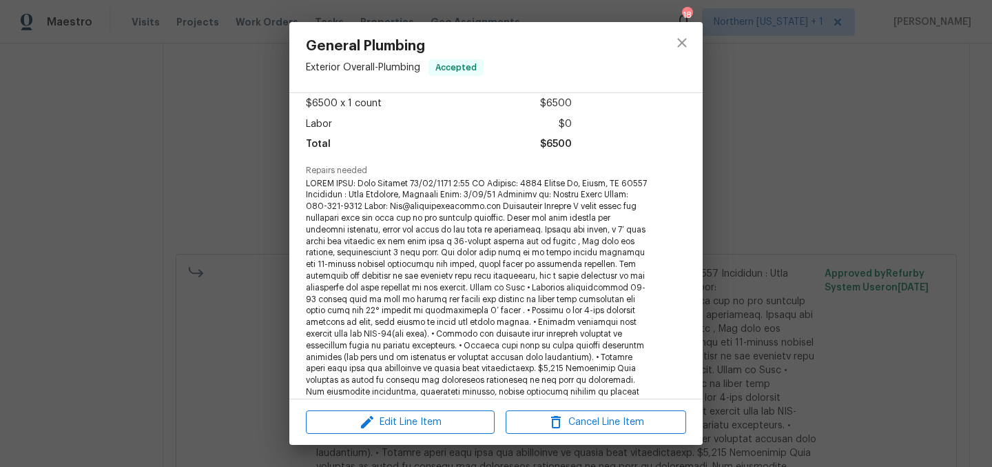
scroll to position [365, 0]
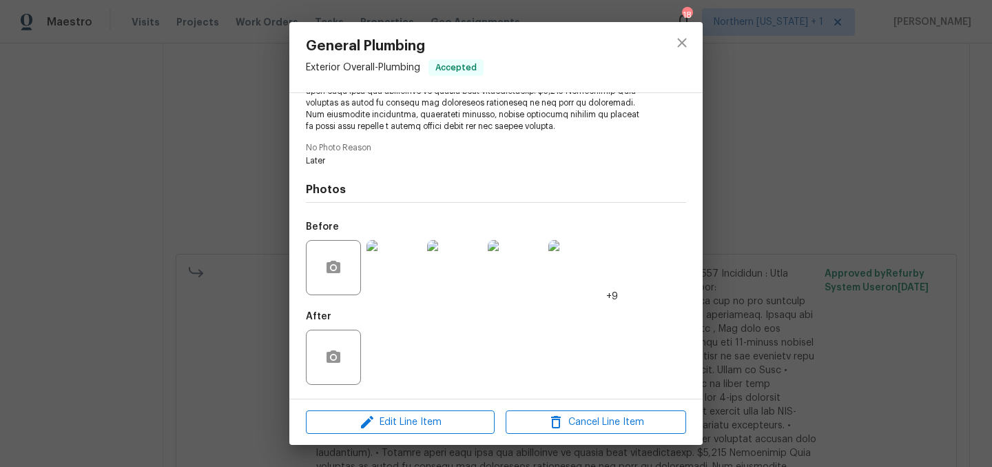
click at [393, 273] on img at bounding box center [394, 267] width 55 height 55
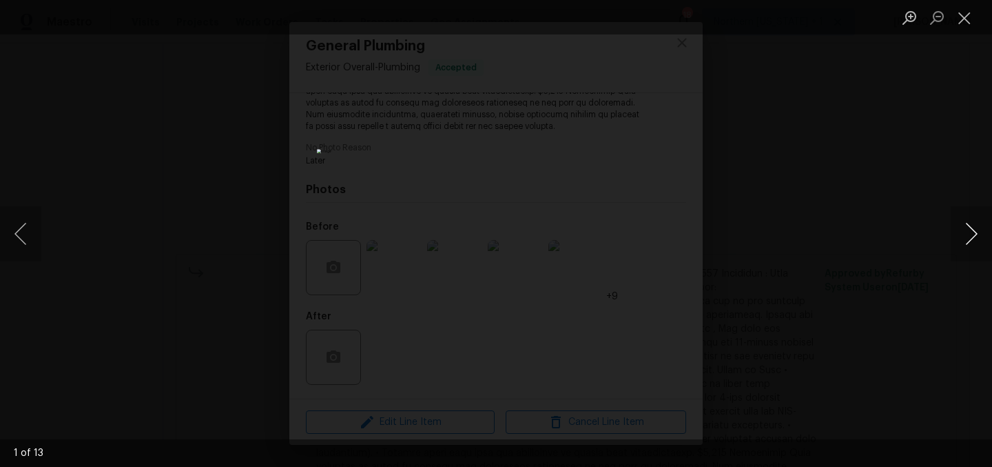
click at [961, 233] on button "Next image" at bounding box center [971, 233] width 41 height 55
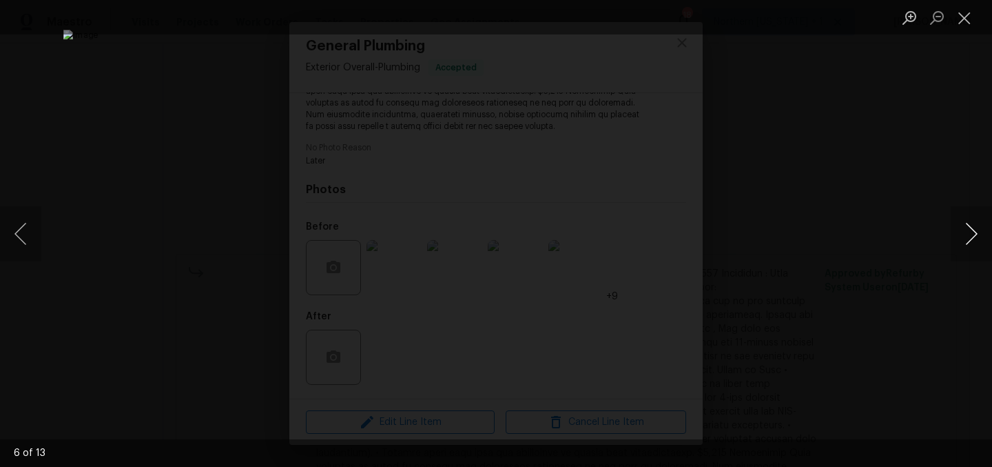
click at [961, 233] on button "Next image" at bounding box center [971, 233] width 41 height 55
click at [970, 233] on button "Next image" at bounding box center [971, 233] width 41 height 55
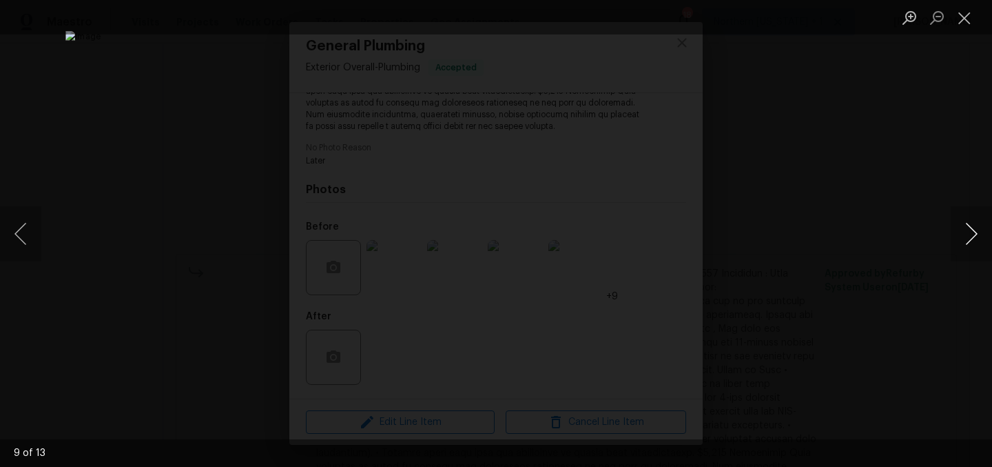
click at [970, 233] on button "Next image" at bounding box center [971, 233] width 41 height 55
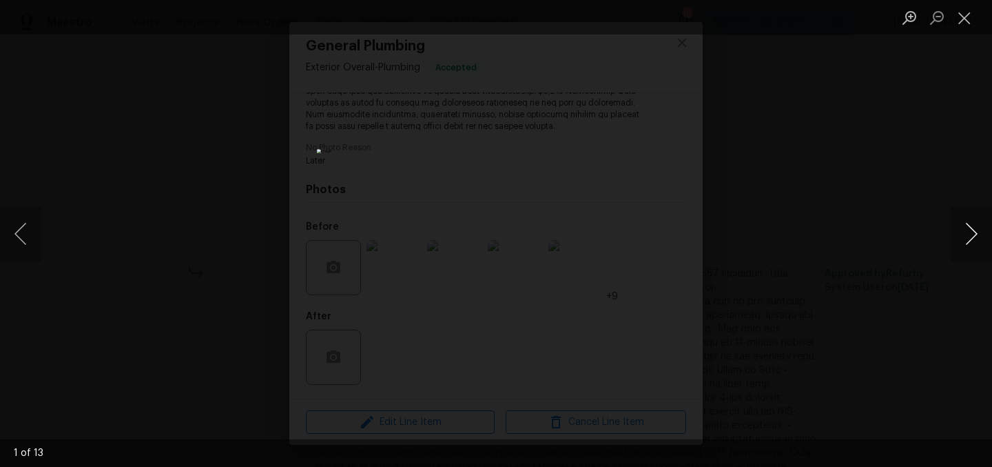
click at [970, 233] on button "Next image" at bounding box center [971, 233] width 41 height 55
click at [966, 20] on button "Close lightbox" at bounding box center [965, 18] width 28 height 24
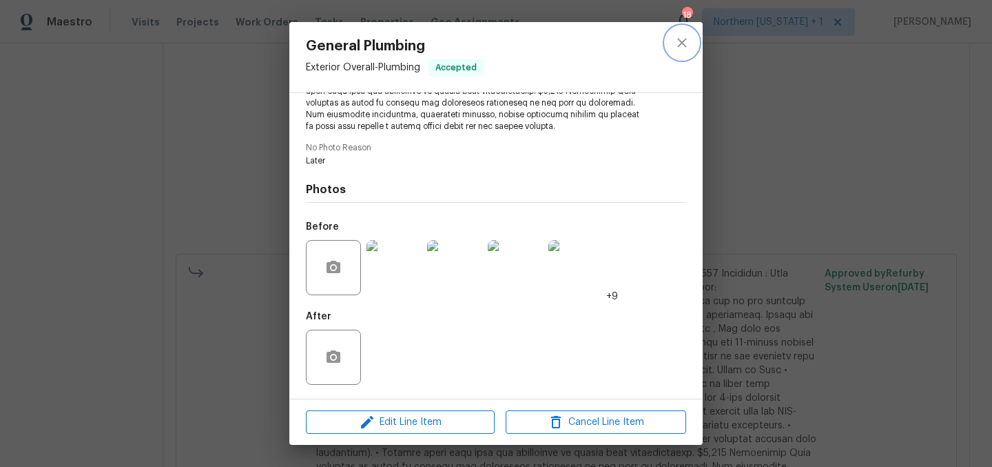
click at [675, 40] on icon "close" at bounding box center [682, 42] width 17 height 17
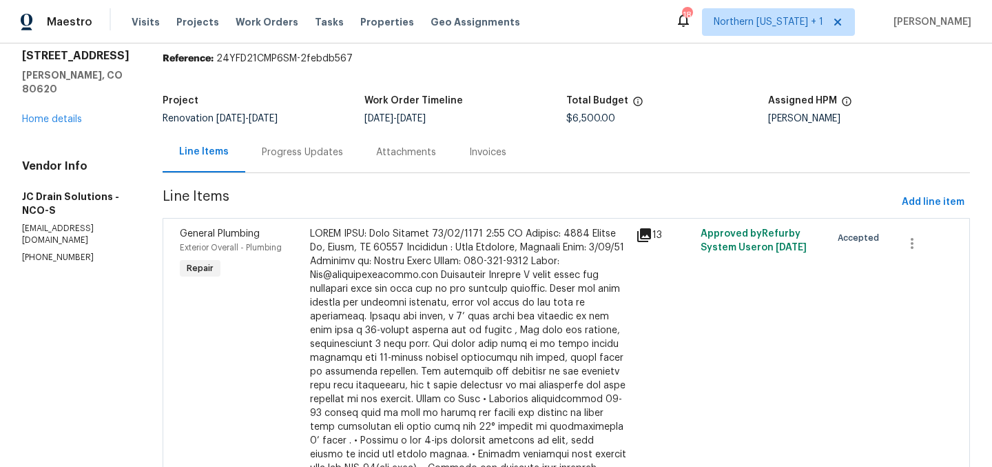
scroll to position [0, 0]
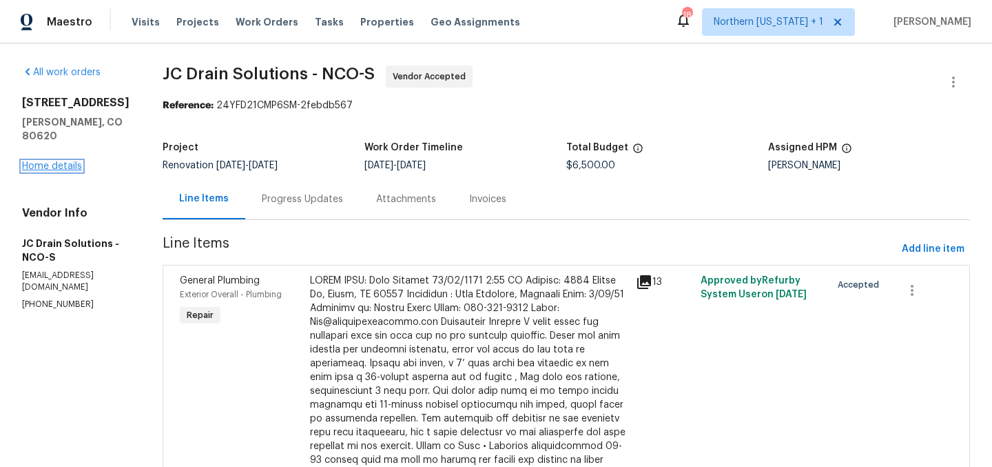
click at [47, 161] on link "Home details" at bounding box center [52, 166] width 60 height 10
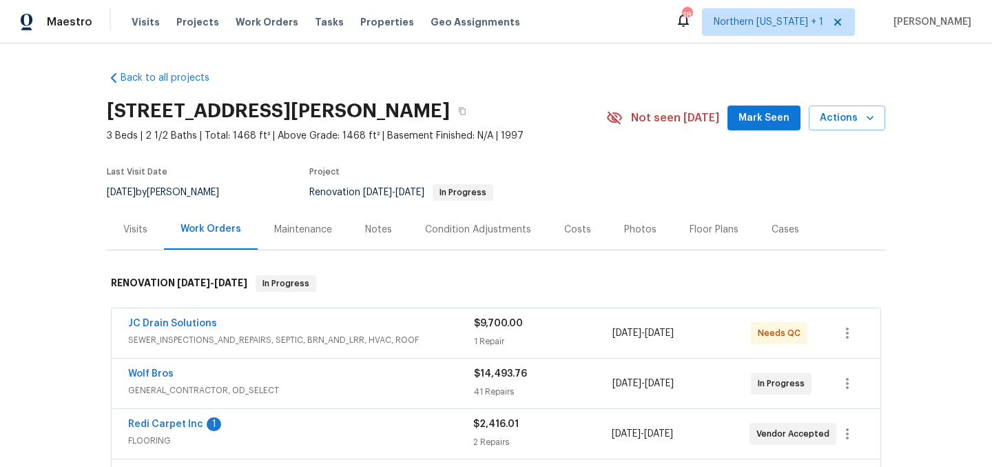
click at [586, 141] on span "3 Beds | 2 1/2 Baths | Total: 1468 ft² | Above Grade: 1468 ft² | Basement Finis…" at bounding box center [357, 136] width 500 height 14
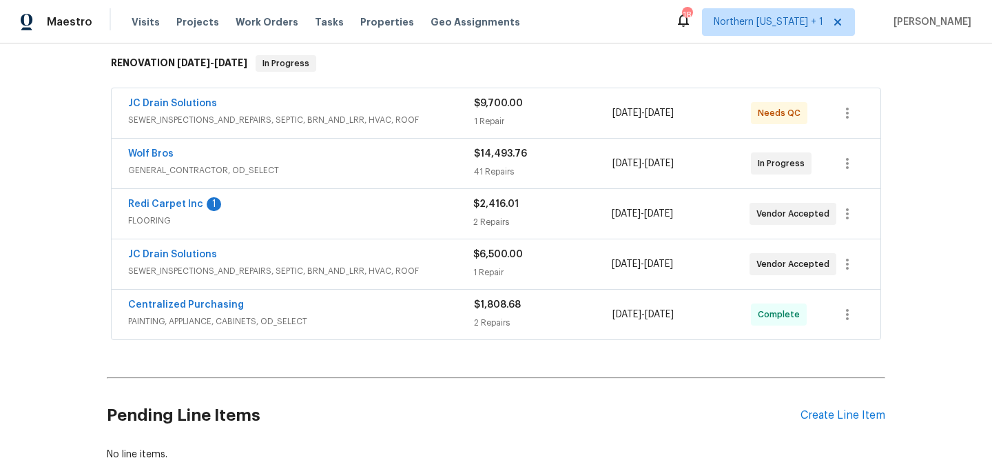
scroll to position [221, 0]
click at [143, 205] on link "Redi Carpet Inc" at bounding box center [165, 203] width 75 height 10
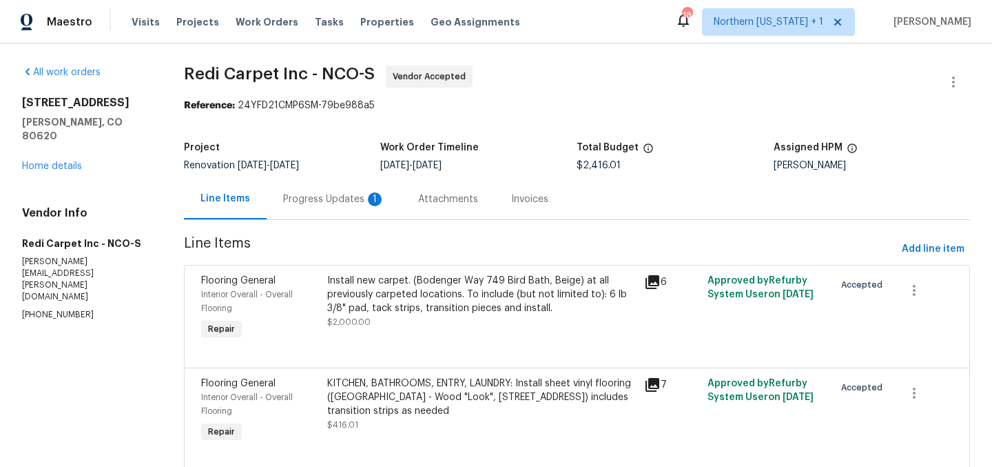
click at [315, 201] on div "Progress Updates 1" at bounding box center [334, 199] width 102 height 14
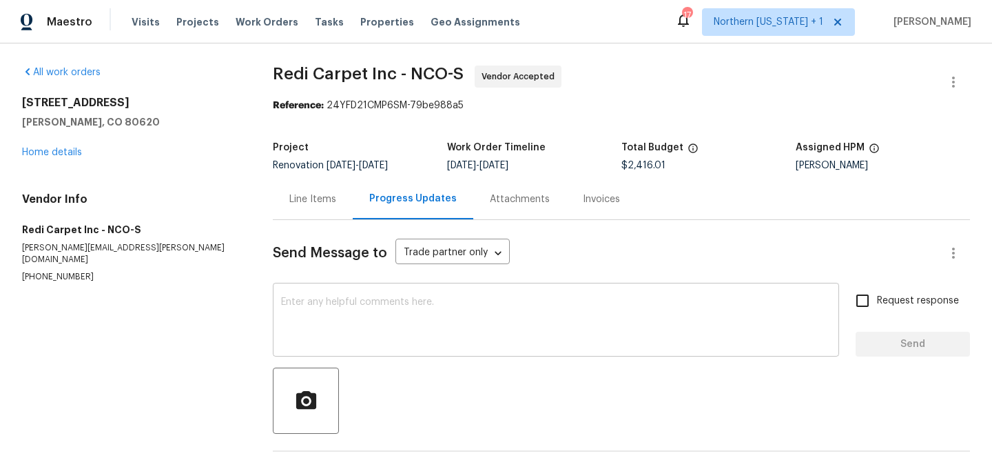
click at [720, 329] on textarea at bounding box center [556, 321] width 550 height 48
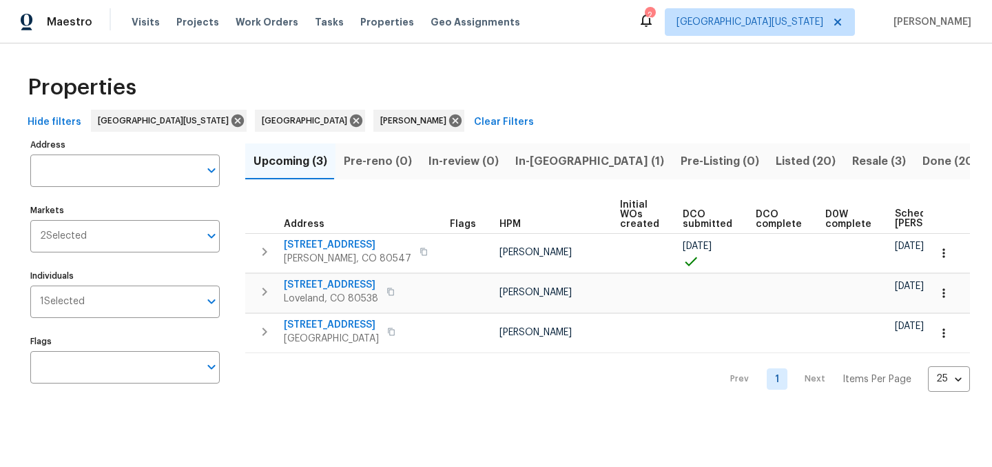
click at [776, 160] on span "Listed (20)" at bounding box center [806, 161] width 60 height 19
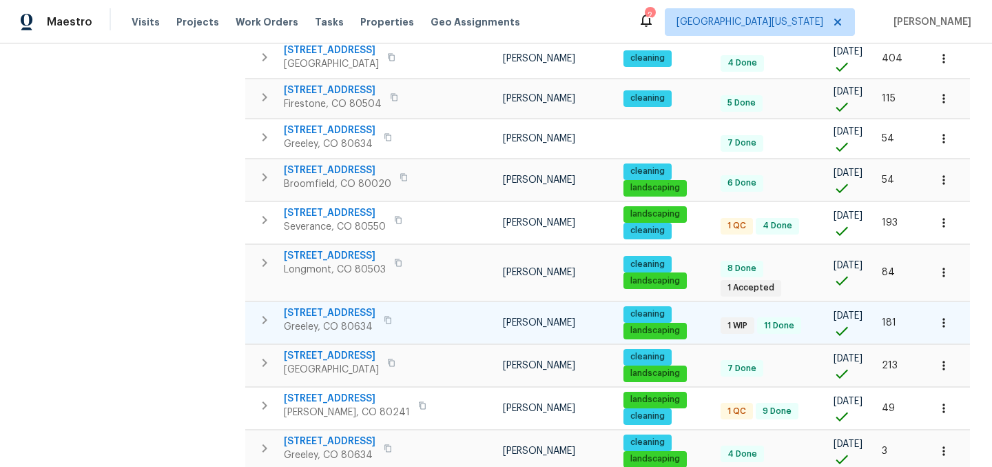
scroll to position [602, 0]
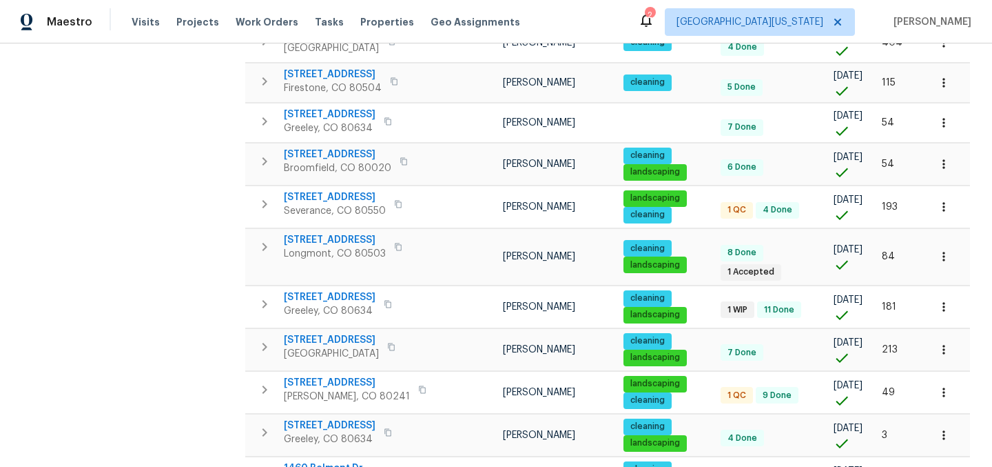
click at [108, 207] on div "Address Address Markets 2 Selected Markets Individuals 1 Selected Individuals F…" at bounding box center [133, 54] width 207 height 1042
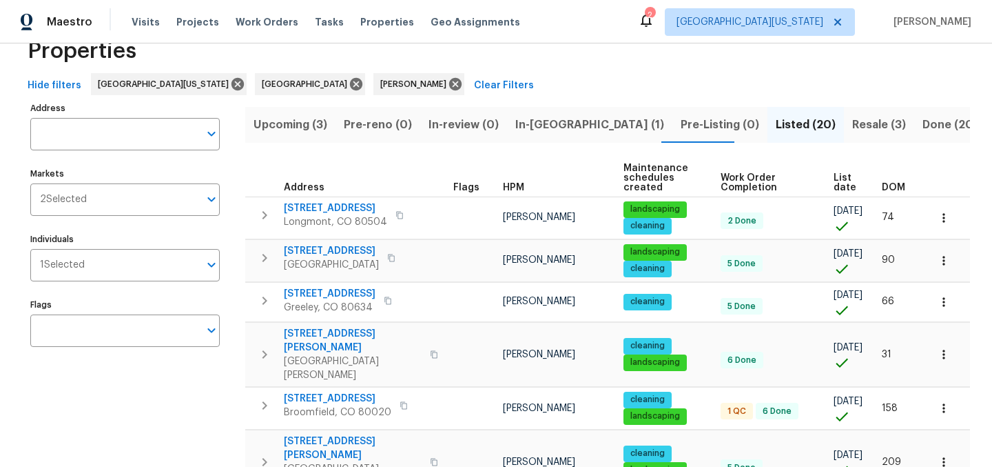
scroll to position [0, 0]
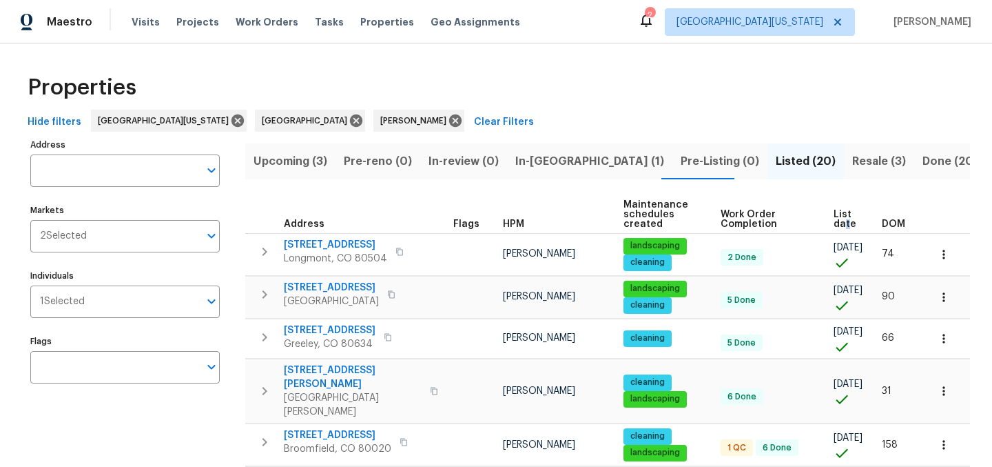
click at [834, 219] on span "List date" at bounding box center [846, 219] width 25 height 19
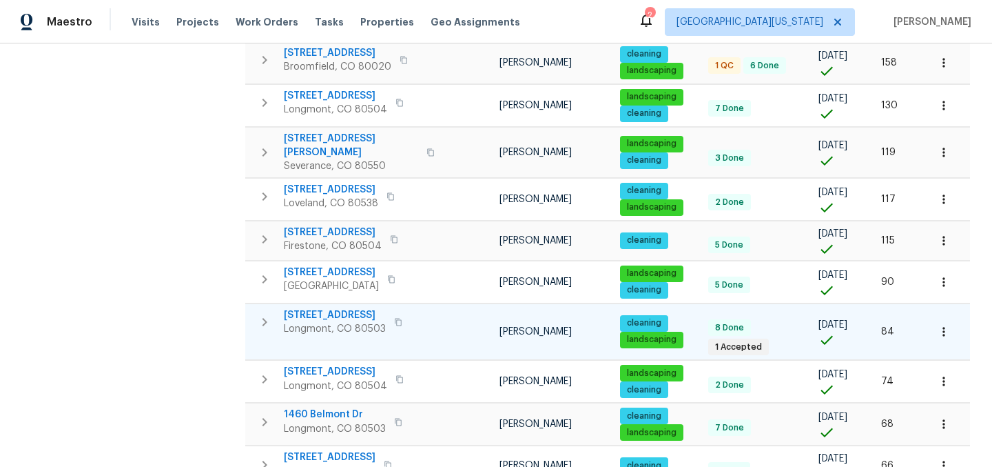
scroll to position [425, 0]
click at [351, 308] on span "[STREET_ADDRESS]" at bounding box center [335, 315] width 102 height 14
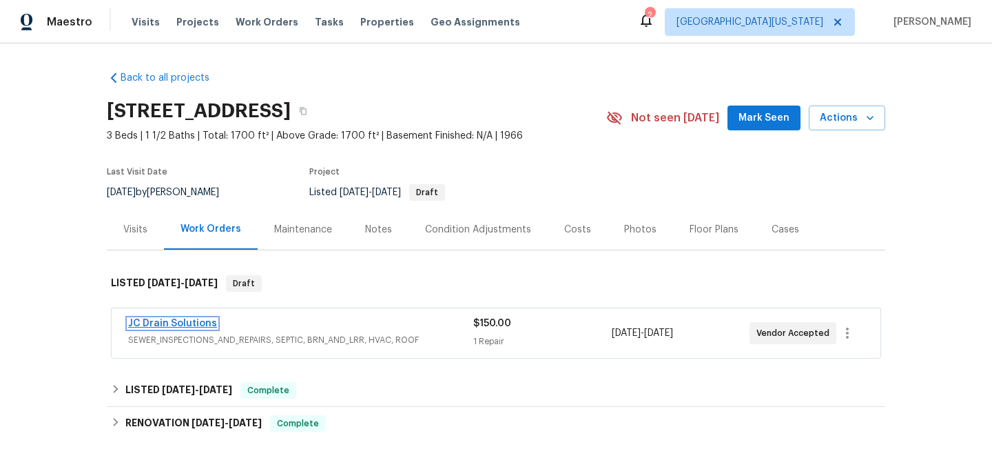
click at [176, 323] on link "JC Drain Solutions" at bounding box center [172, 323] width 89 height 10
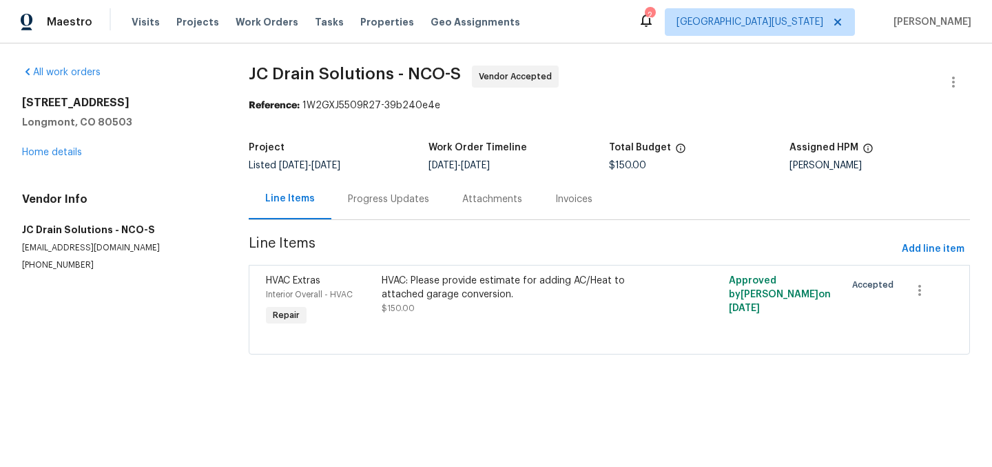
click at [406, 197] on div "Progress Updates" at bounding box center [388, 199] width 81 height 14
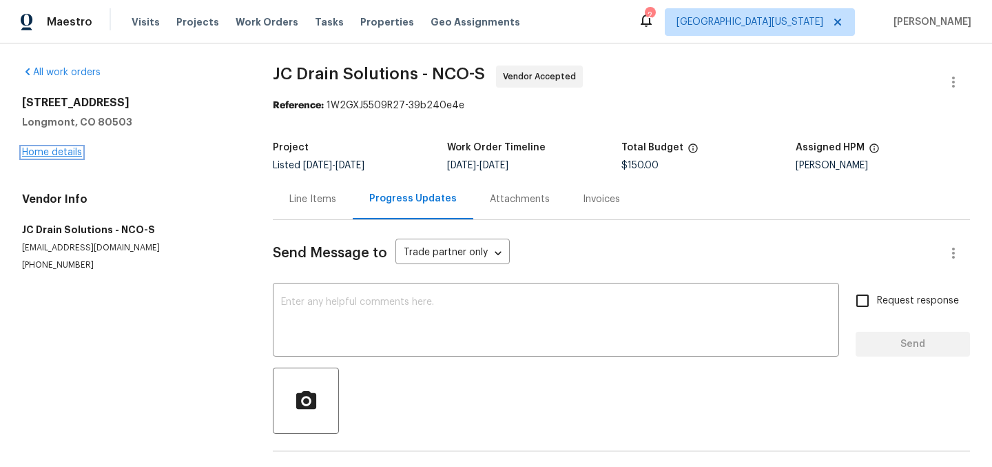
click at [68, 150] on link "Home details" at bounding box center [52, 152] width 60 height 10
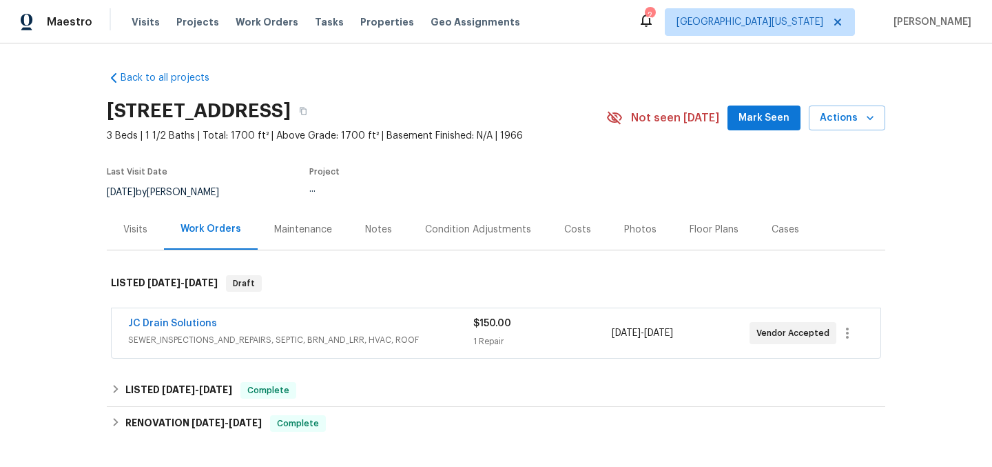
click at [527, 67] on div "Back to all projects [STREET_ADDRESS] 3 Beds | 1 1/2 Baths | Total: 1700 ft² | …" at bounding box center [496, 314] width 779 height 508
